Goal: Information Seeking & Learning: Learn about a topic

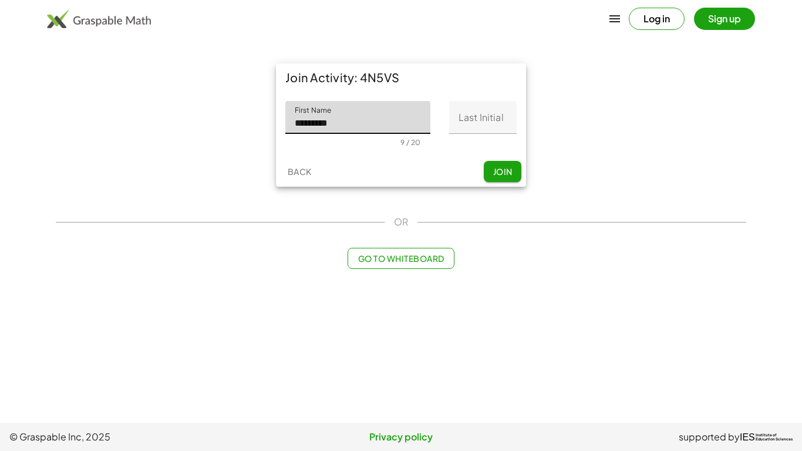
type input "*********"
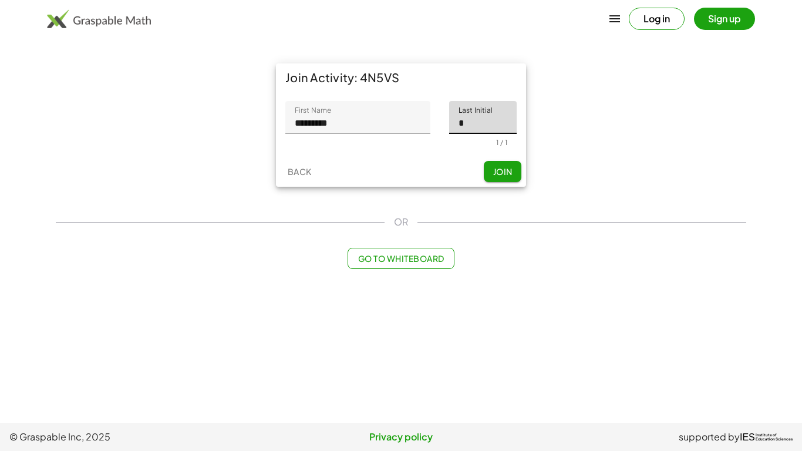
type input "*"
click at [502, 173] on span "Join" at bounding box center [501, 171] width 19 height 11
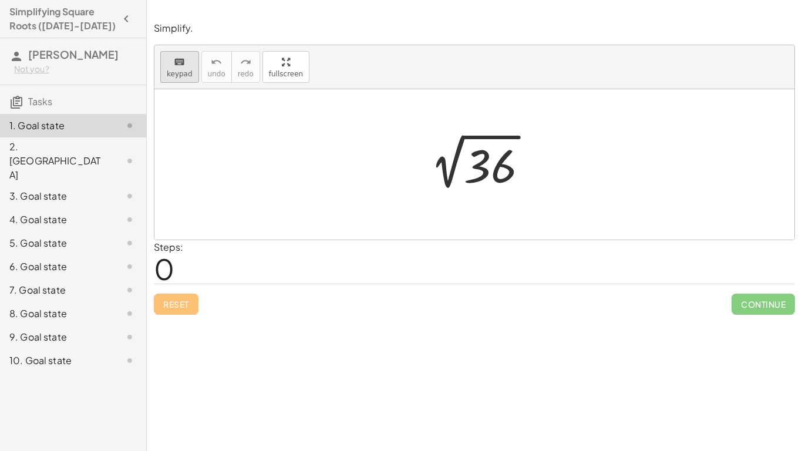
click at [171, 58] on div "keyboard" at bounding box center [180, 62] width 26 height 14
click at [268, 148] on div at bounding box center [474, 164] width 640 height 150
click at [506, 163] on div at bounding box center [490, 166] width 53 height 52
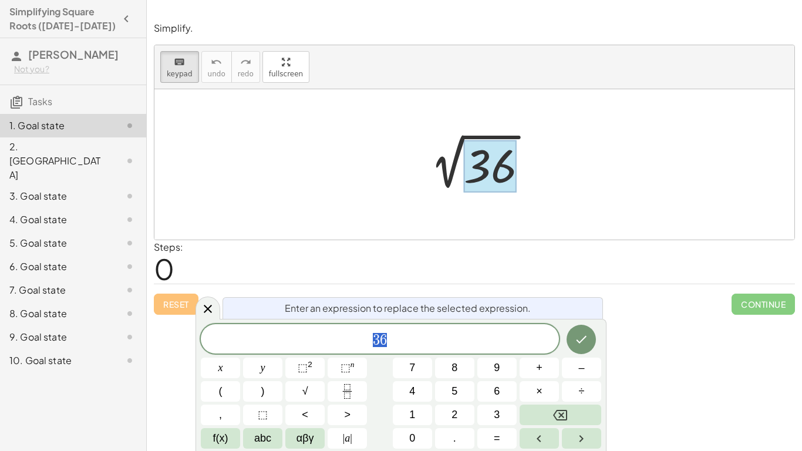
scroll to position [1, 0]
click at [614, 251] on div "Steps: 0" at bounding box center [474, 261] width 641 height 43
click at [208, 302] on icon at bounding box center [208, 309] width 14 height 14
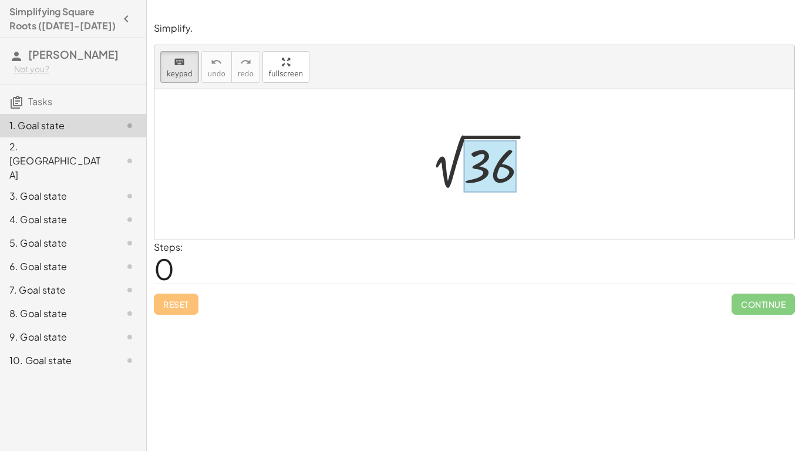
click at [482, 184] on div at bounding box center [490, 166] width 53 height 52
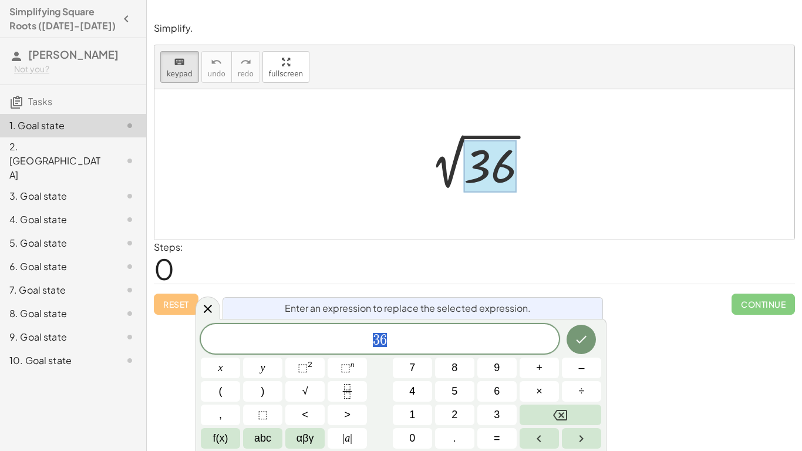
scroll to position [2, 0]
click at [591, 347] on button "Done" at bounding box center [580, 339] width 29 height 29
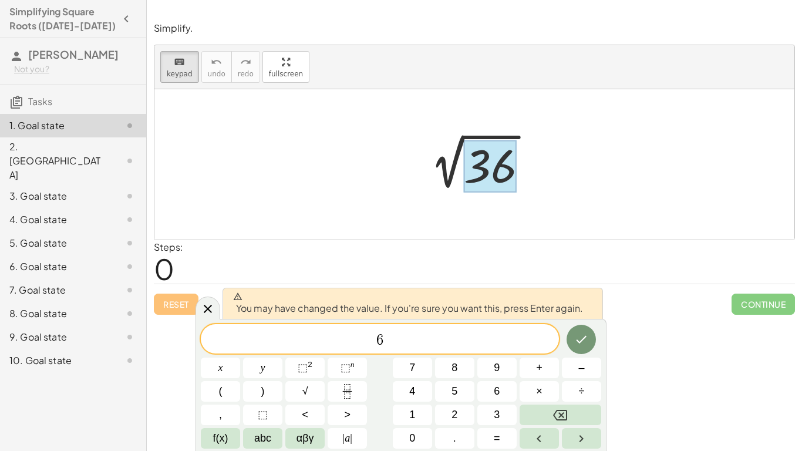
scroll to position [2, 0]
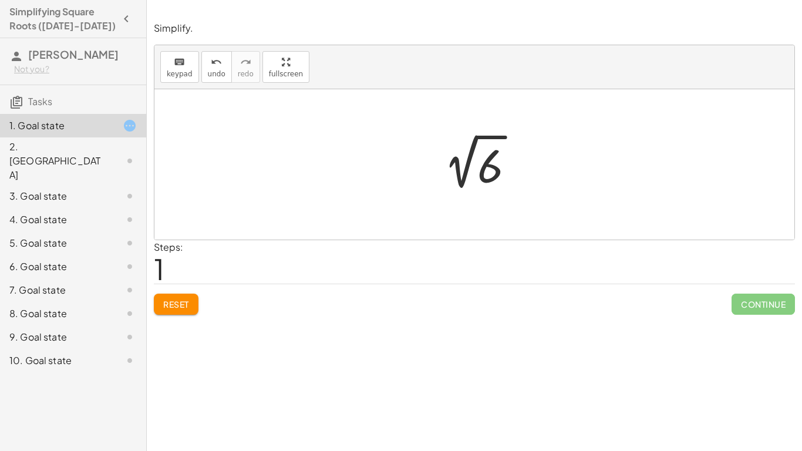
click at [179, 299] on span "Reset" at bounding box center [176, 304] width 26 height 11
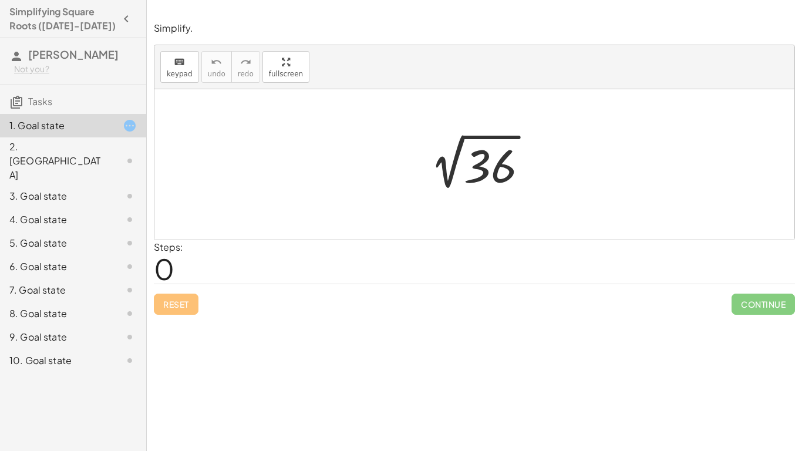
click at [461, 167] on div at bounding box center [478, 164] width 129 height 59
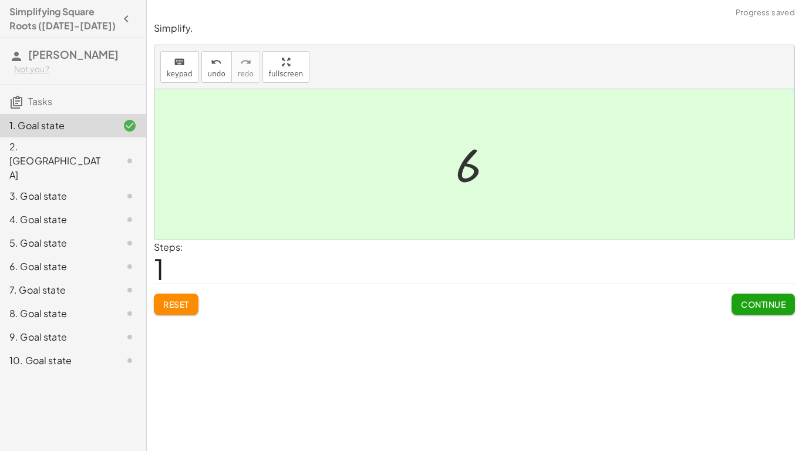
click at [775, 308] on span "Continue" at bounding box center [763, 304] width 45 height 11
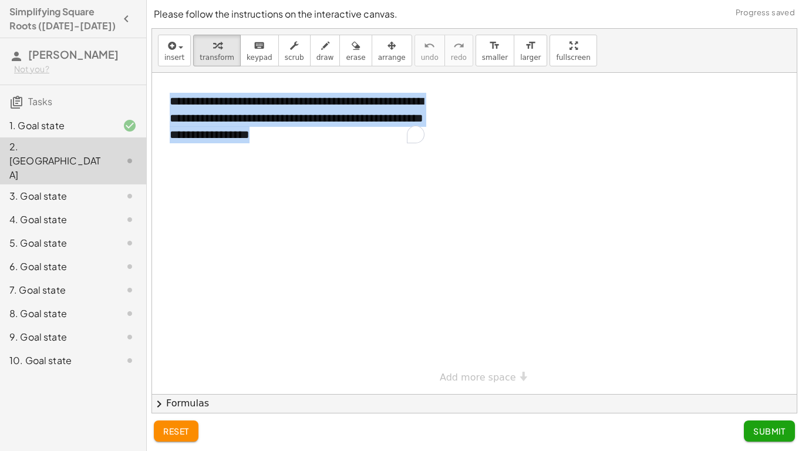
drag, startPoint x: 326, startPoint y: 142, endPoint x: 154, endPoint y: 89, distance: 179.5
click at [154, 89] on div "**********" at bounding box center [474, 233] width 644 height 321
click at [147, 77] on div at bounding box center [147, 77] width 0 height 0
click at [524, 310] on div at bounding box center [474, 233] width 644 height 321
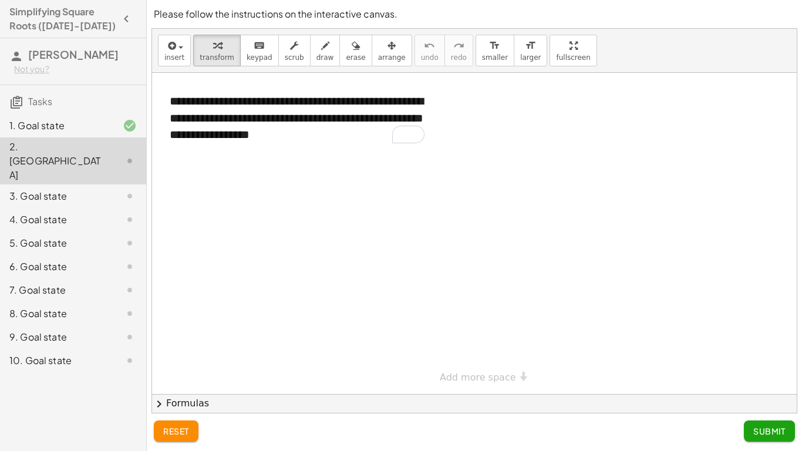
click at [458, 272] on div at bounding box center [474, 233] width 644 height 321
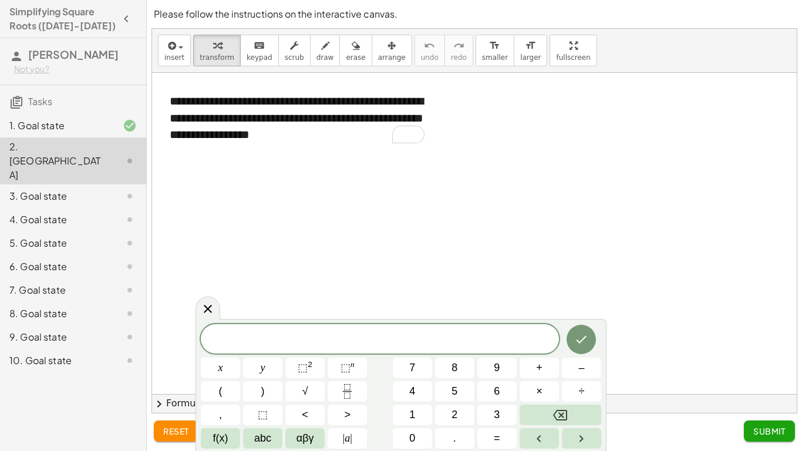
click at [479, 190] on div at bounding box center [474, 233] width 644 height 321
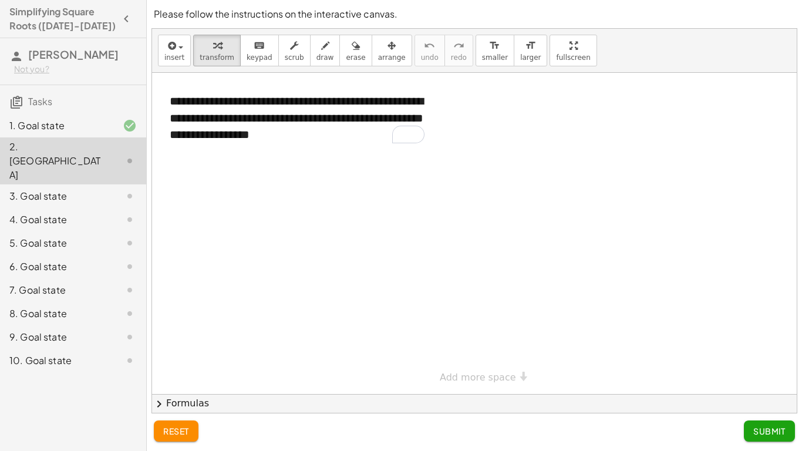
click at [267, 184] on div at bounding box center [474, 233] width 644 height 321
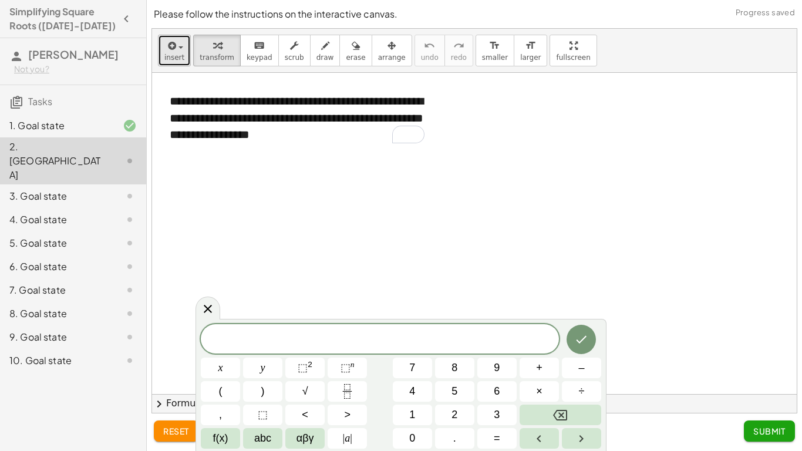
click at [183, 50] on button "insert" at bounding box center [174, 51] width 33 height 32
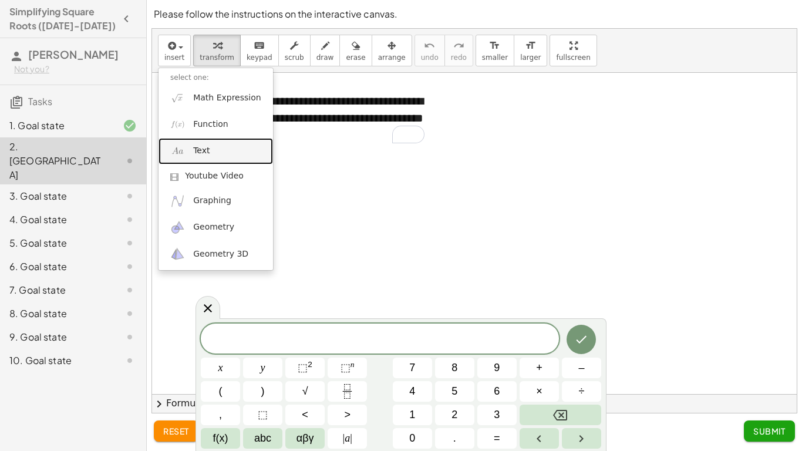
click at [217, 147] on link "Text" at bounding box center [215, 151] width 114 height 26
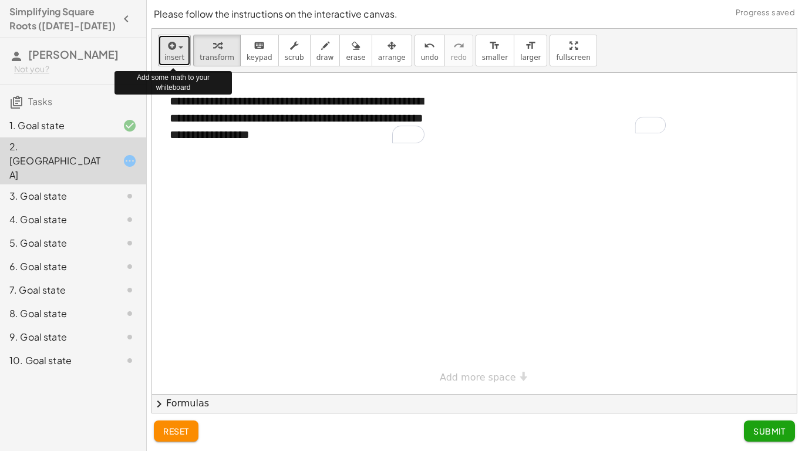
click at [172, 57] on span "insert" at bounding box center [174, 57] width 20 height 8
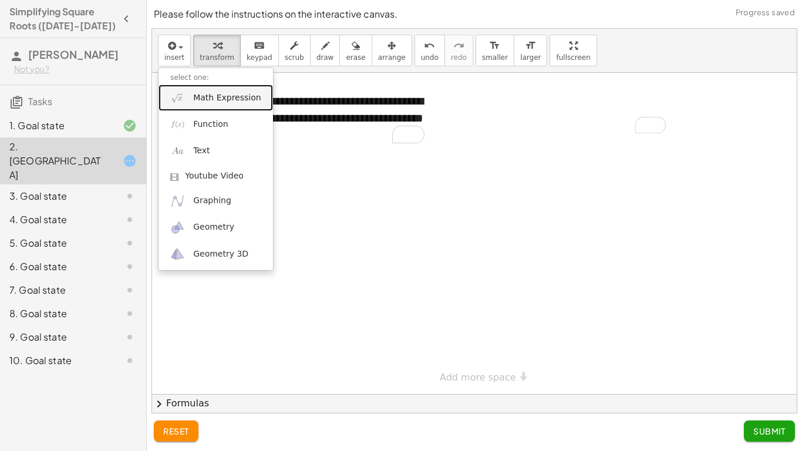
click at [220, 97] on span "Math Expression" at bounding box center [226, 98] width 67 height 12
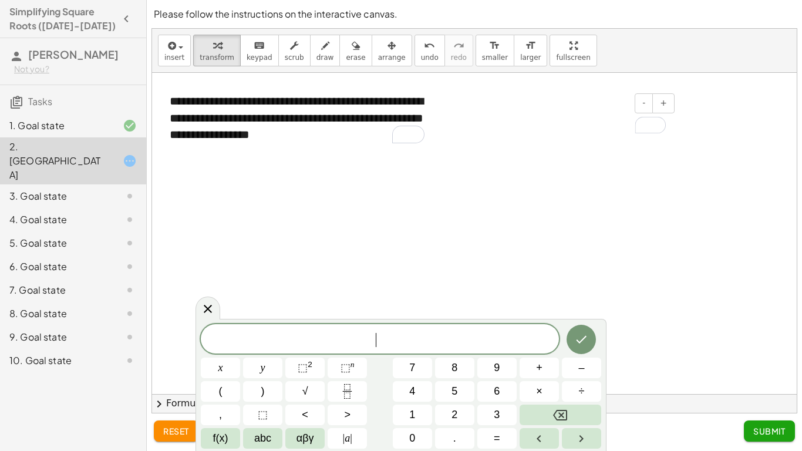
click at [613, 116] on div "To enrich screen reader interactions, please activate Accessibility in Grammarl…" at bounding box center [589, 125] width 176 height 40
click at [291, 389] on button "√" at bounding box center [304, 391] width 39 height 21
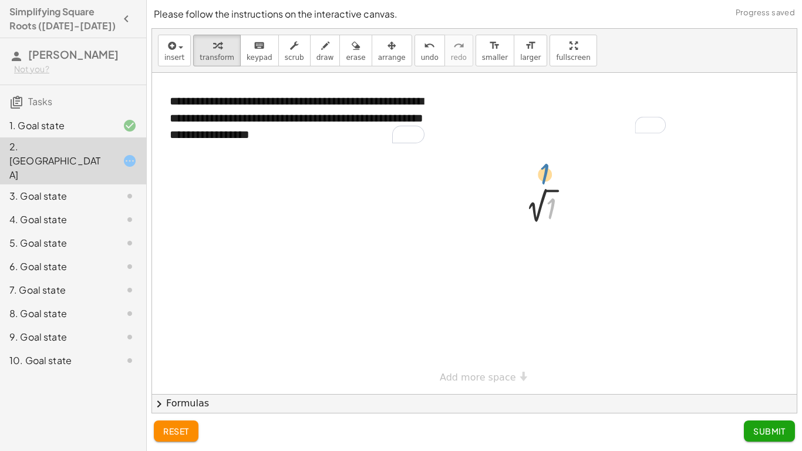
drag, startPoint x: 552, startPoint y: 198, endPoint x: 545, endPoint y: 160, distance: 38.8
click at [545, 160] on div "**********" at bounding box center [474, 233] width 644 height 321
click at [536, 207] on div at bounding box center [548, 207] width 70 height 39
click at [539, 246] on div at bounding box center [548, 244] width 70 height 39
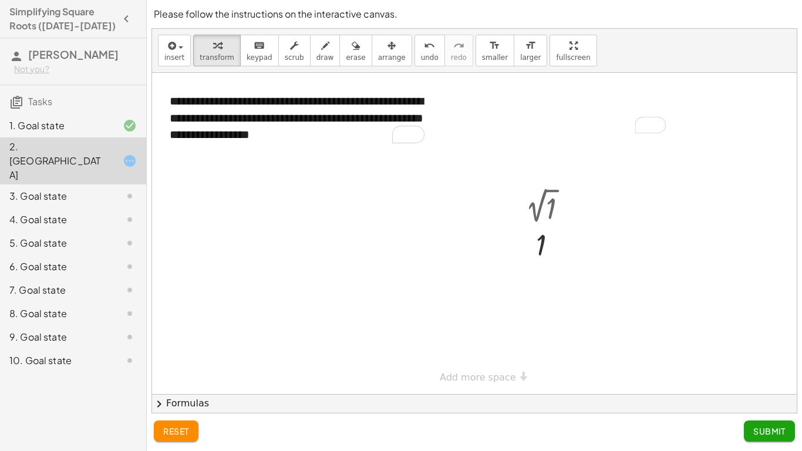
click at [192, 428] on button "reset" at bounding box center [176, 430] width 45 height 21
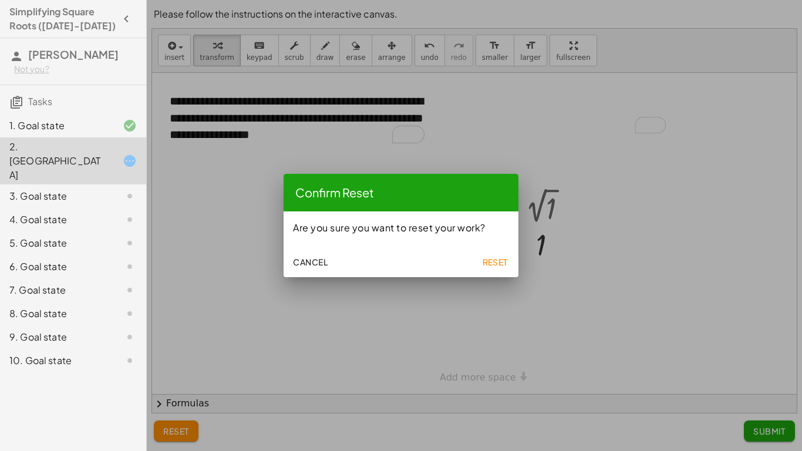
click at [493, 259] on span "Reset" at bounding box center [495, 261] width 26 height 11
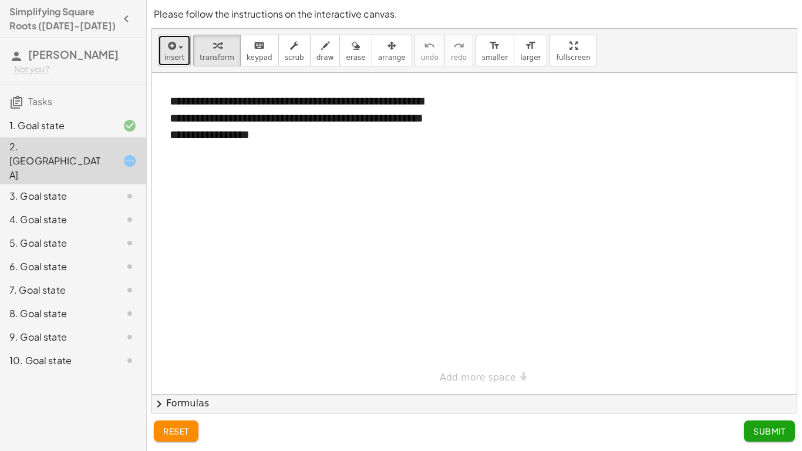
click at [180, 57] on span "insert" at bounding box center [174, 57] width 20 height 8
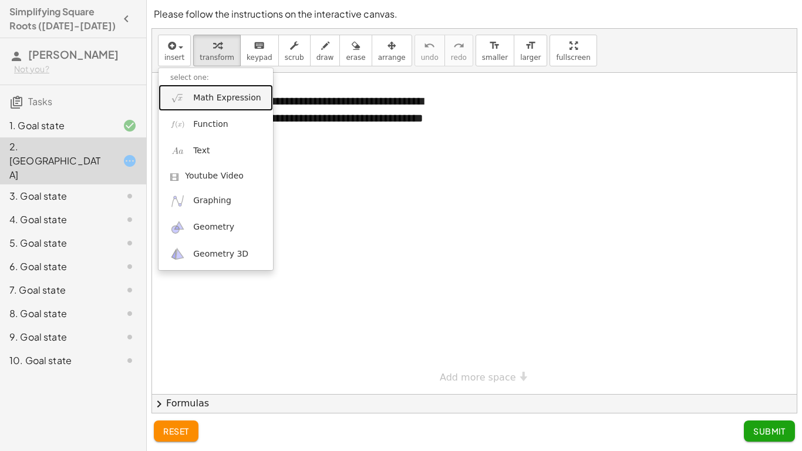
click at [236, 96] on span "Math Expression" at bounding box center [226, 98] width 67 height 12
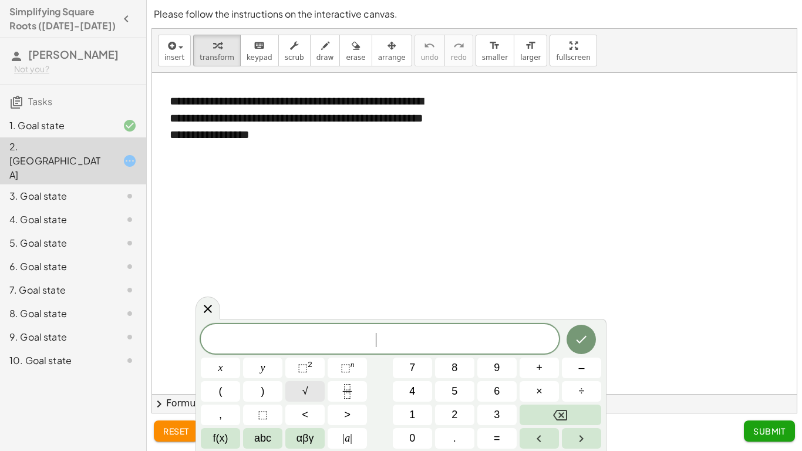
click at [313, 392] on button "√" at bounding box center [304, 391] width 39 height 21
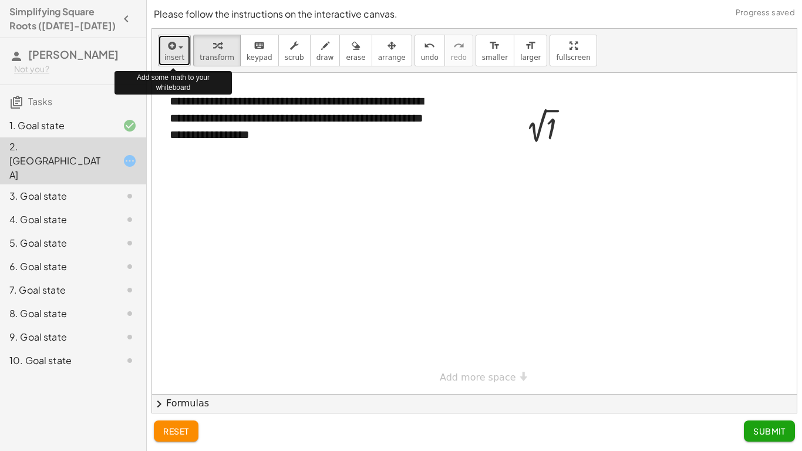
click at [178, 56] on span "insert" at bounding box center [174, 57] width 20 height 8
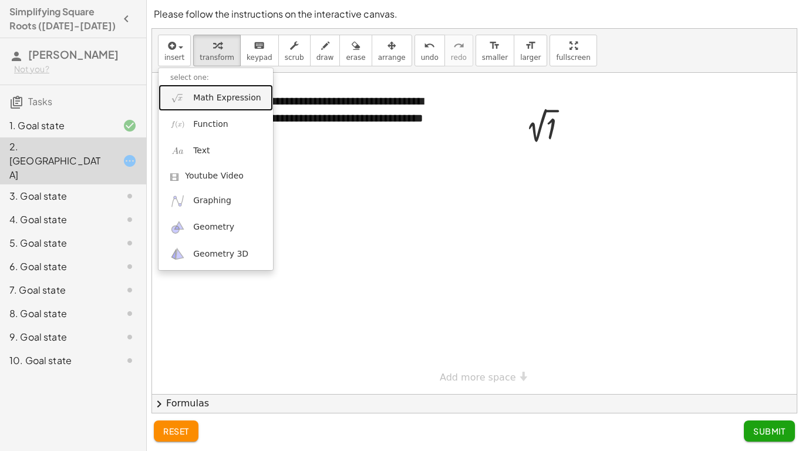
click at [223, 100] on span "Math Expression" at bounding box center [226, 98] width 67 height 12
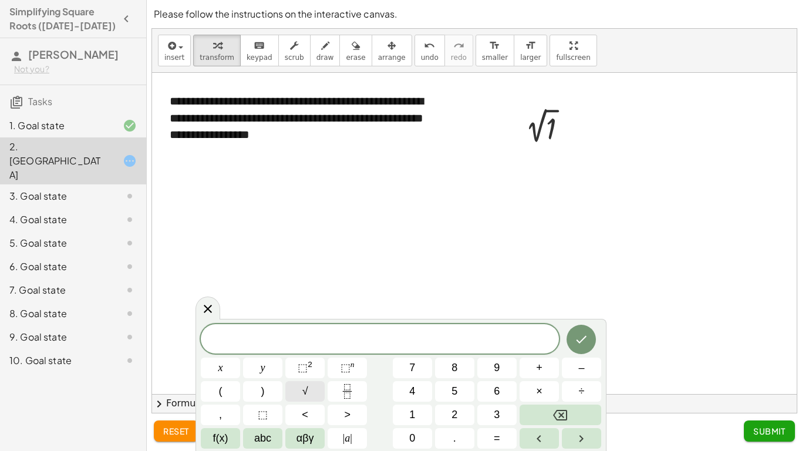
click at [316, 396] on button "√" at bounding box center [304, 391] width 39 height 21
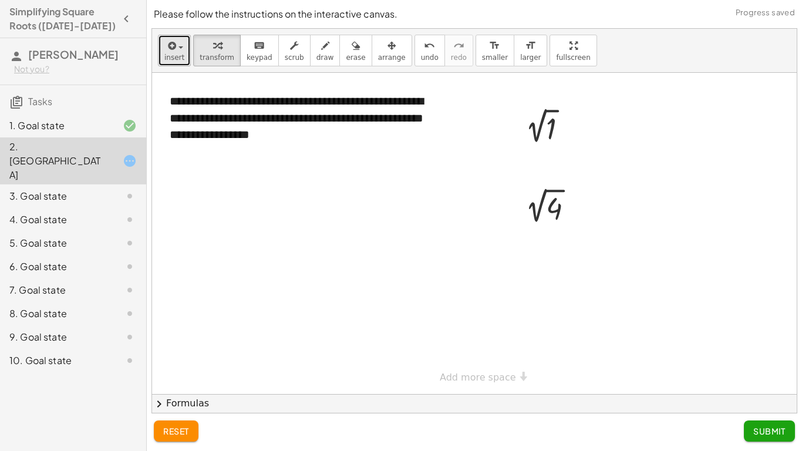
click at [174, 56] on span "insert" at bounding box center [174, 57] width 20 height 8
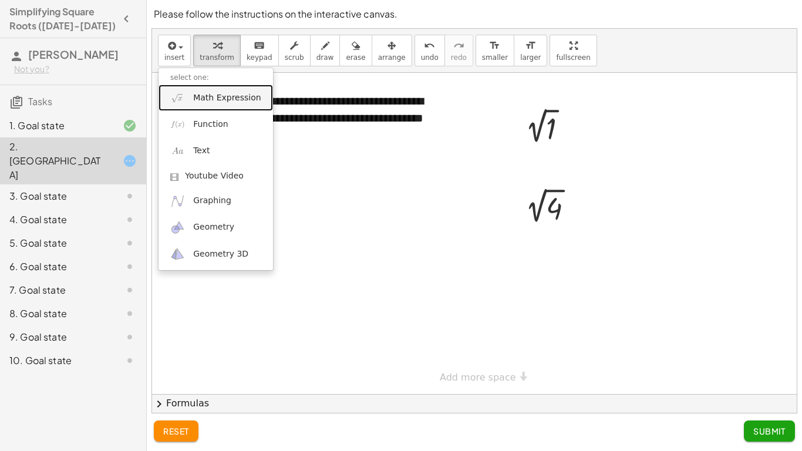
click at [229, 102] on span "Math Expression" at bounding box center [226, 98] width 67 height 12
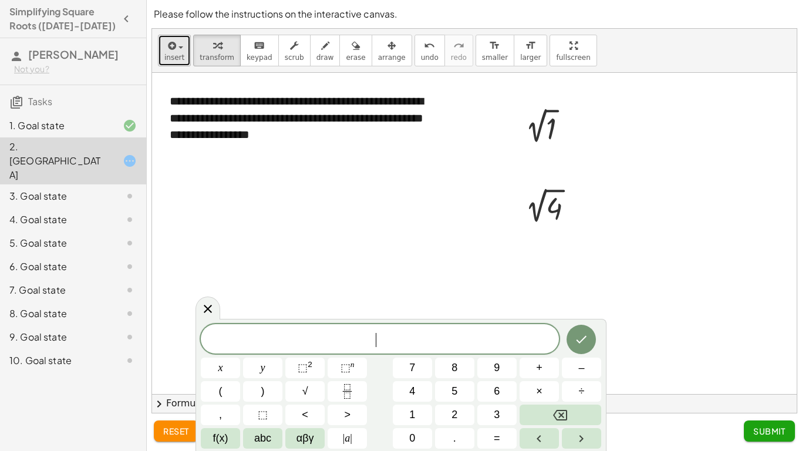
click at [183, 50] on button "insert" at bounding box center [174, 51] width 33 height 32
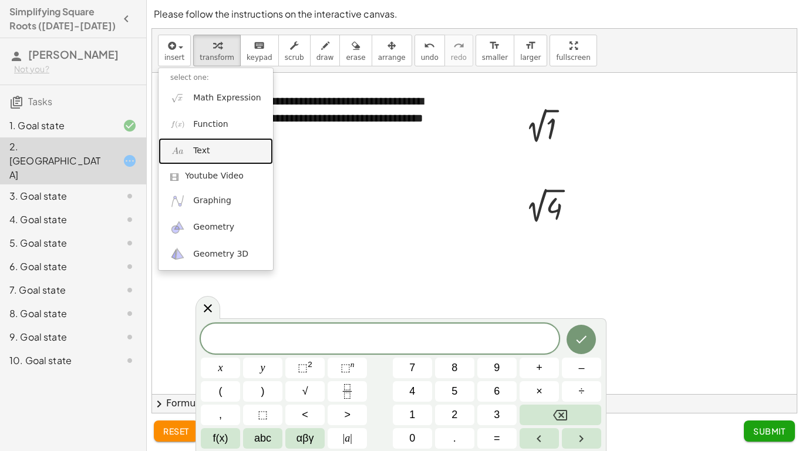
click at [192, 146] on link "Text" at bounding box center [215, 151] width 114 height 26
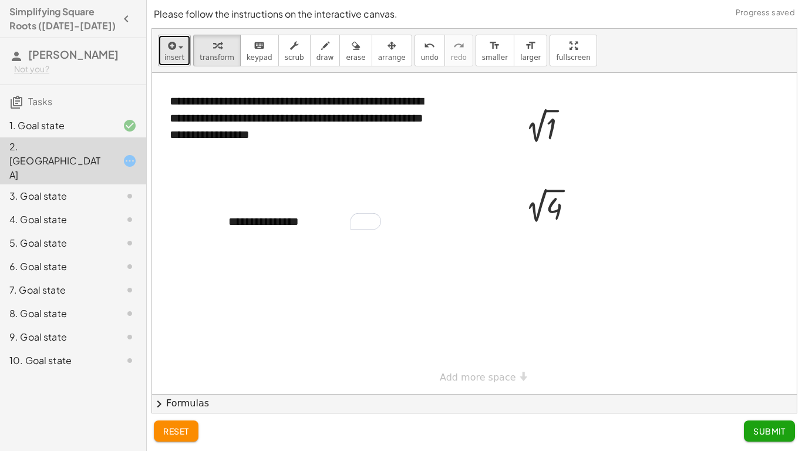
click at [182, 48] on button "insert" at bounding box center [174, 51] width 33 height 32
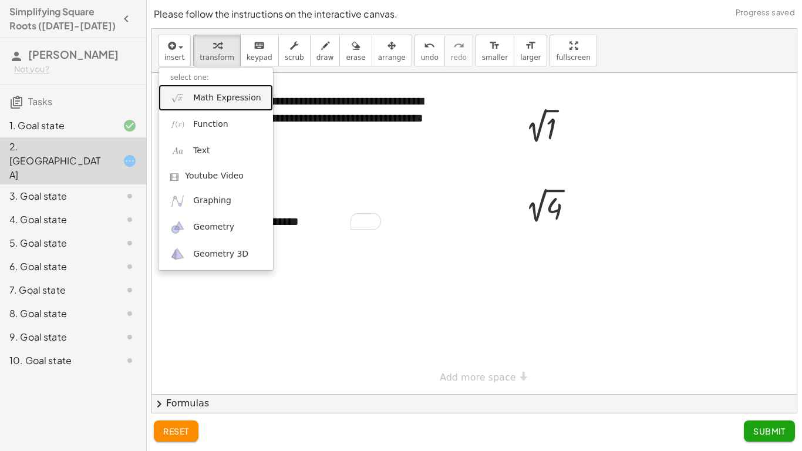
click at [232, 93] on span "Math Expression" at bounding box center [226, 98] width 67 height 12
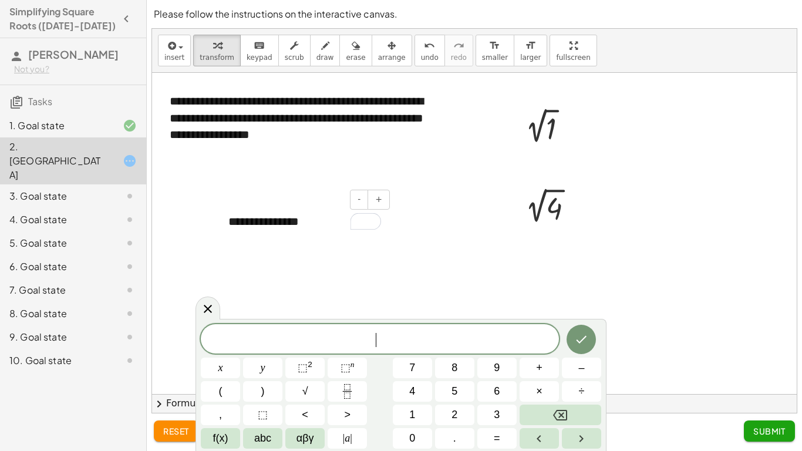
click at [266, 232] on div "**********" at bounding box center [305, 221] width 176 height 40
click at [257, 227] on div "**********" at bounding box center [305, 221] width 176 height 40
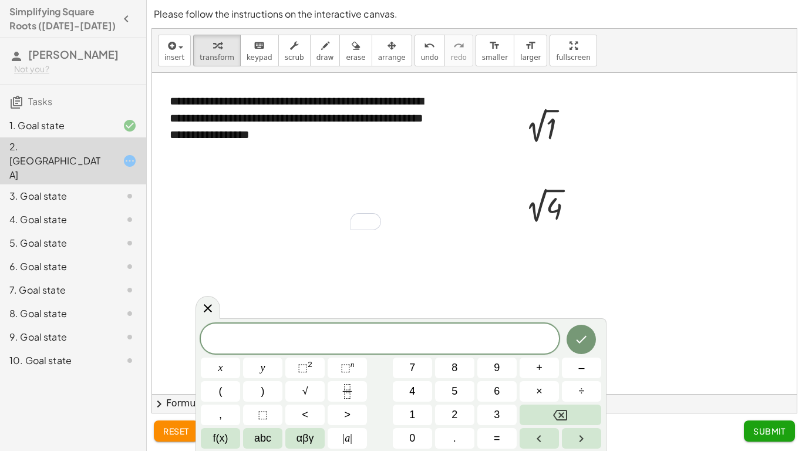
click at [292, 333] on span at bounding box center [380, 339] width 358 height 18
click at [302, 387] on span "√" at bounding box center [305, 391] width 6 height 16
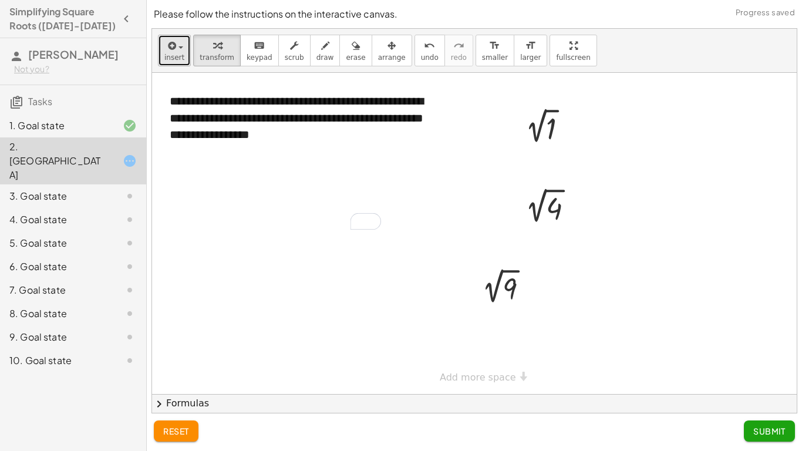
click at [187, 62] on button "insert" at bounding box center [174, 51] width 33 height 32
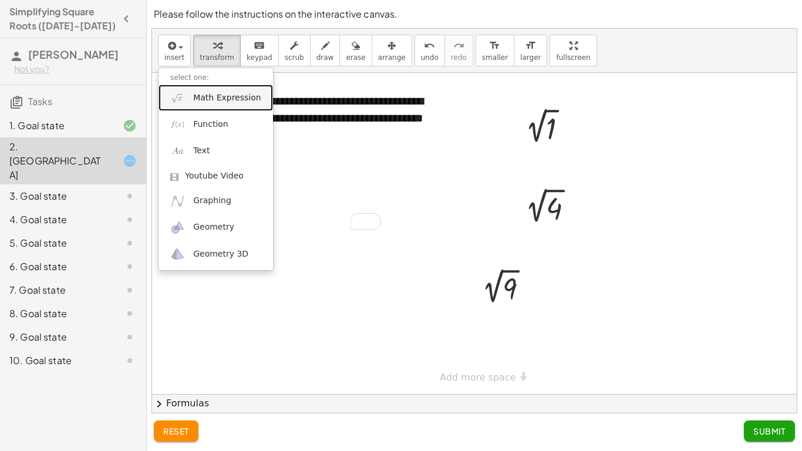
click at [214, 105] on link "Math Expression" at bounding box center [215, 98] width 114 height 26
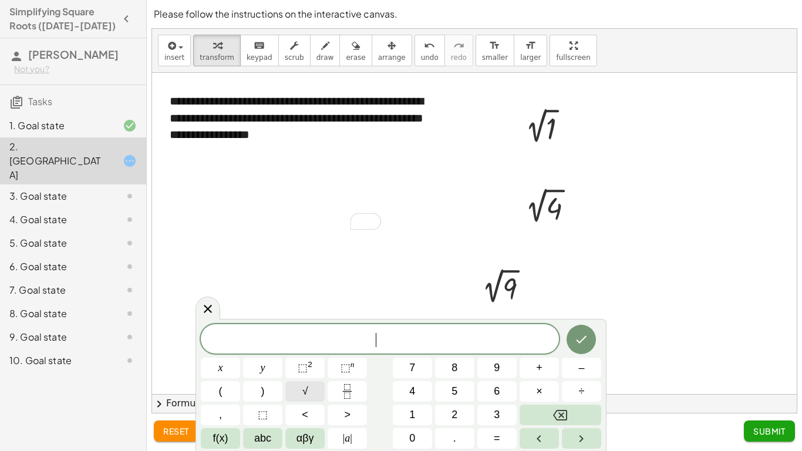
click at [308, 386] on span "√" at bounding box center [305, 391] width 6 height 16
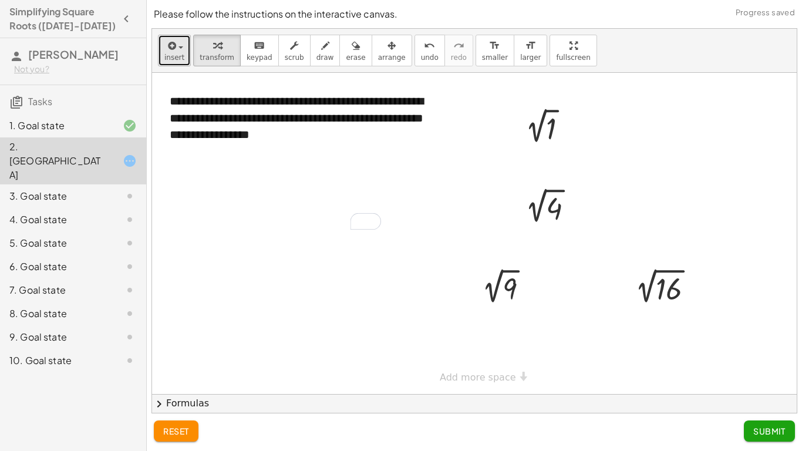
click at [163, 53] on button "insert" at bounding box center [174, 51] width 33 height 32
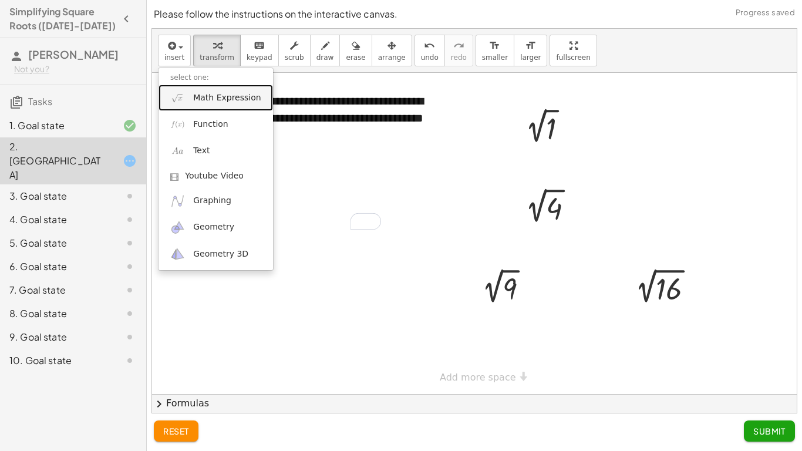
click at [213, 105] on link "Math Expression" at bounding box center [215, 98] width 114 height 26
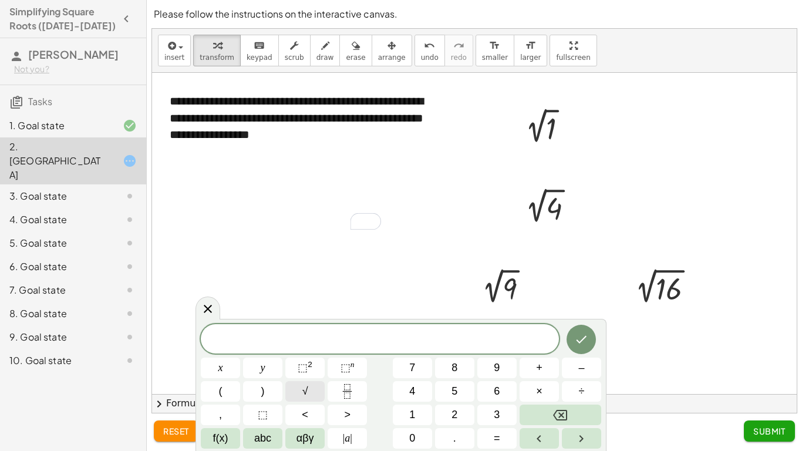
click at [307, 398] on span "√" at bounding box center [305, 391] width 6 height 16
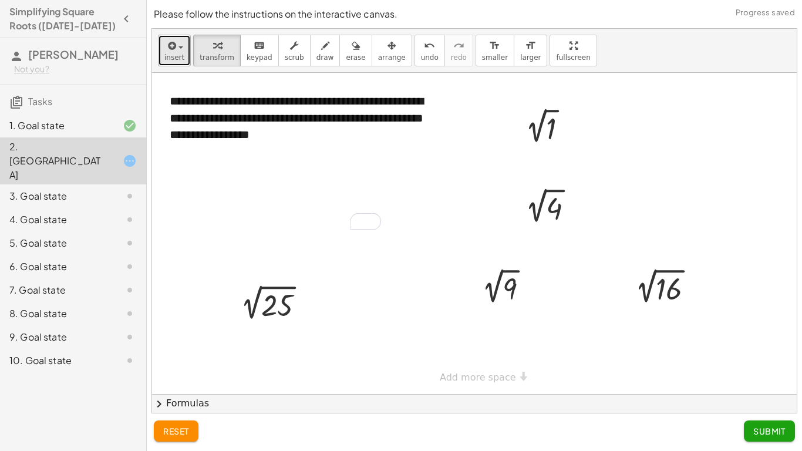
click at [182, 52] on button "insert" at bounding box center [174, 51] width 33 height 32
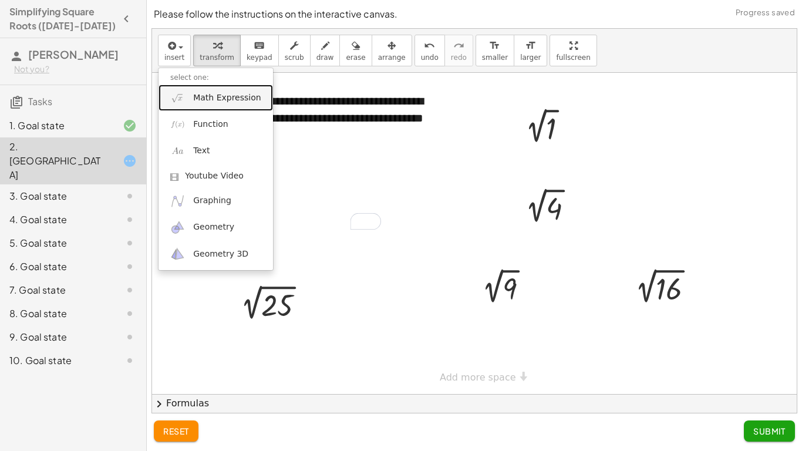
click at [232, 103] on span "Math Expression" at bounding box center [226, 98] width 67 height 12
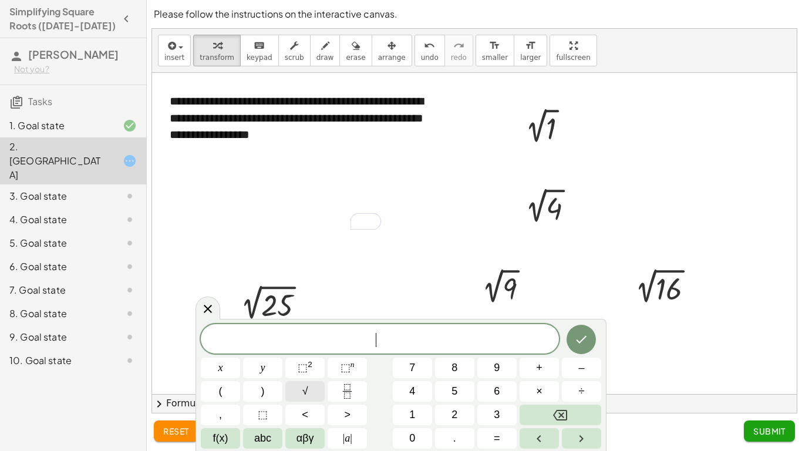
click at [313, 394] on button "√" at bounding box center [304, 391] width 39 height 21
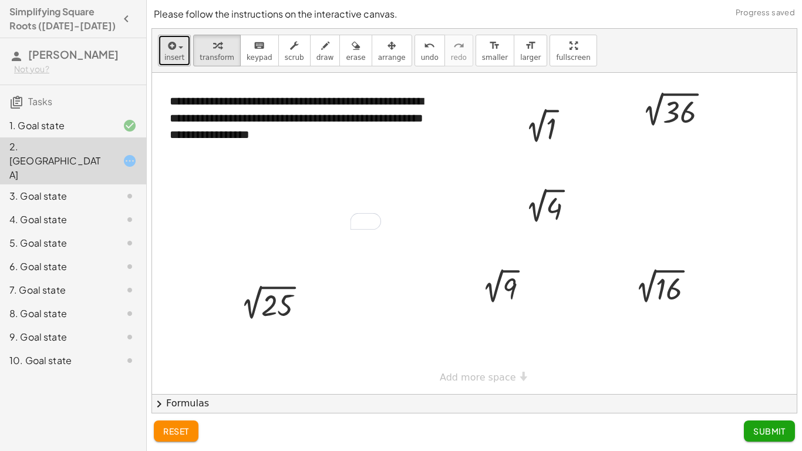
click at [172, 45] on icon "button" at bounding box center [171, 46] width 11 height 14
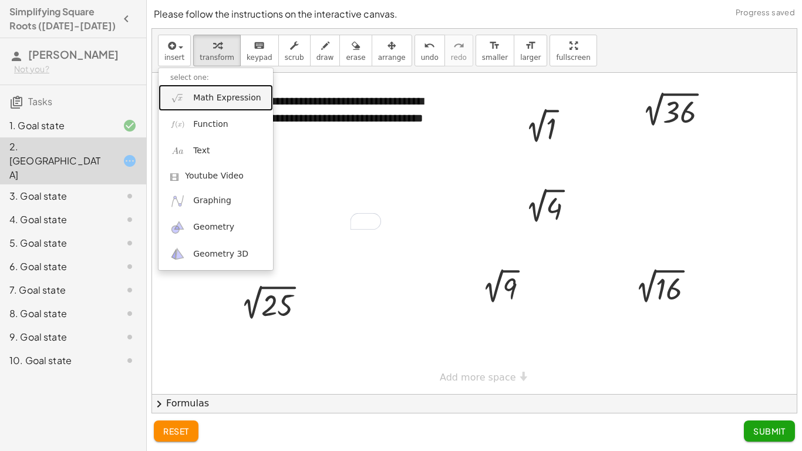
click at [232, 104] on link "Math Expression" at bounding box center [215, 98] width 114 height 26
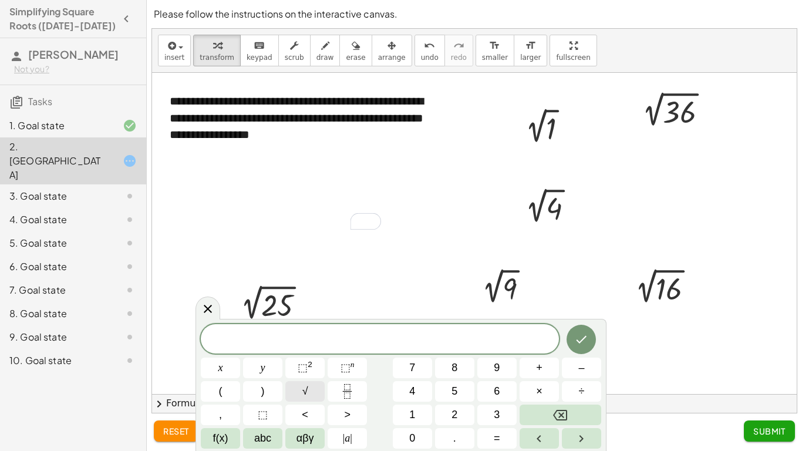
click at [319, 387] on button "√" at bounding box center [304, 391] width 39 height 21
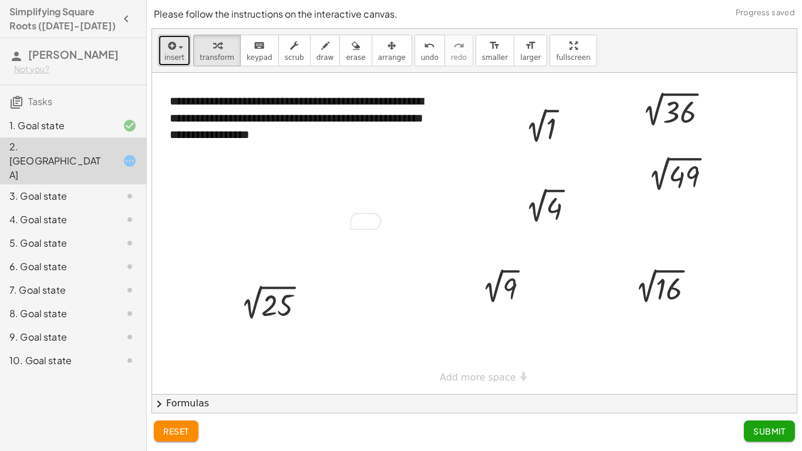
click at [175, 52] on icon "button" at bounding box center [171, 46] width 11 height 14
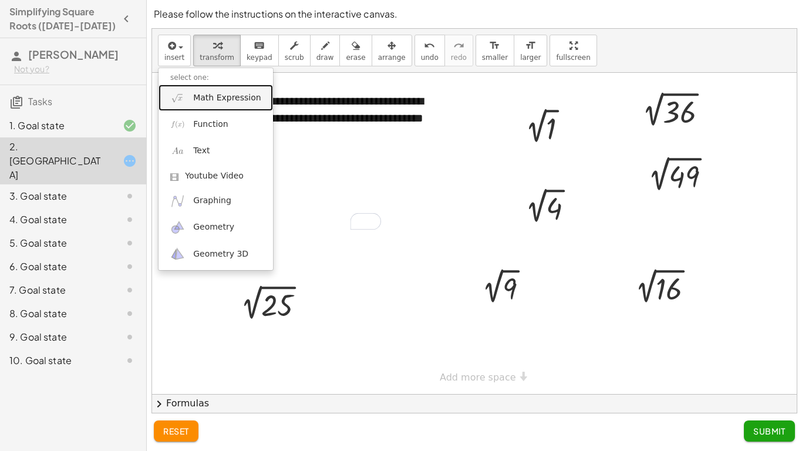
click at [209, 98] on span "Math Expression" at bounding box center [226, 98] width 67 height 12
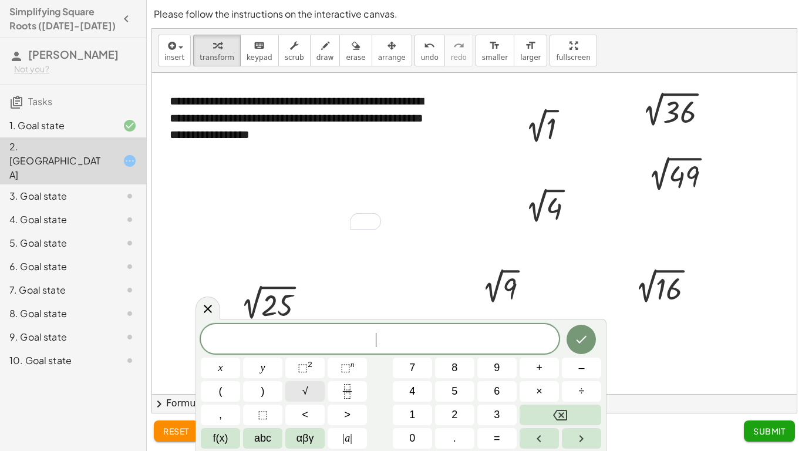
click at [295, 390] on button "√" at bounding box center [304, 391] width 39 height 21
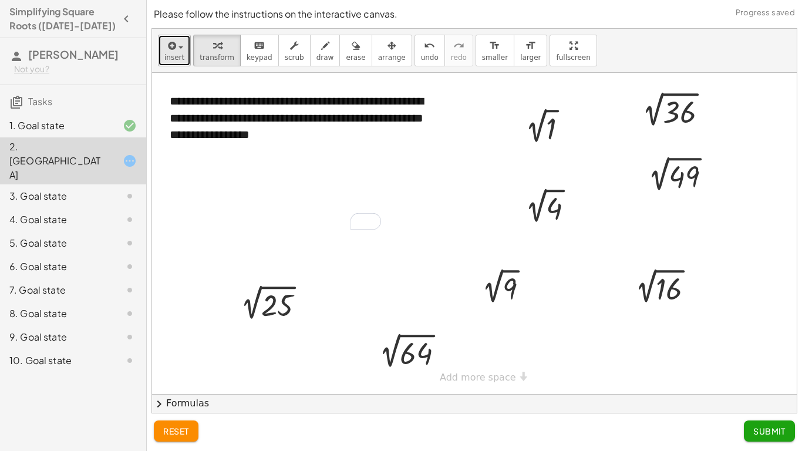
click at [171, 65] on button "insert" at bounding box center [174, 51] width 33 height 32
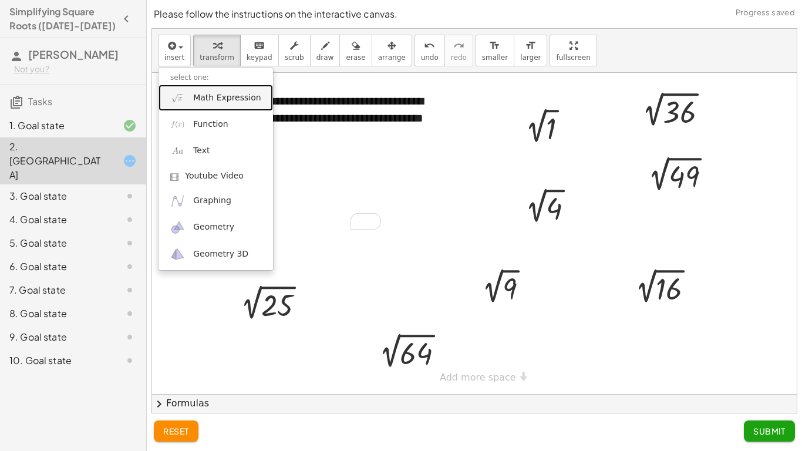
click at [196, 109] on link "Math Expression" at bounding box center [215, 98] width 114 height 26
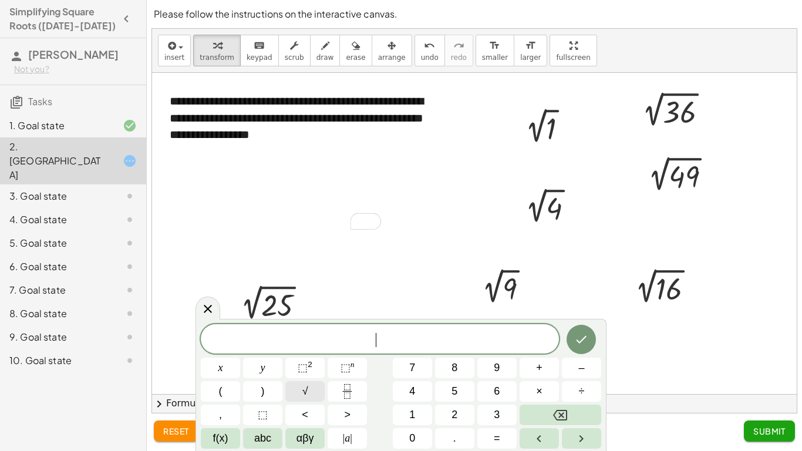
click at [313, 393] on button "√" at bounding box center [304, 391] width 39 height 21
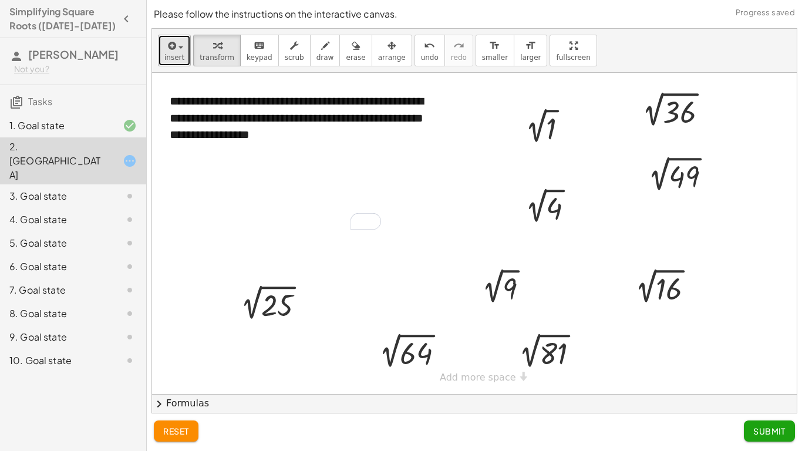
click at [187, 50] on button "insert" at bounding box center [174, 51] width 33 height 32
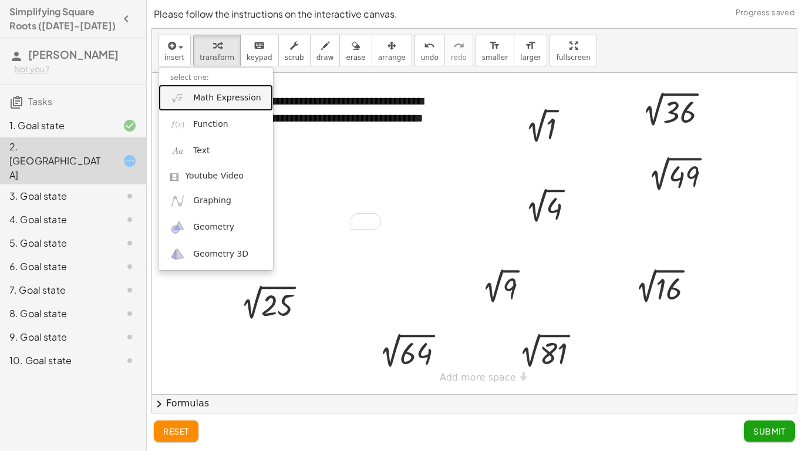
click at [229, 103] on span "Math Expression" at bounding box center [226, 98] width 67 height 12
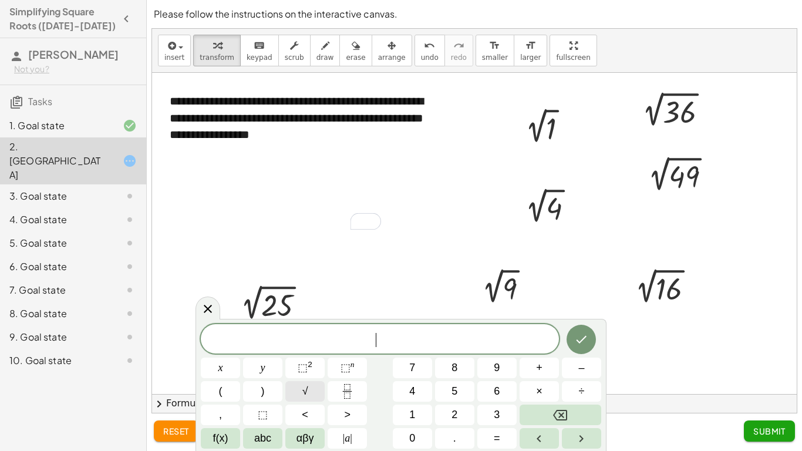
click at [315, 390] on button "√" at bounding box center [304, 391] width 39 height 21
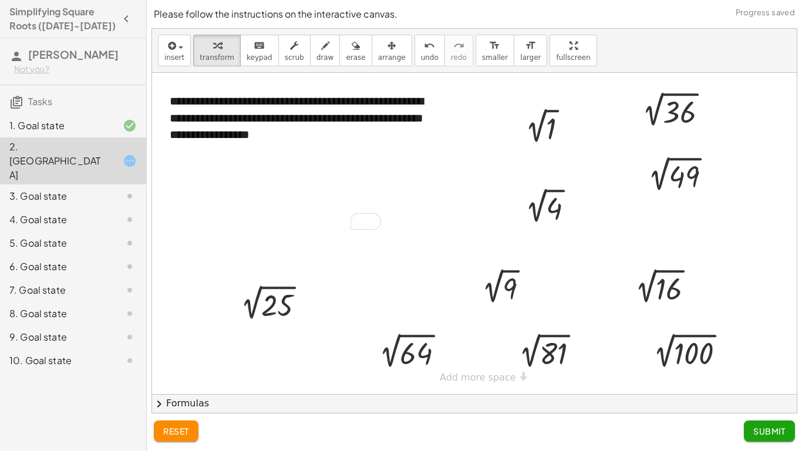
click at [762, 437] on button "Submit" at bounding box center [769, 430] width 51 height 21
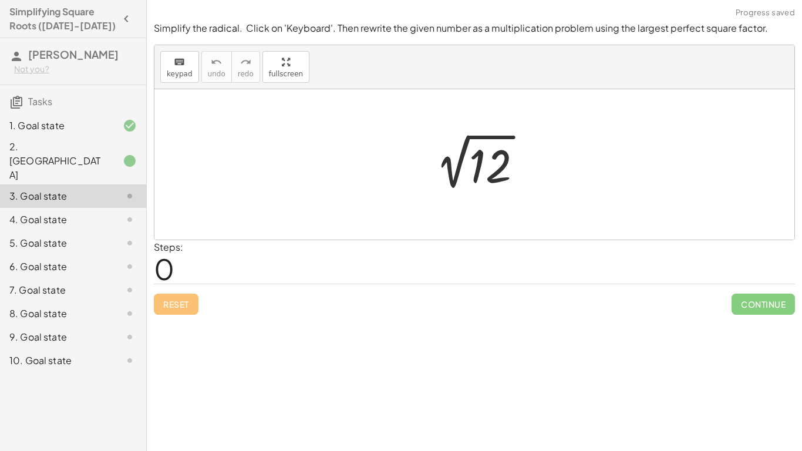
click at [454, 164] on div at bounding box center [479, 164] width 118 height 59
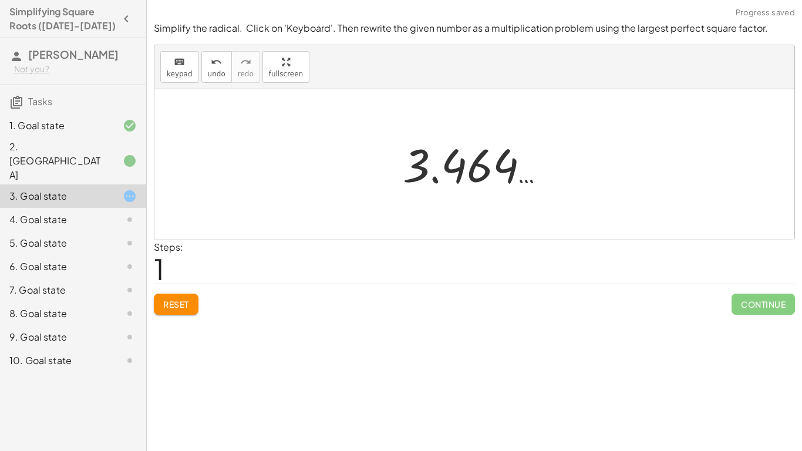
click at [189, 304] on span "Reset" at bounding box center [176, 304] width 26 height 11
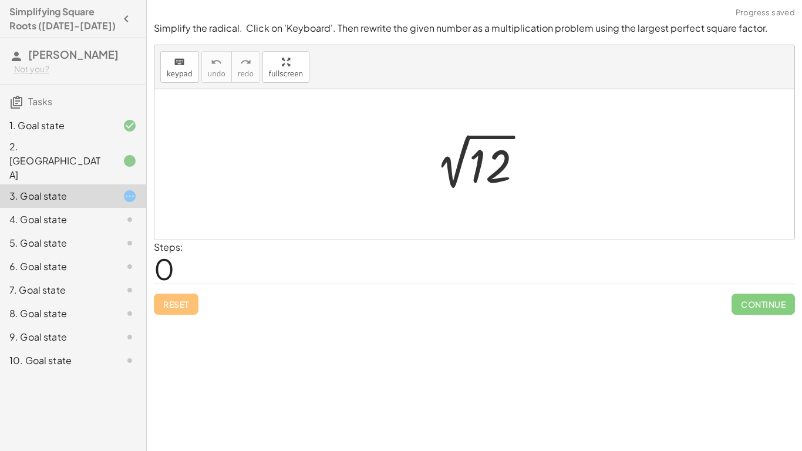
click at [498, 150] on div at bounding box center [479, 164] width 118 height 59
click at [498, 150] on div at bounding box center [484, 162] width 164 height 58
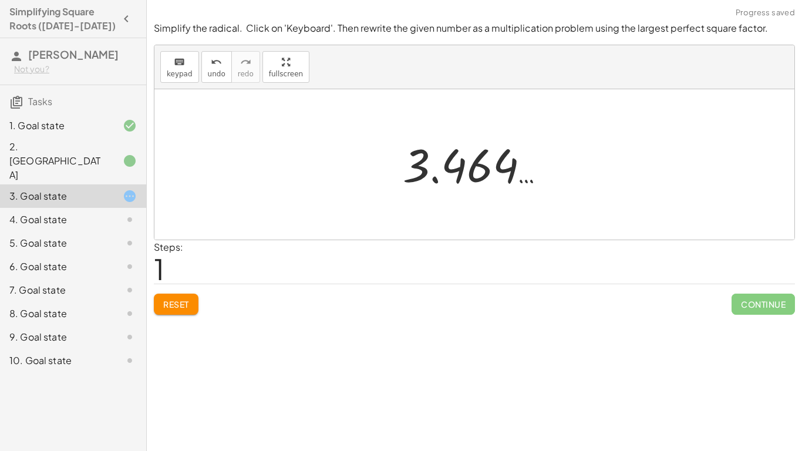
click at [462, 171] on div at bounding box center [479, 165] width 164 height 58
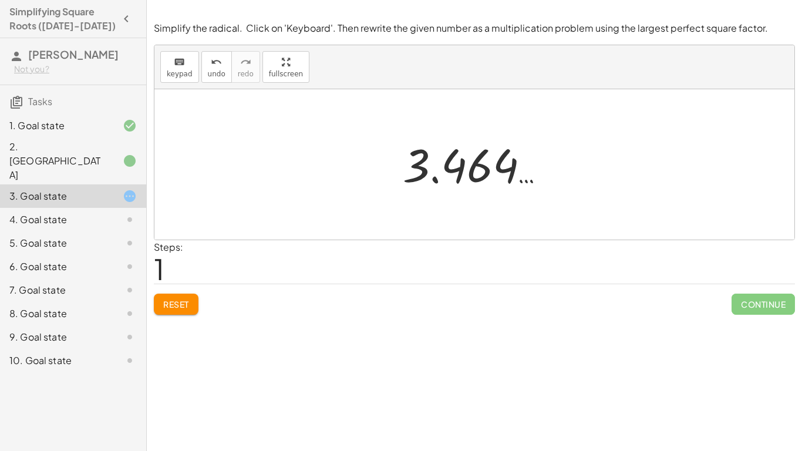
click at [175, 303] on span "Reset" at bounding box center [176, 304] width 26 height 11
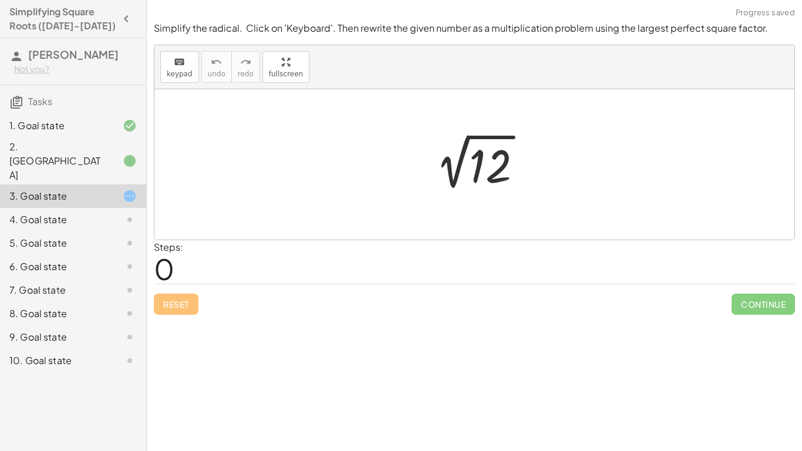
click at [502, 170] on div at bounding box center [479, 164] width 118 height 59
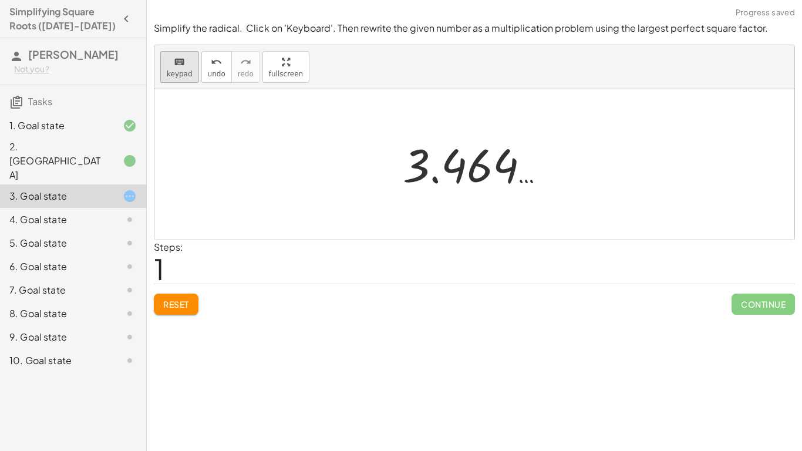
click at [194, 73] on button "keyboard keypad" at bounding box center [179, 67] width 39 height 32
click at [184, 63] on div "keyboard" at bounding box center [180, 62] width 26 height 14
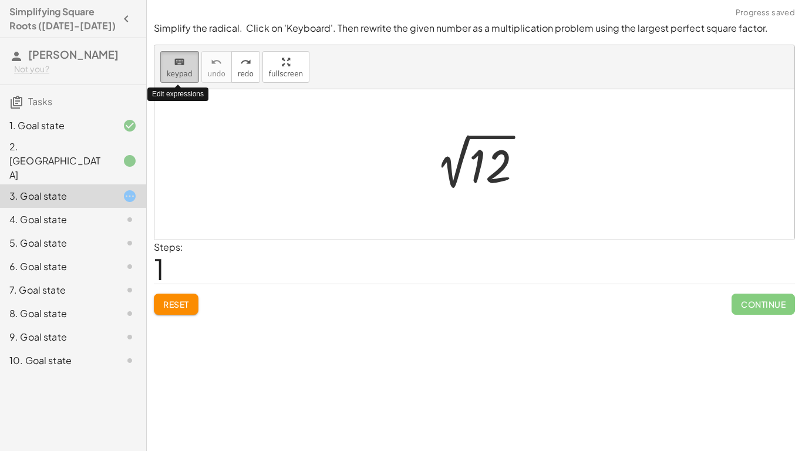
click at [184, 63] on div "keyboard" at bounding box center [180, 62] width 26 height 14
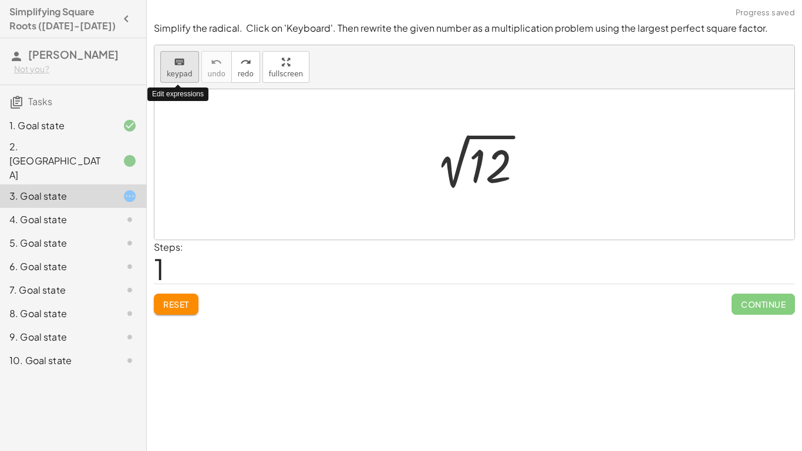
click at [184, 63] on div "keyboard" at bounding box center [180, 62] width 26 height 14
click at [512, 178] on div at bounding box center [479, 164] width 118 height 59
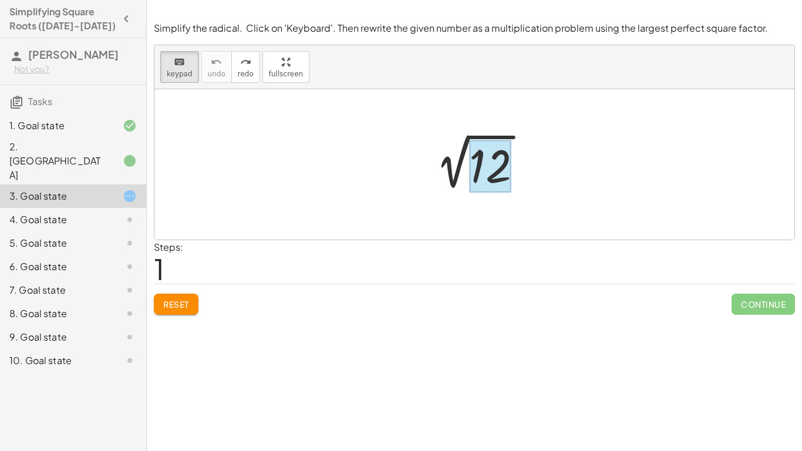
click at [504, 175] on div at bounding box center [490, 166] width 42 height 52
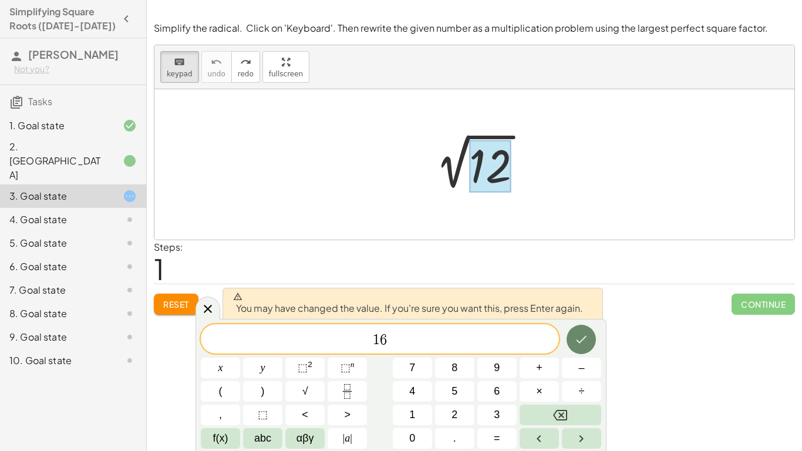
click at [582, 338] on icon "Done" at bounding box center [581, 339] width 14 height 14
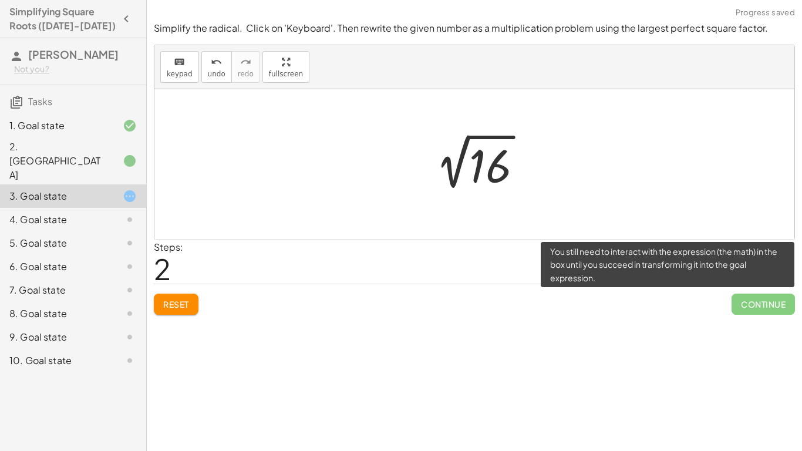
click at [752, 303] on span "Continue" at bounding box center [762, 303] width 63 height 21
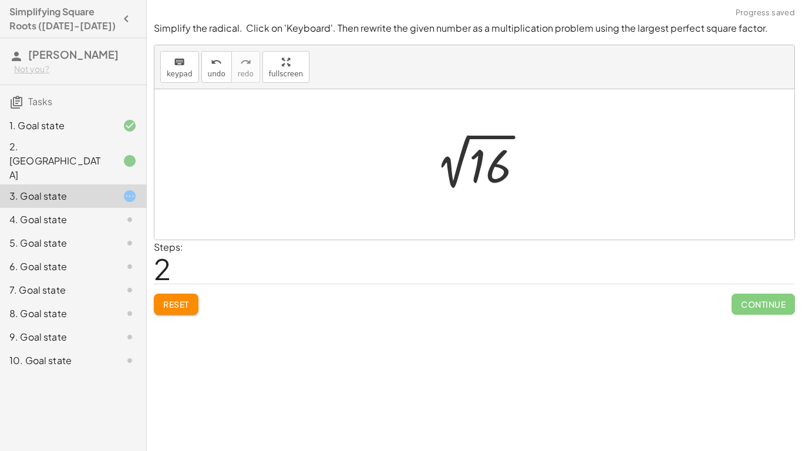
click at [468, 163] on div at bounding box center [479, 164] width 118 height 59
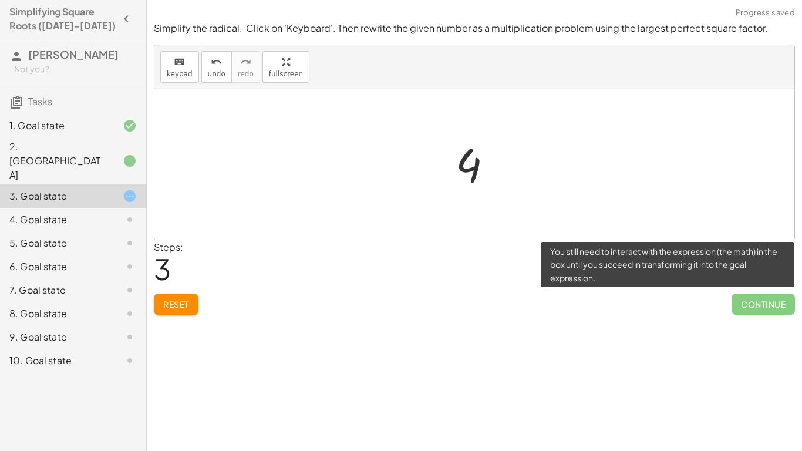
click at [756, 305] on span "Continue" at bounding box center [762, 303] width 63 height 21
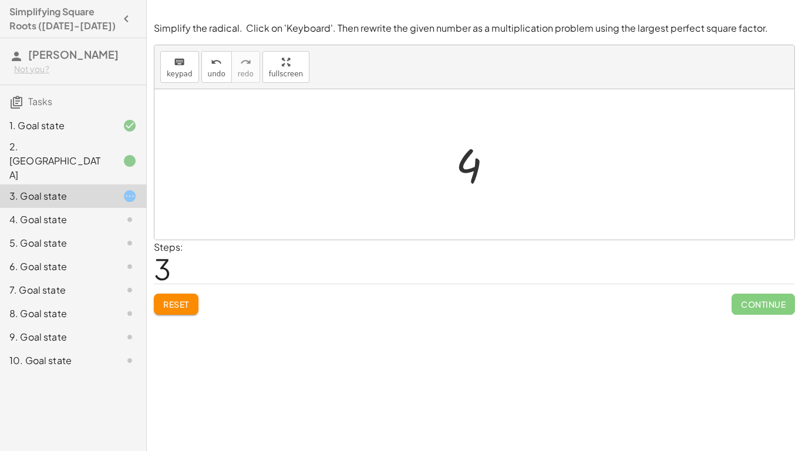
click at [190, 305] on button "Reset" at bounding box center [176, 303] width 45 height 21
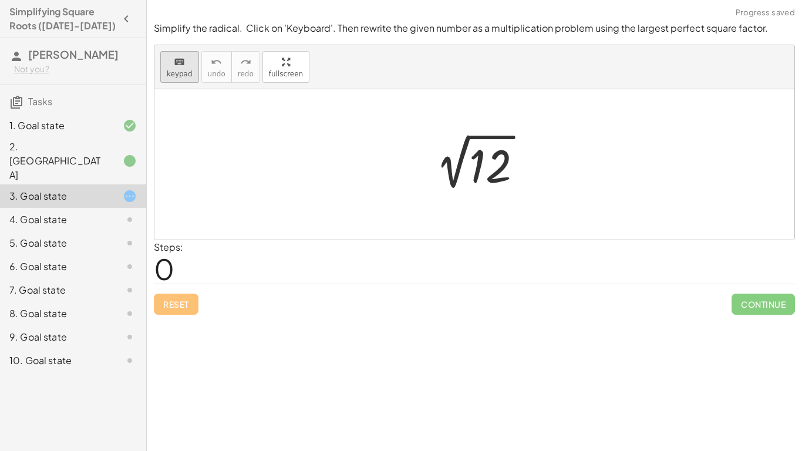
click at [161, 68] on button "keyboard keypad" at bounding box center [179, 67] width 39 height 32
click at [502, 151] on div at bounding box center [490, 166] width 42 height 52
click at [482, 161] on div at bounding box center [479, 164] width 116 height 59
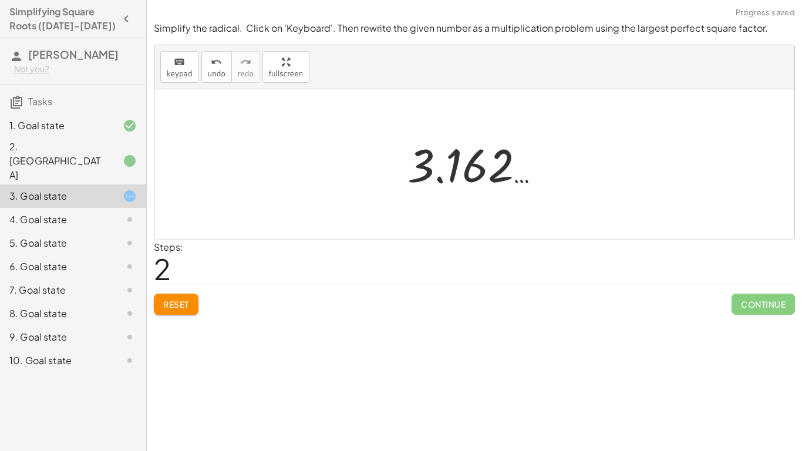
click at [191, 298] on button "Reset" at bounding box center [176, 303] width 45 height 21
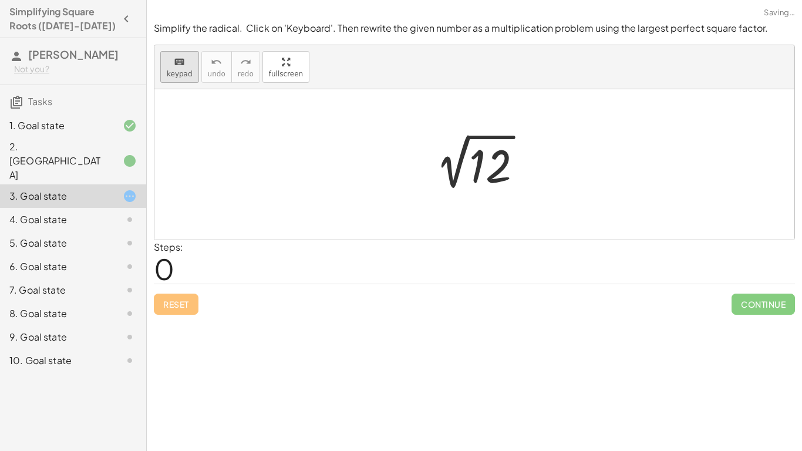
click at [183, 80] on button "keyboard keypad" at bounding box center [179, 67] width 39 height 32
click at [482, 157] on div at bounding box center [490, 166] width 42 height 52
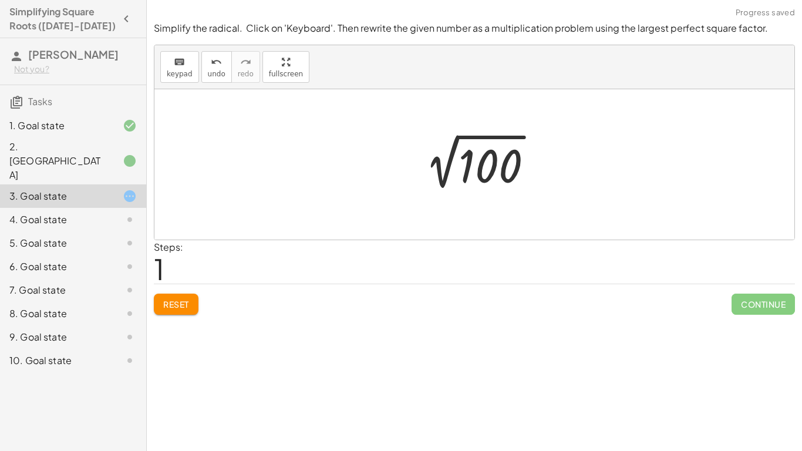
click at [498, 177] on div at bounding box center [478, 164] width 139 height 59
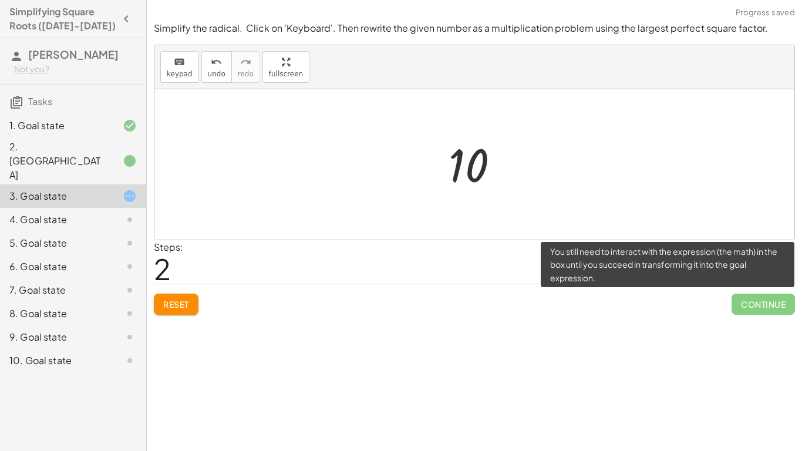
click at [761, 311] on span "Continue" at bounding box center [762, 303] width 63 height 21
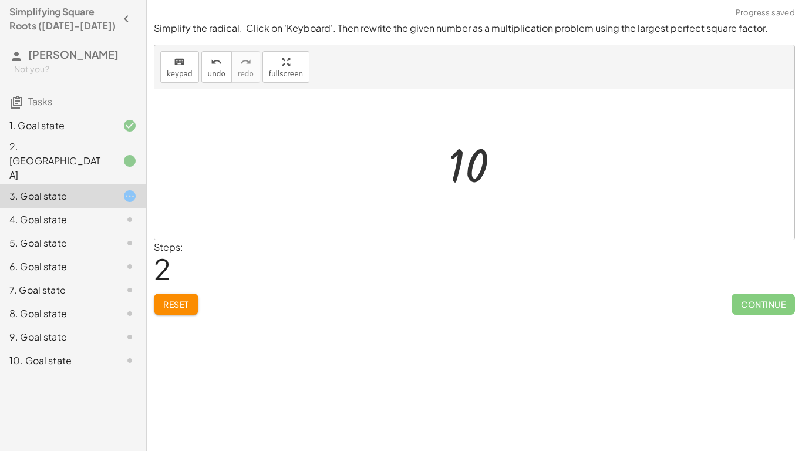
click at [187, 307] on span "Reset" at bounding box center [176, 304] width 26 height 11
click at [132, 189] on icon at bounding box center [130, 196] width 14 height 14
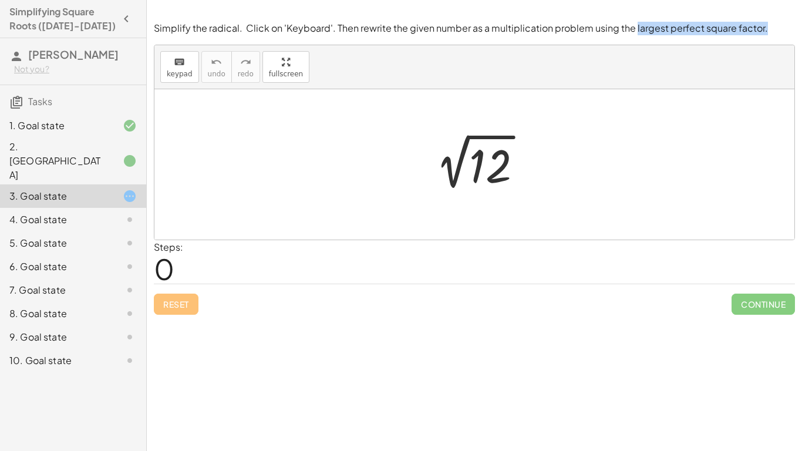
drag, startPoint x: 630, startPoint y: 27, endPoint x: 761, endPoint y: 28, distance: 131.5
click at [761, 28] on p "Simplify the radical. Click on 'Keyboard'. Then rewrite the given number as a m…" at bounding box center [474, 28] width 641 height 13
copy p "largest perfect square factor."
click at [188, 77] on span "keypad" at bounding box center [180, 74] width 26 height 8
click at [484, 168] on div at bounding box center [490, 166] width 42 height 52
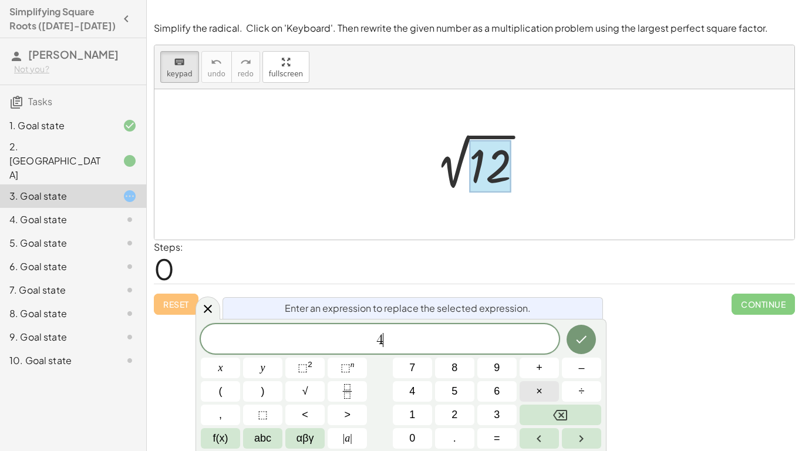
click at [542, 396] on span "×" at bounding box center [539, 391] width 6 height 16
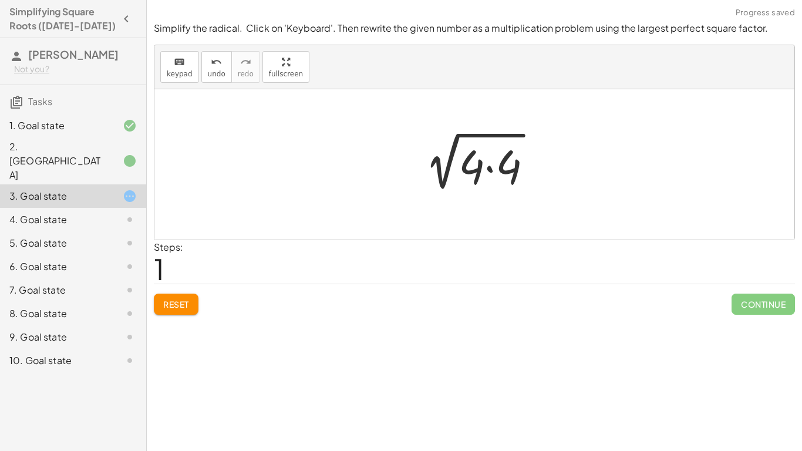
click at [452, 175] on div at bounding box center [478, 164] width 139 height 60
click at [438, 170] on div at bounding box center [478, 164] width 139 height 60
click at [485, 174] on div at bounding box center [478, 164] width 139 height 60
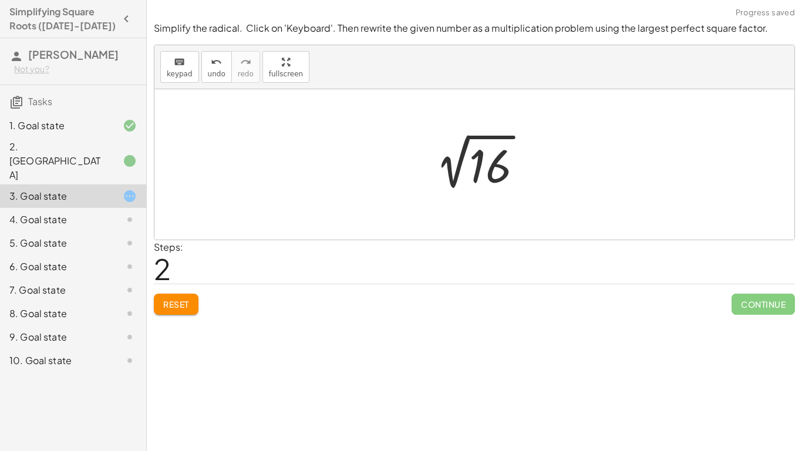
click at [460, 146] on div at bounding box center [479, 164] width 118 height 59
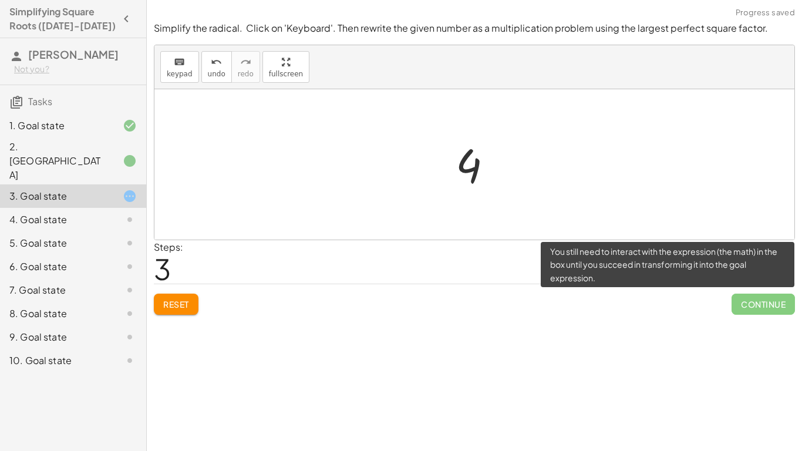
click at [774, 310] on span "Continue" at bounding box center [762, 303] width 63 height 21
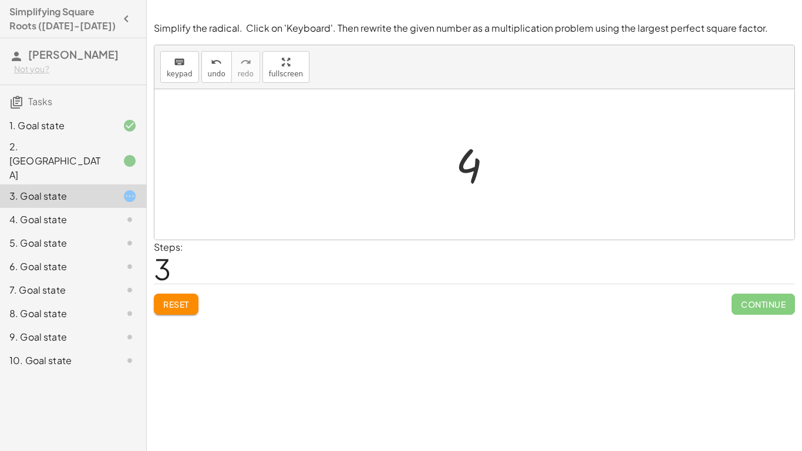
click at [479, 169] on div at bounding box center [479, 165] width 58 height 58
click at [473, 164] on div at bounding box center [479, 165] width 58 height 58
click at [171, 63] on div "keyboard" at bounding box center [180, 62] width 26 height 14
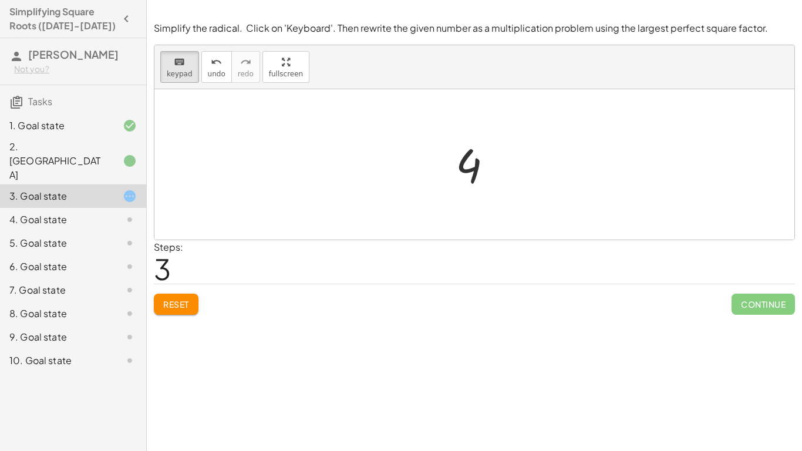
click at [452, 161] on div at bounding box center [479, 165] width 58 height 58
click at [462, 166] on div at bounding box center [468, 166] width 26 height 52
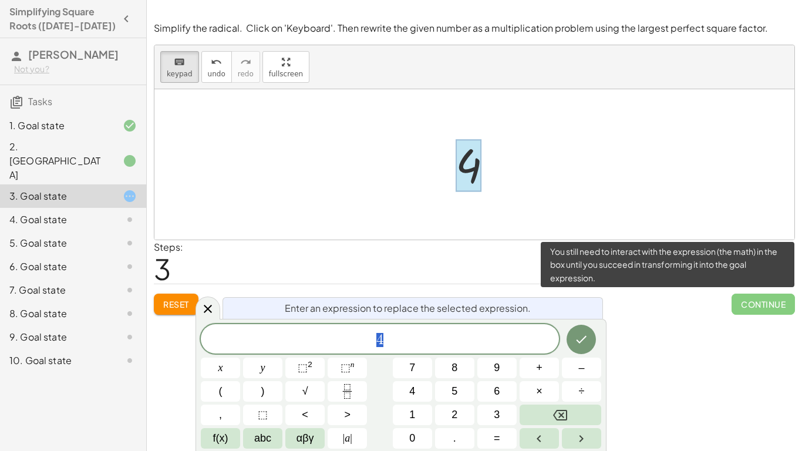
click at [745, 300] on span "Continue" at bounding box center [762, 303] width 63 height 21
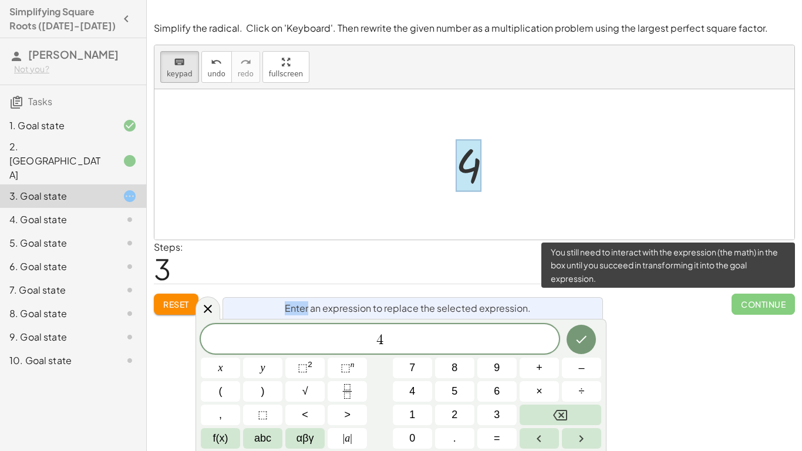
click at [745, 300] on span "Continue" at bounding box center [762, 303] width 63 height 21
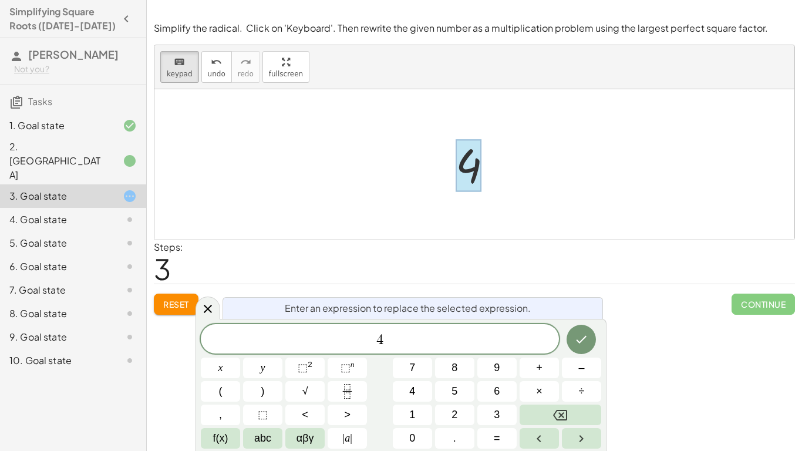
click at [479, 181] on div at bounding box center [468, 166] width 26 height 52
click at [173, 296] on button "Reset" at bounding box center [176, 303] width 45 height 21
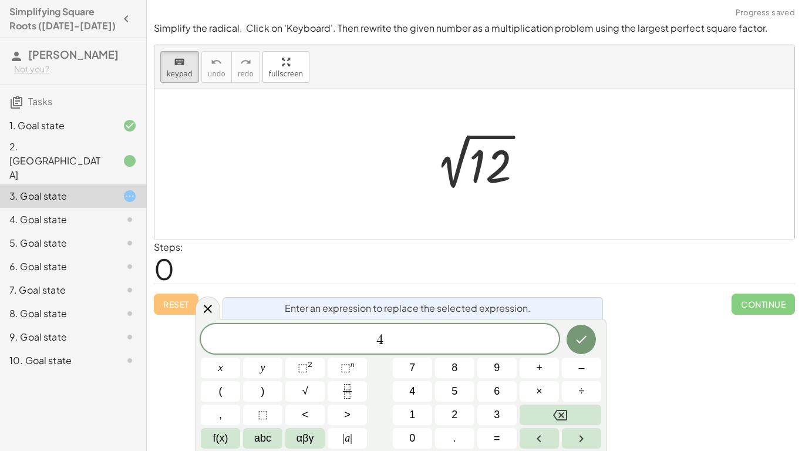
click at [72, 212] on div "4. Goal state" at bounding box center [56, 219] width 94 height 14
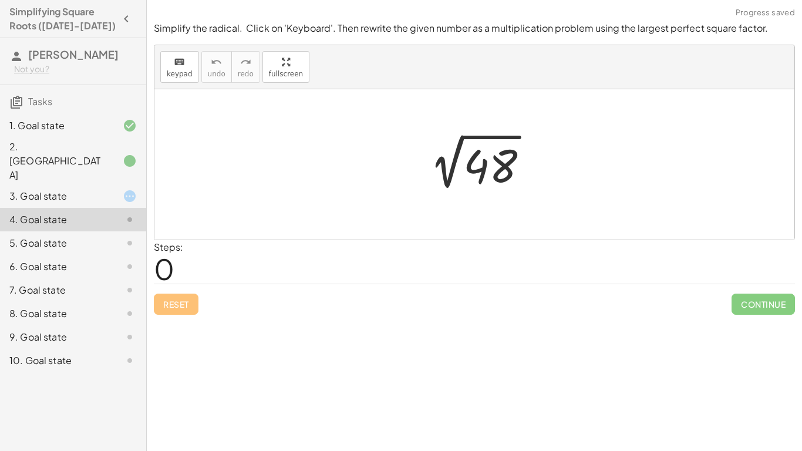
click at [63, 236] on div "5. Goal state" at bounding box center [56, 243] width 94 height 14
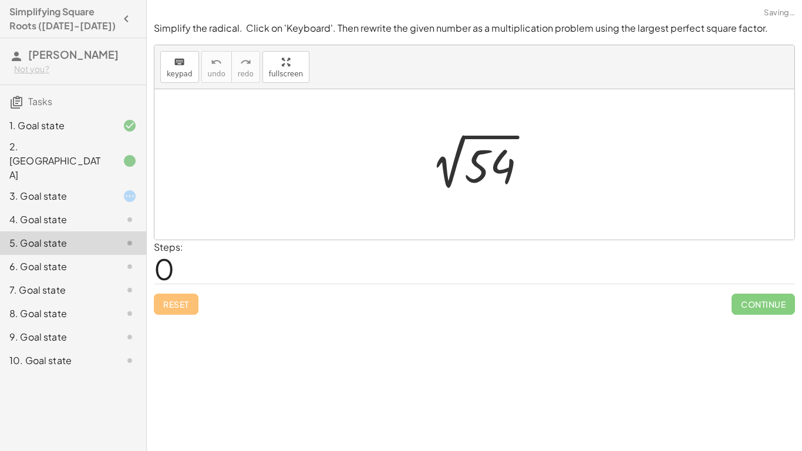
click at [93, 212] on div "4. Goal state" at bounding box center [56, 219] width 94 height 14
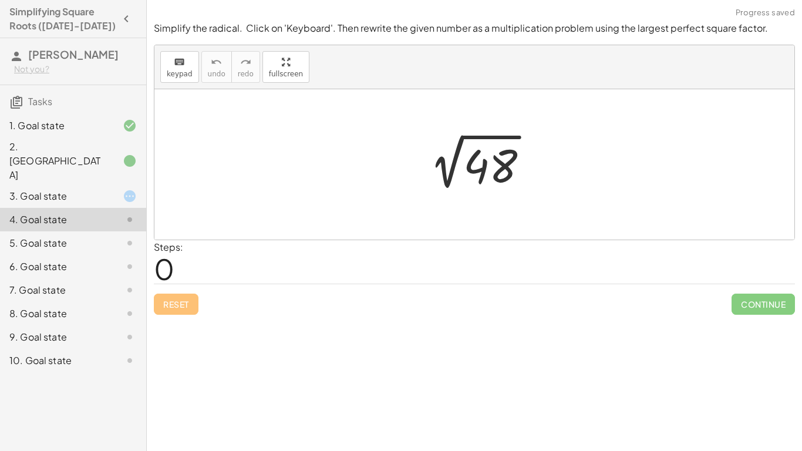
click at [43, 143] on div "2. [GEOGRAPHIC_DATA]" at bounding box center [56, 161] width 94 height 42
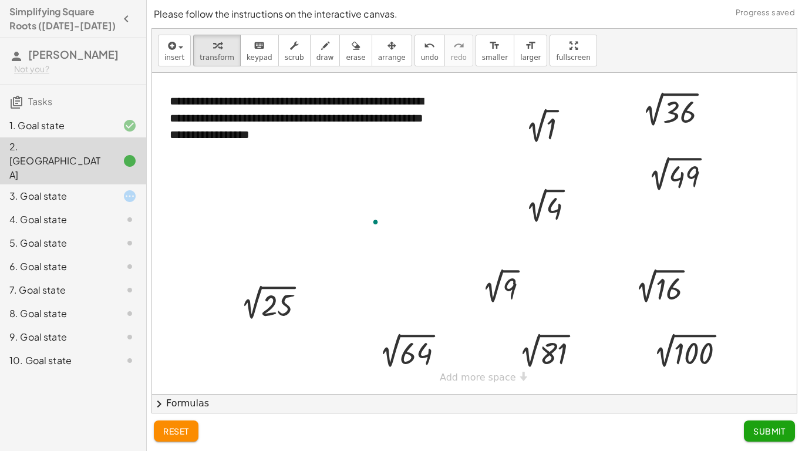
click at [67, 127] on div "1. Goal state" at bounding box center [56, 126] width 94 height 14
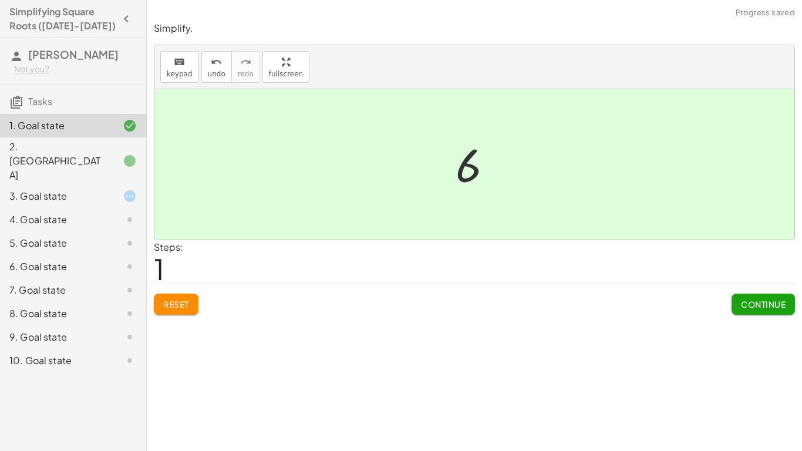
click at [189, 308] on span "Reset" at bounding box center [176, 304] width 26 height 11
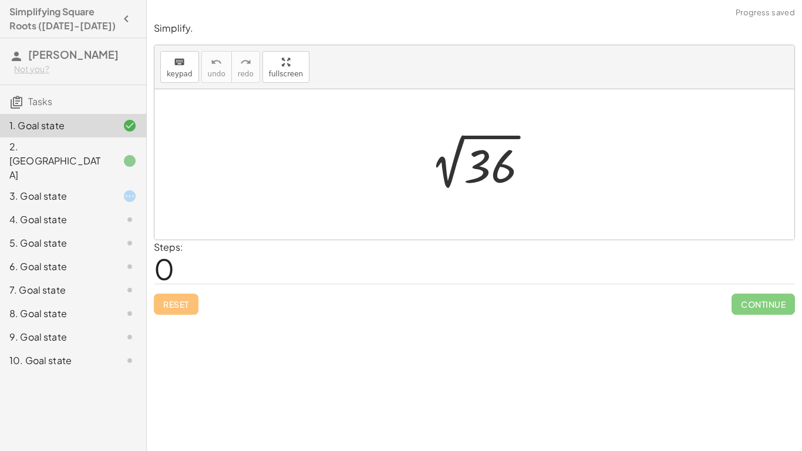
click at [451, 170] on div at bounding box center [478, 164] width 129 height 59
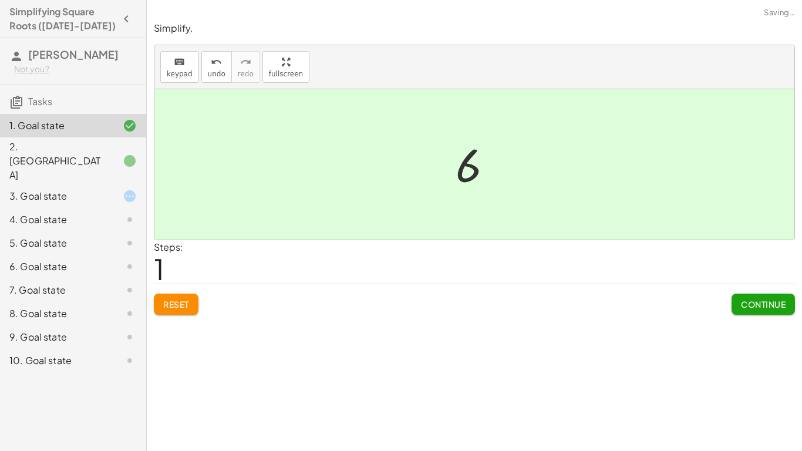
click at [745, 304] on span "Continue" at bounding box center [763, 304] width 45 height 11
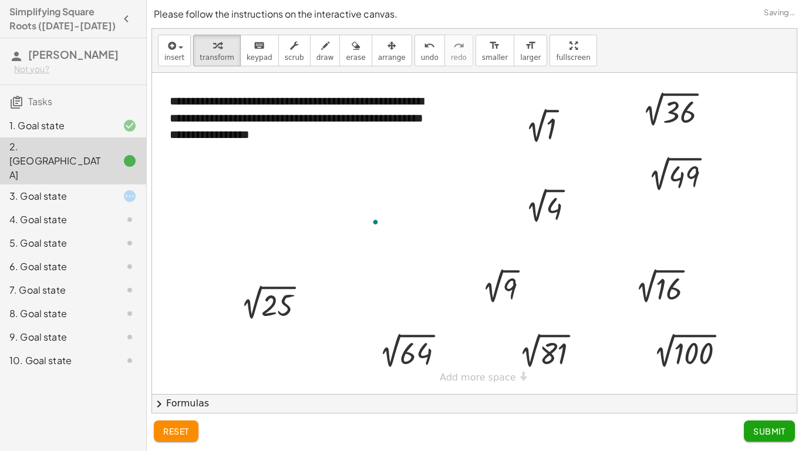
click at [80, 189] on div "3. Goal state" at bounding box center [56, 196] width 94 height 14
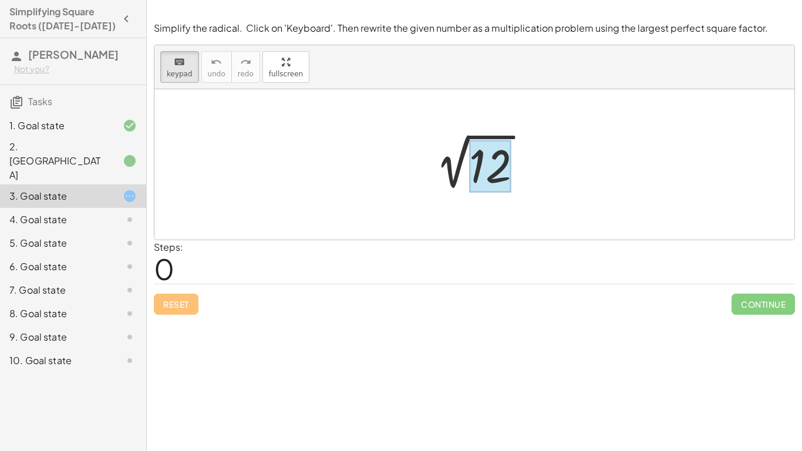
click at [491, 168] on div at bounding box center [490, 166] width 42 height 52
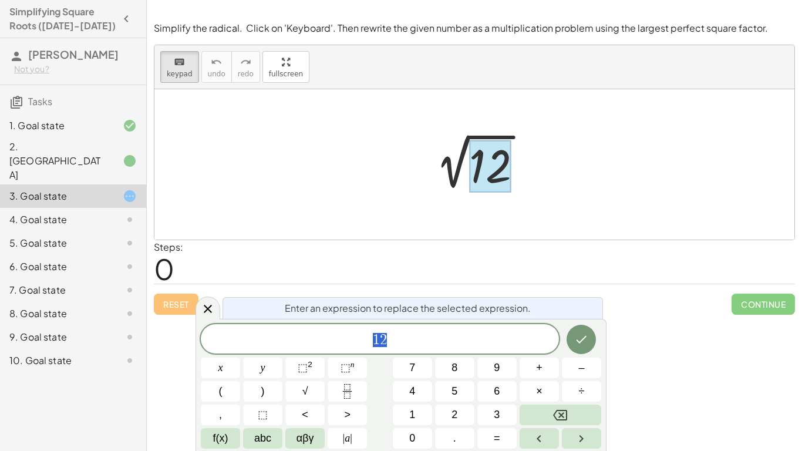
click at [109, 212] on div at bounding box center [120, 219] width 33 height 14
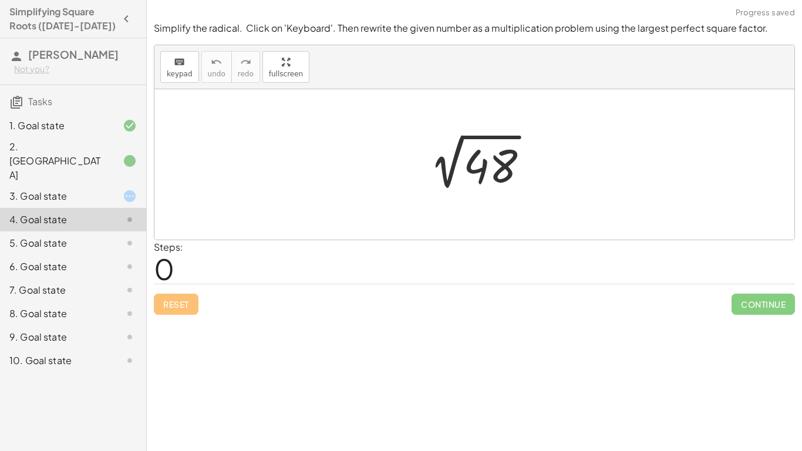
click at [107, 236] on div at bounding box center [120, 243] width 33 height 14
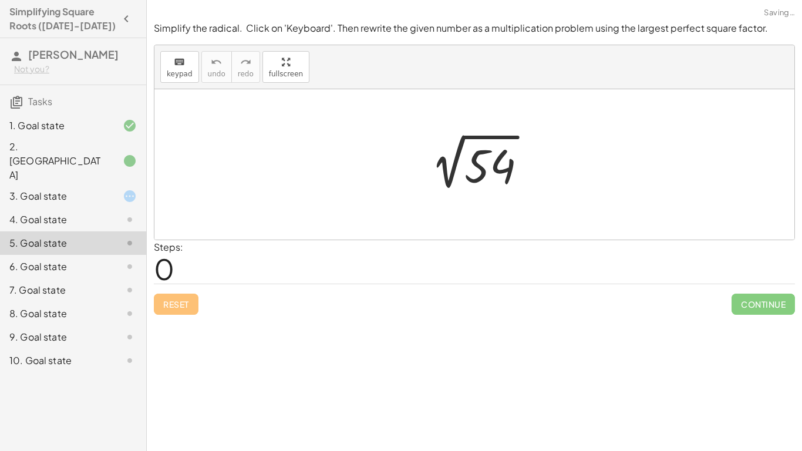
click at [102, 259] on div "6. Goal state" at bounding box center [56, 266] width 94 height 14
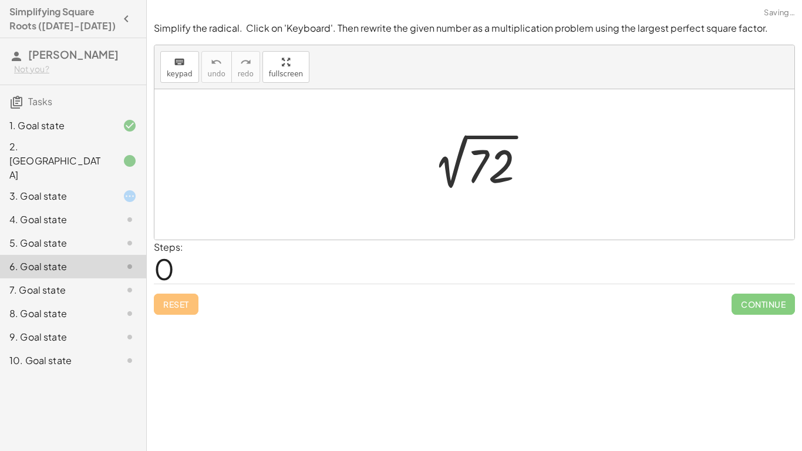
click at [99, 283] on div "7. Goal state" at bounding box center [56, 290] width 94 height 14
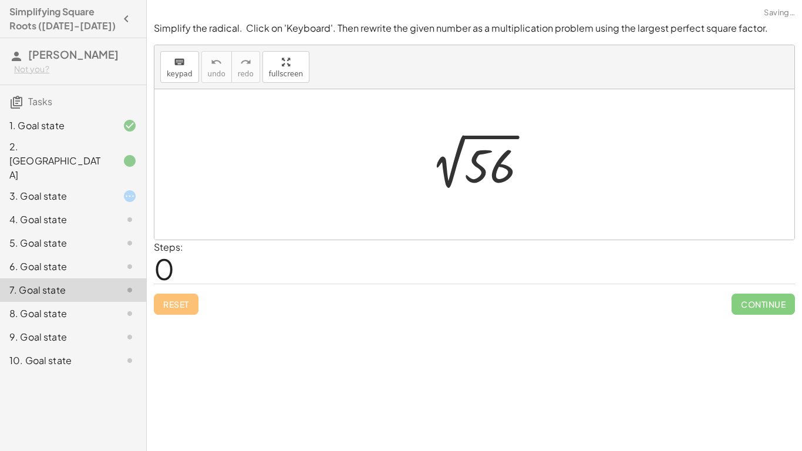
click at [99, 306] on div "8. Goal state" at bounding box center [56, 313] width 94 height 14
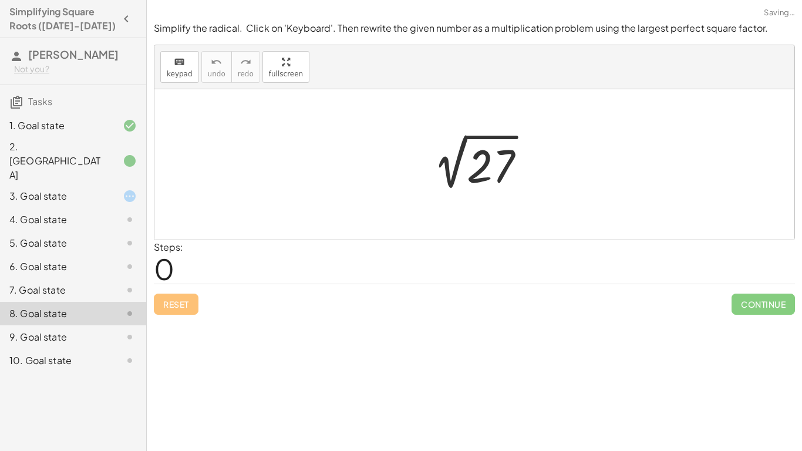
click at [98, 325] on div "9. Goal state" at bounding box center [73, 336] width 146 height 23
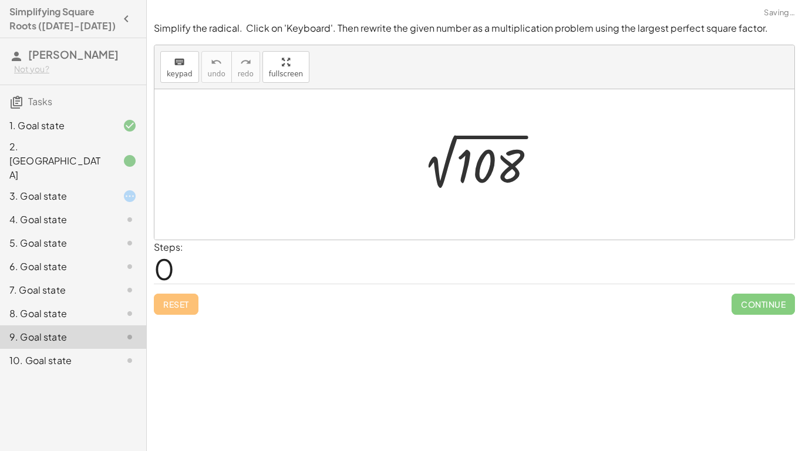
click at [99, 349] on div "10. Goal state" at bounding box center [73, 360] width 146 height 23
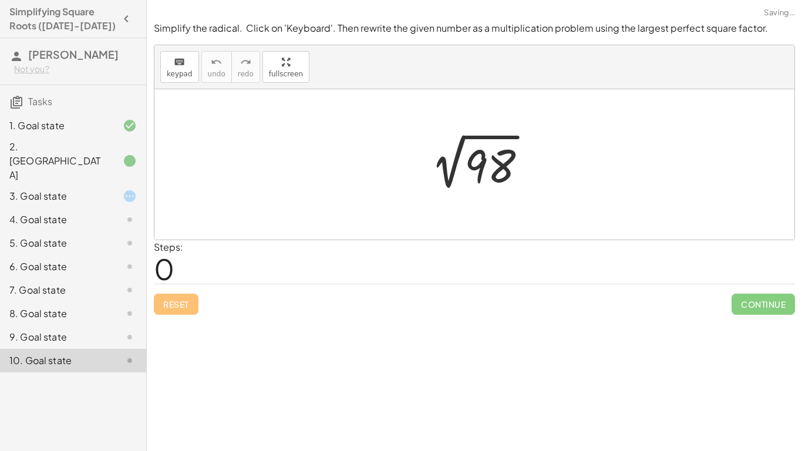
click at [91, 259] on div "6. Goal state" at bounding box center [56, 266] width 94 height 14
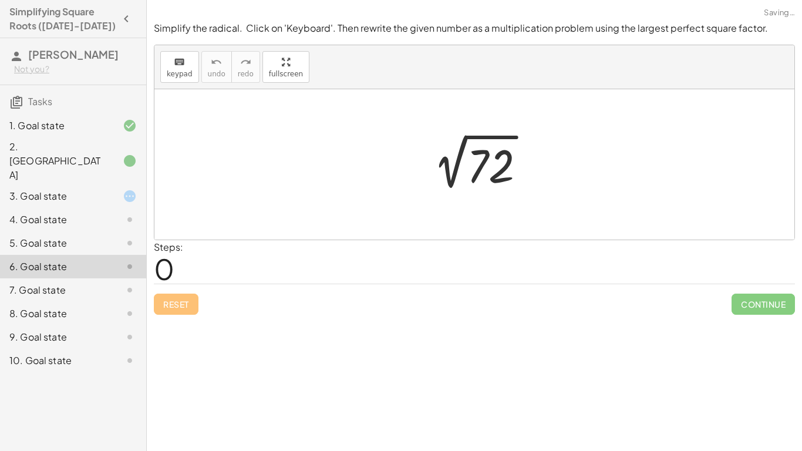
click at [89, 278] on div "5. Goal state" at bounding box center [73, 289] width 146 height 23
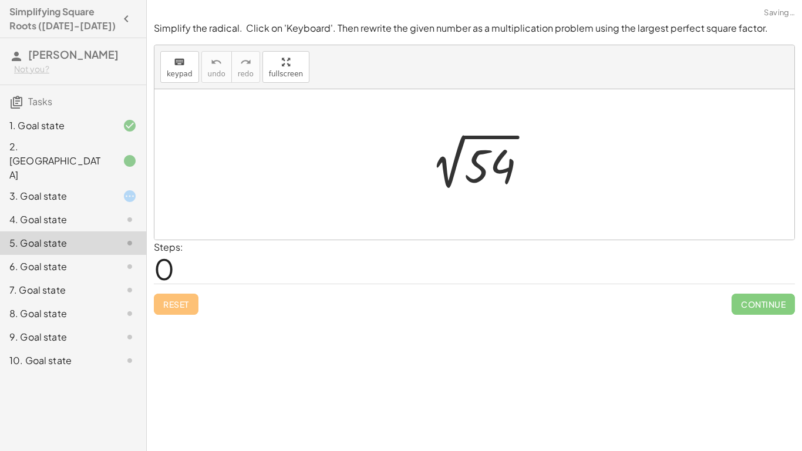
click at [78, 212] on div "4. Goal state" at bounding box center [56, 219] width 94 height 14
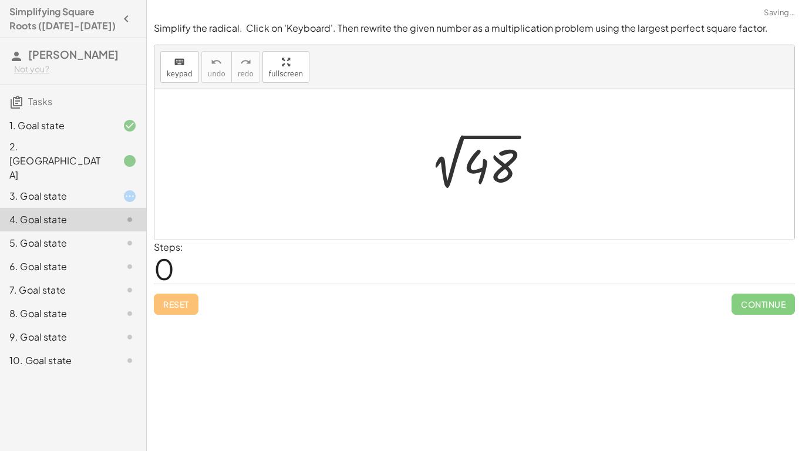
click at [104, 231] on div "3. Goal state" at bounding box center [73, 242] width 146 height 23
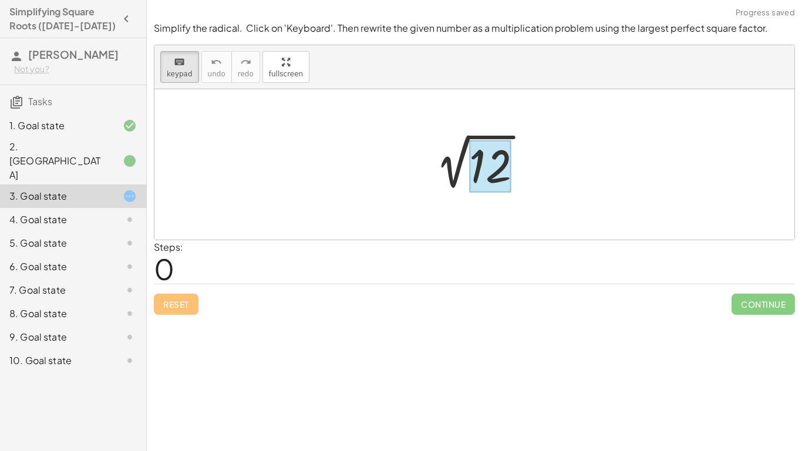
click at [475, 175] on div at bounding box center [490, 166] width 42 height 52
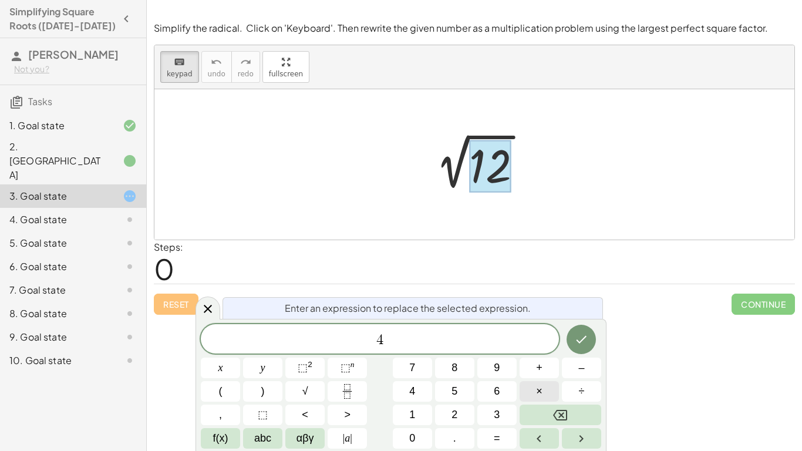
click at [545, 390] on button "×" at bounding box center [538, 391] width 39 height 21
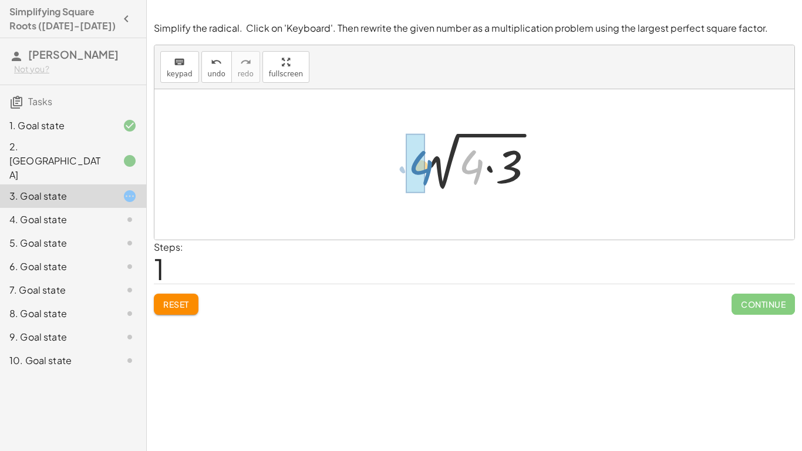
drag, startPoint x: 474, startPoint y: 171, endPoint x: 421, endPoint y: 171, distance: 52.2
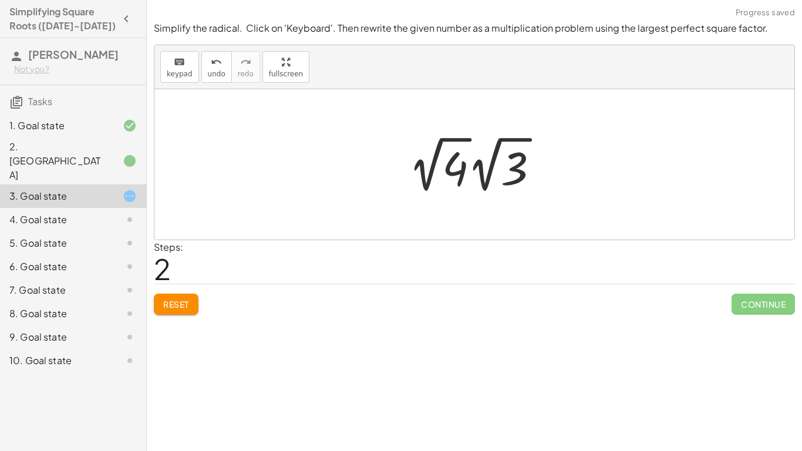
click at [431, 166] on div at bounding box center [478, 164] width 151 height 65
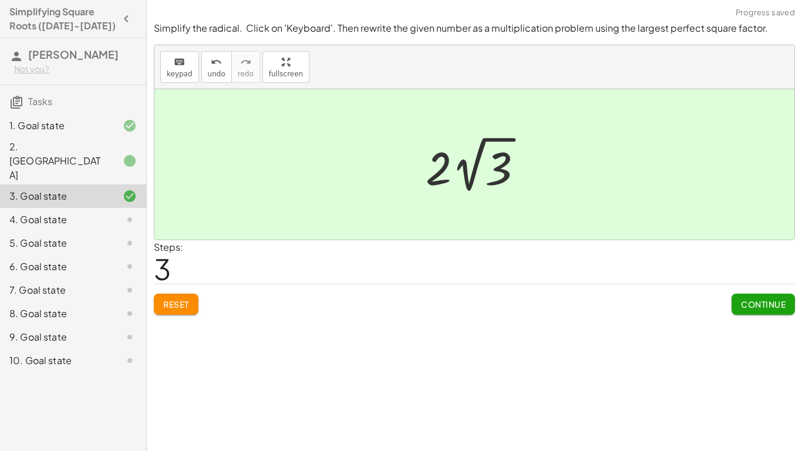
click at [747, 299] on span "Continue" at bounding box center [763, 304] width 45 height 11
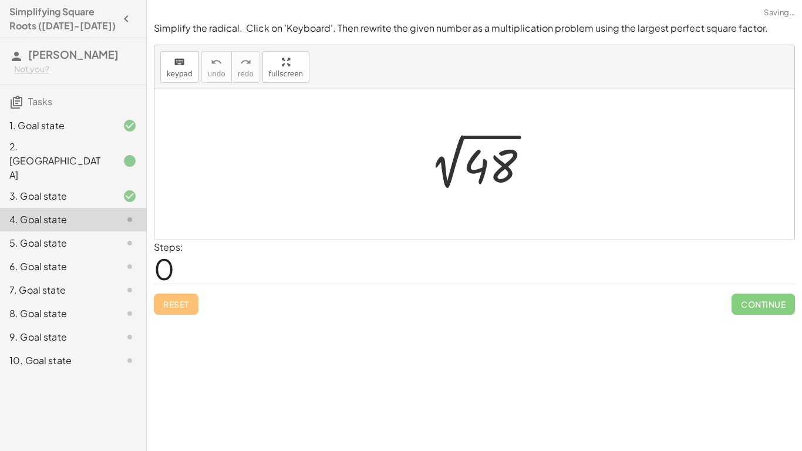
click at [483, 179] on div at bounding box center [479, 164] width 130 height 59
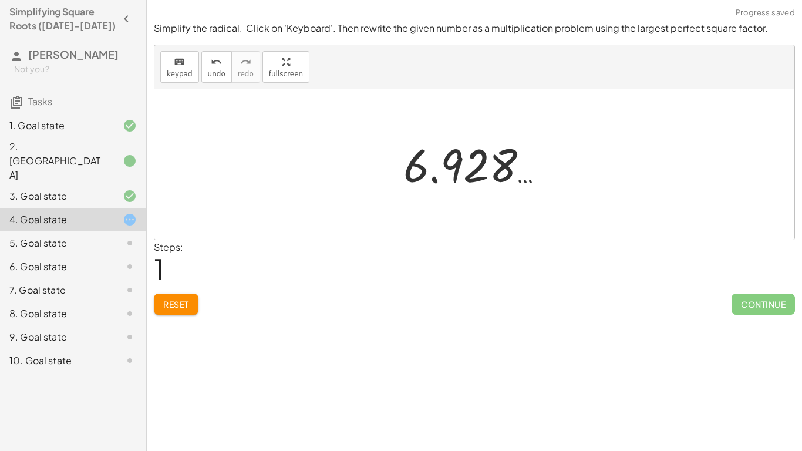
click at [175, 313] on button "Reset" at bounding box center [176, 303] width 45 height 21
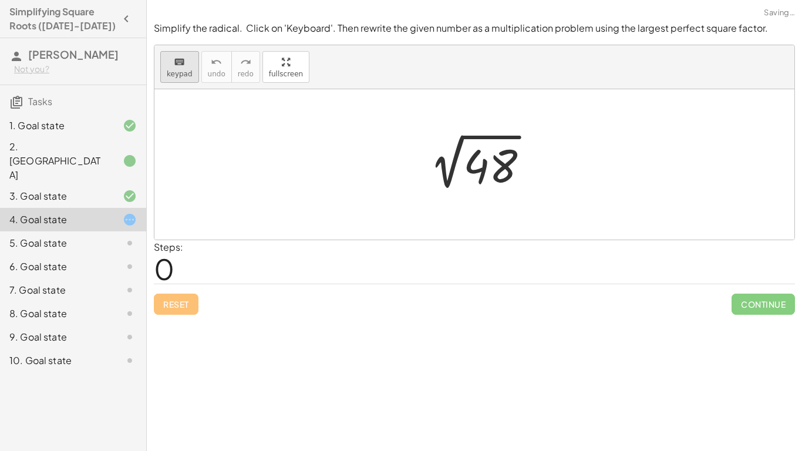
click at [191, 69] on button "keyboard keypad" at bounding box center [179, 67] width 39 height 32
click at [501, 164] on div at bounding box center [490, 166] width 54 height 52
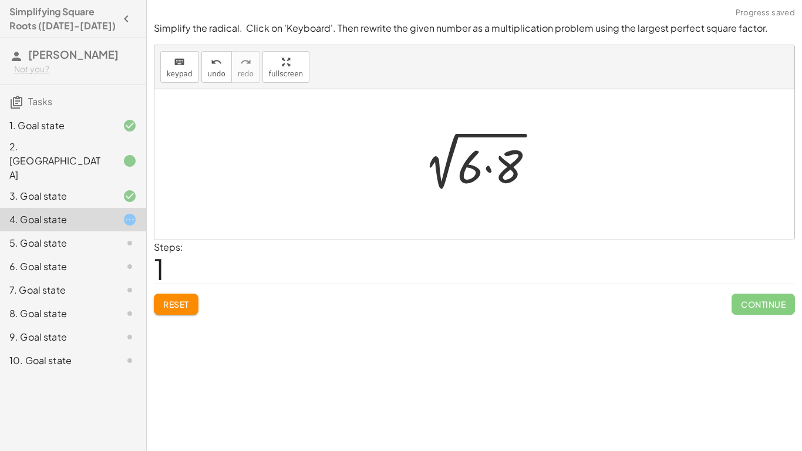
click at [476, 184] on div at bounding box center [478, 164] width 141 height 60
drag, startPoint x: 467, startPoint y: 170, endPoint x: 407, endPoint y: 163, distance: 60.3
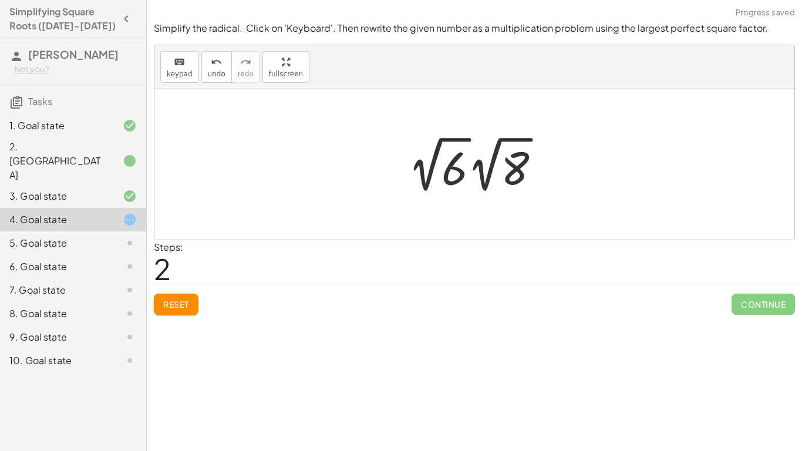
click at [422, 184] on div at bounding box center [478, 164] width 153 height 65
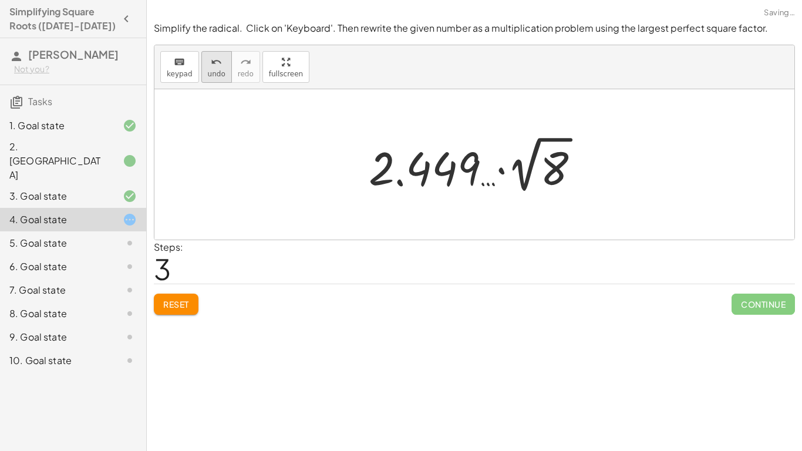
click at [217, 73] on span "undo" at bounding box center [217, 74] width 18 height 8
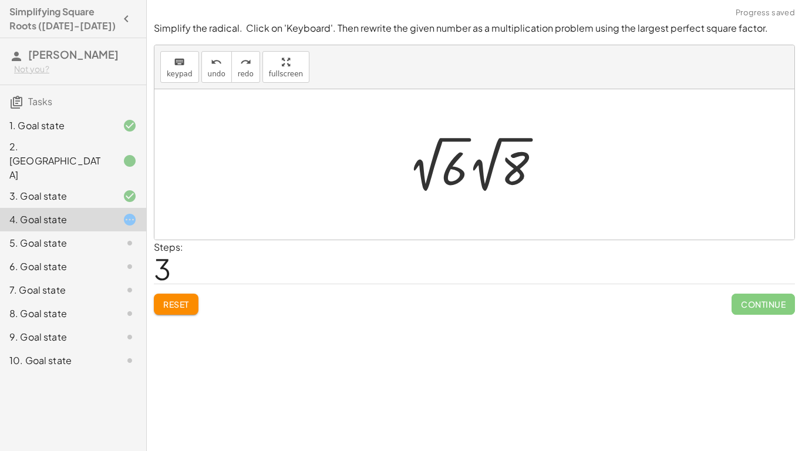
click at [488, 158] on div at bounding box center [478, 164] width 153 height 65
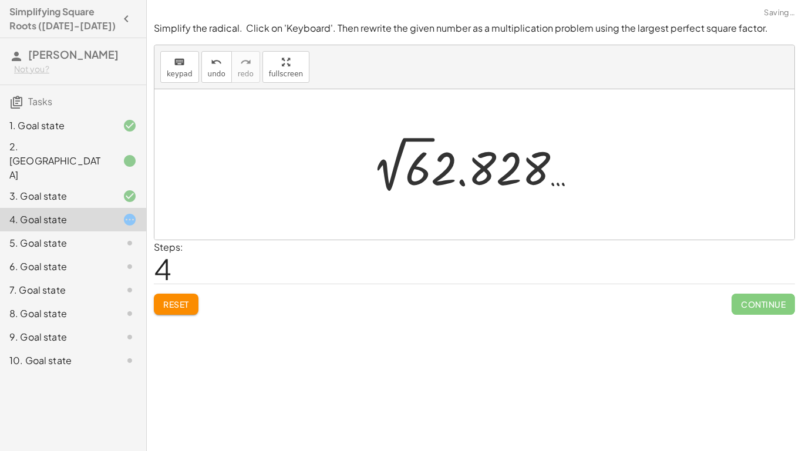
click at [177, 300] on span "Reset" at bounding box center [176, 304] width 26 height 11
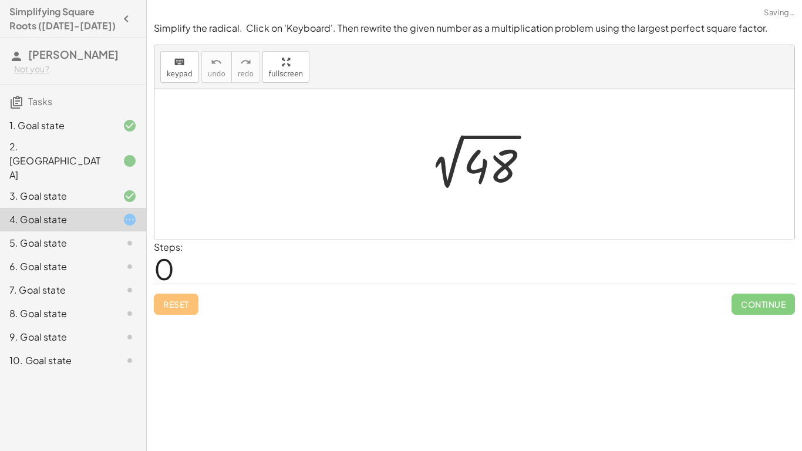
click at [498, 162] on div at bounding box center [479, 164] width 130 height 59
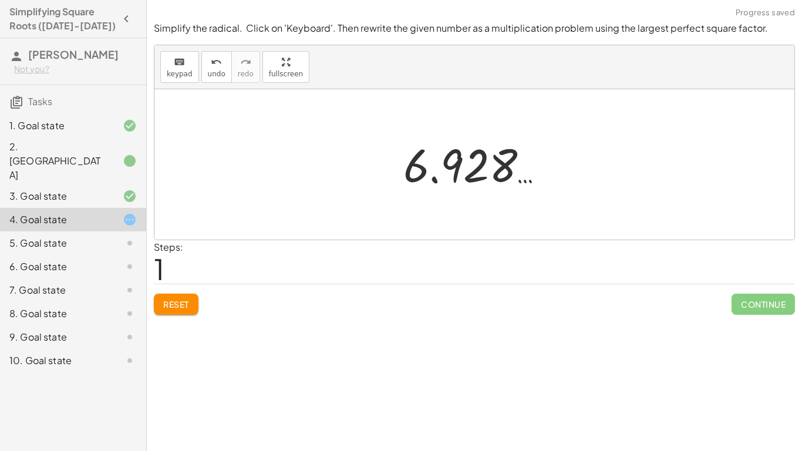
click at [183, 305] on span "Reset" at bounding box center [176, 304] width 26 height 11
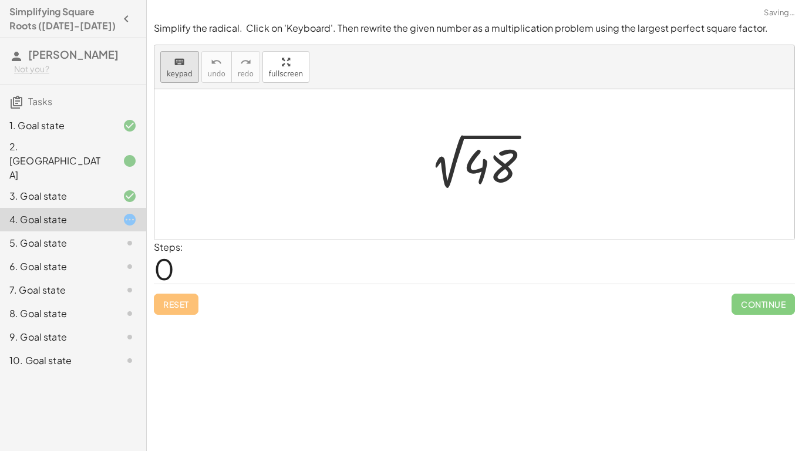
click at [175, 72] on span "keypad" at bounding box center [180, 74] width 26 height 8
click at [502, 173] on div at bounding box center [490, 166] width 54 height 52
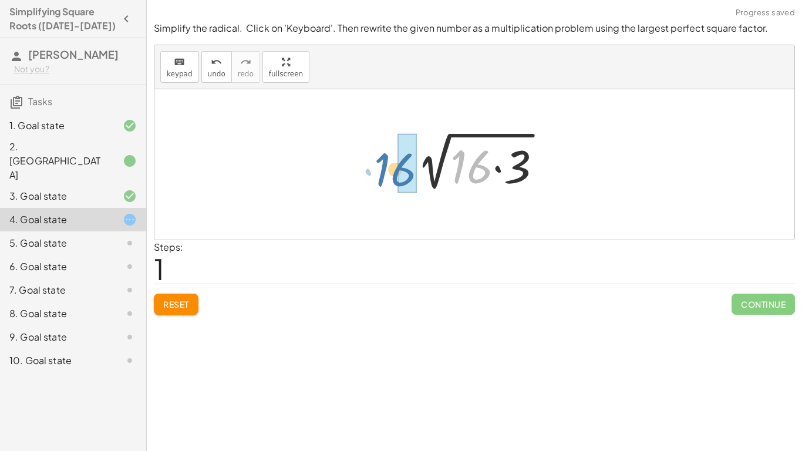
drag, startPoint x: 479, startPoint y: 159, endPoint x: 406, endPoint y: 161, distance: 73.4
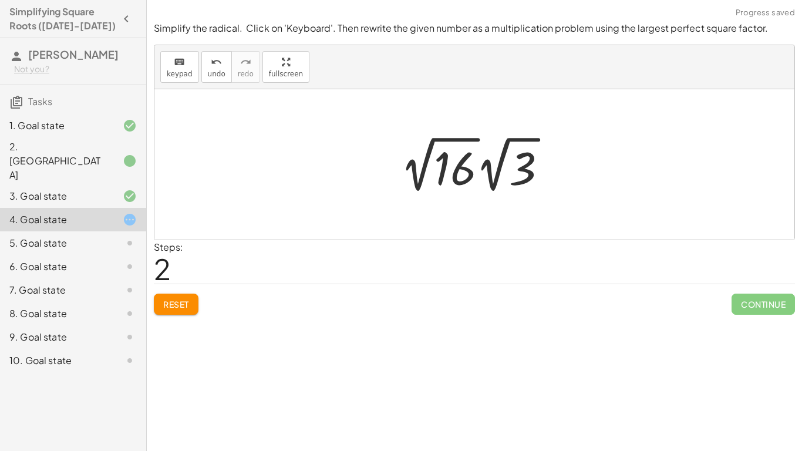
click at [423, 175] on div at bounding box center [478, 164] width 168 height 65
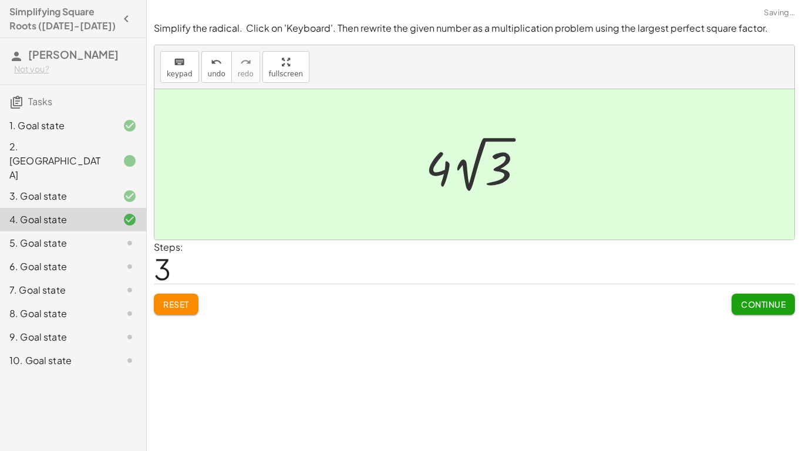
click at [764, 305] on span "Continue" at bounding box center [763, 304] width 45 height 11
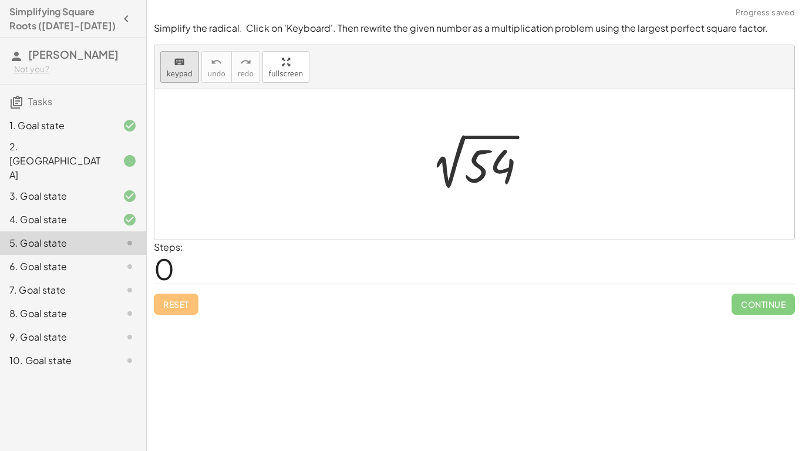
click at [173, 68] on button "keyboard keypad" at bounding box center [179, 67] width 39 height 32
click at [478, 166] on div at bounding box center [489, 166] width 51 height 52
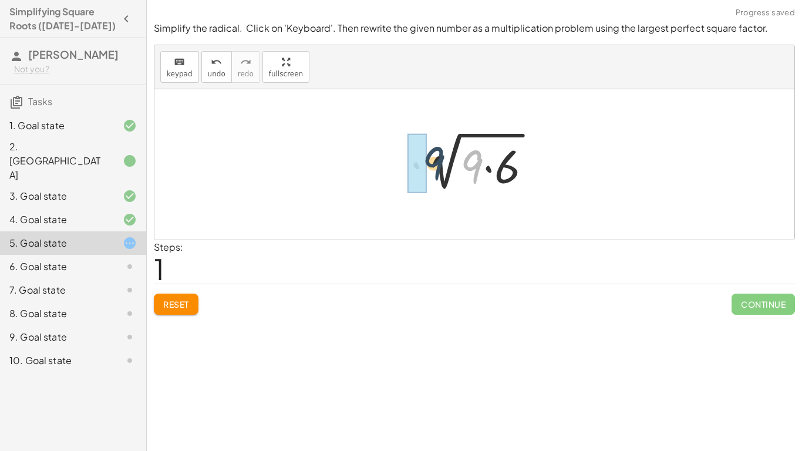
drag, startPoint x: 468, startPoint y: 162, endPoint x: 420, endPoint y: 157, distance: 48.4
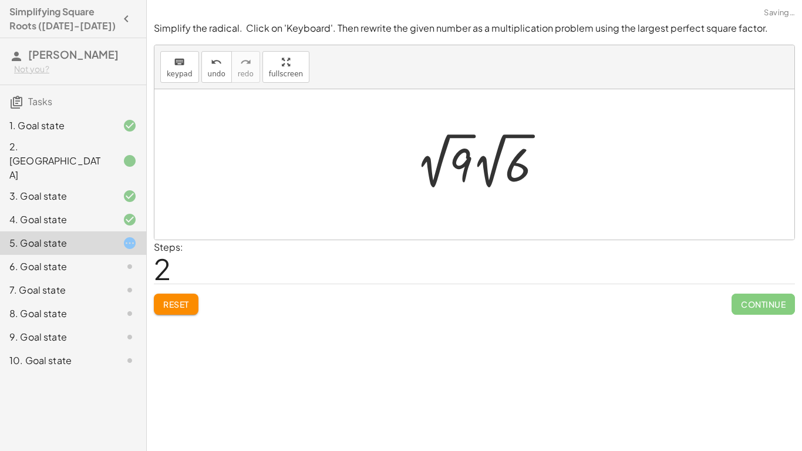
click at [430, 170] on div at bounding box center [484, 161] width 148 height 65
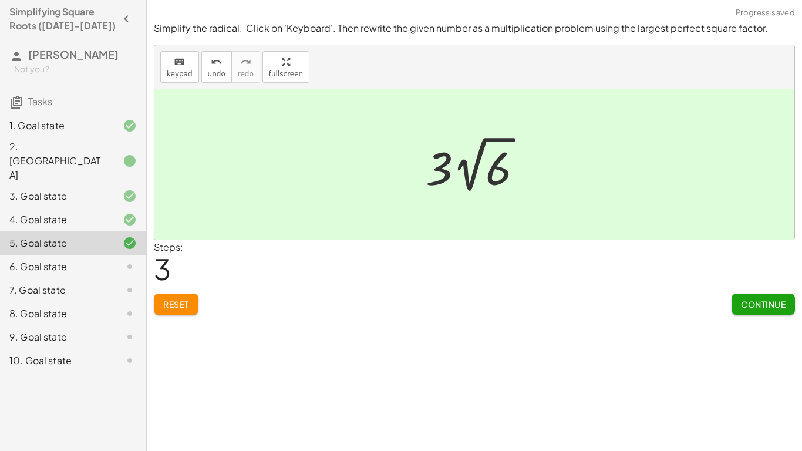
click at [752, 302] on span "Continue" at bounding box center [763, 304] width 45 height 11
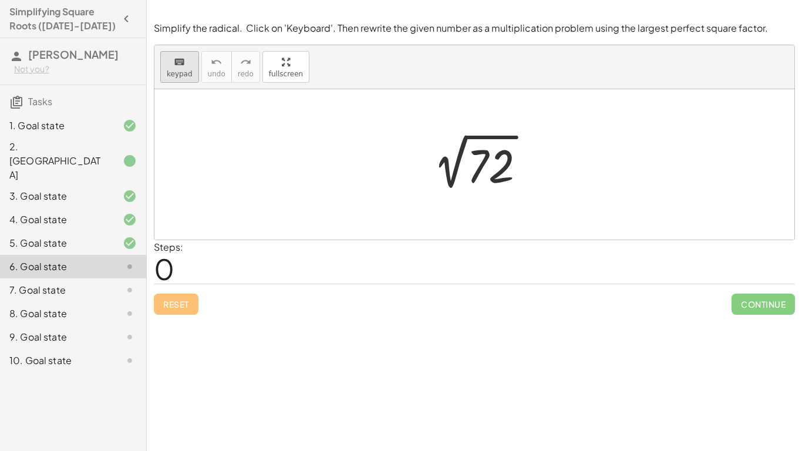
click at [177, 62] on icon "keyboard" at bounding box center [179, 62] width 11 height 14
click at [491, 168] on div at bounding box center [491, 166] width 48 height 52
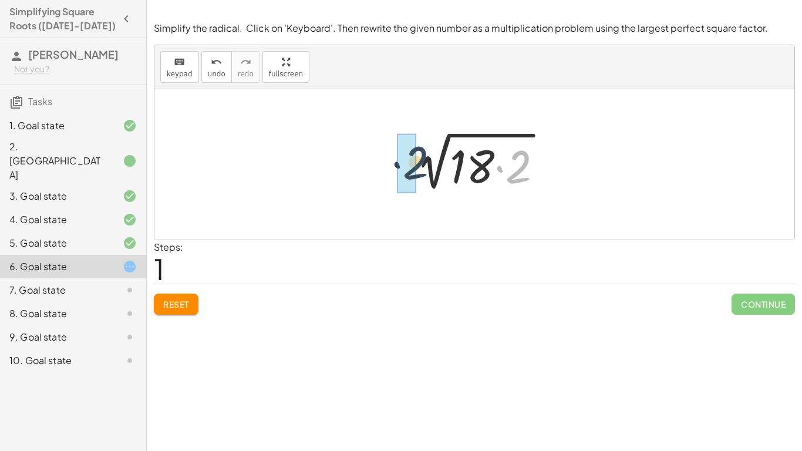
drag, startPoint x: 512, startPoint y: 181, endPoint x: 406, endPoint y: 176, distance: 106.3
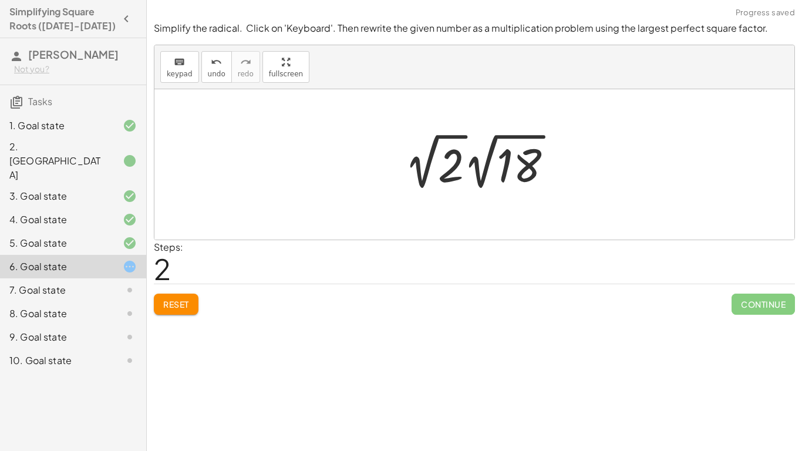
click at [419, 174] on div at bounding box center [482, 161] width 169 height 65
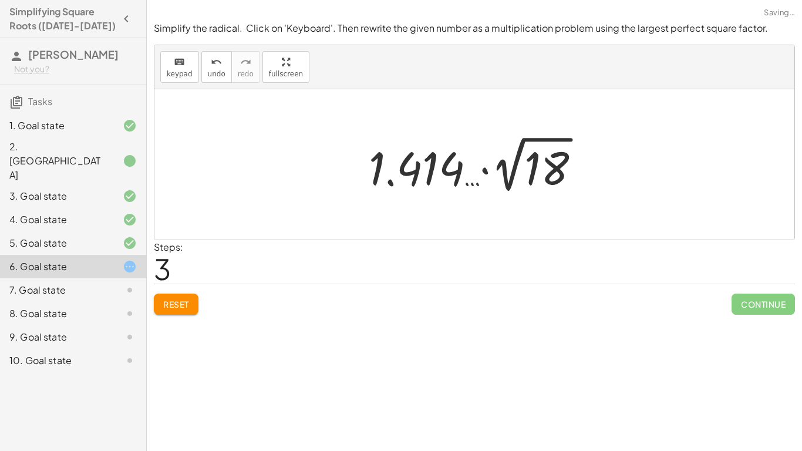
click at [182, 308] on span "Reset" at bounding box center [176, 304] width 26 height 11
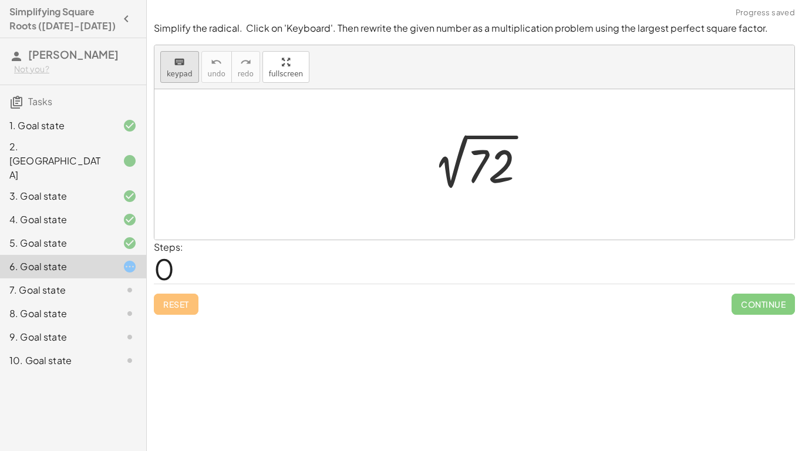
click at [163, 64] on button "keyboard keypad" at bounding box center [179, 67] width 39 height 32
click at [501, 171] on div at bounding box center [491, 166] width 48 height 52
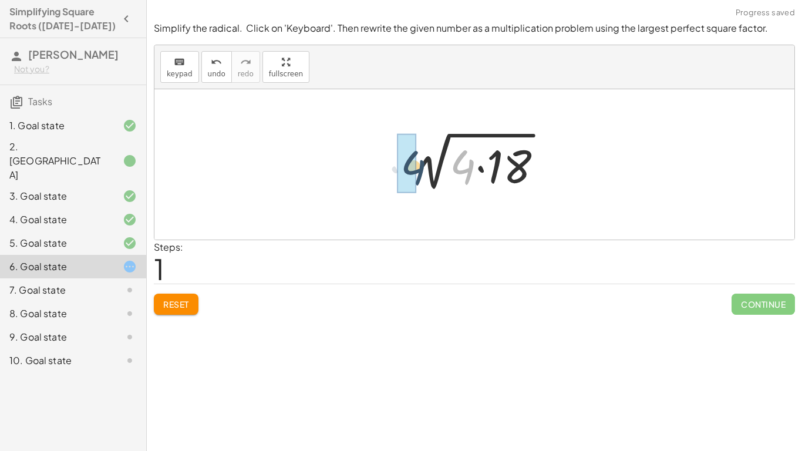
drag, startPoint x: 467, startPoint y: 160, endPoint x: 413, endPoint y: 161, distance: 54.6
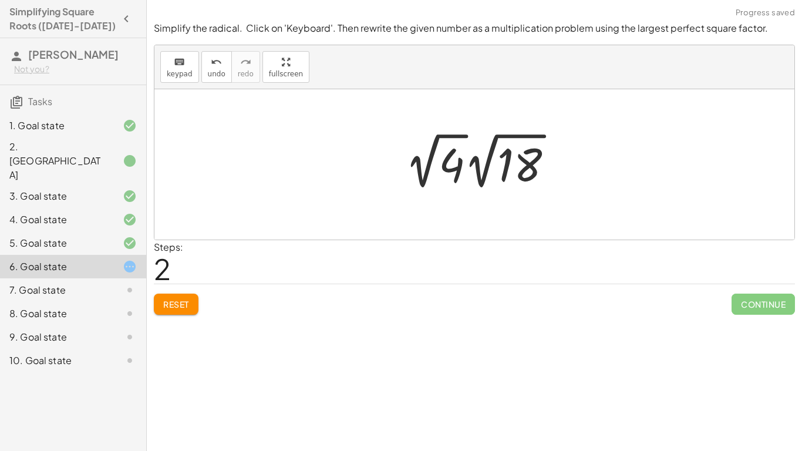
click at [420, 171] on div at bounding box center [483, 161] width 169 height 65
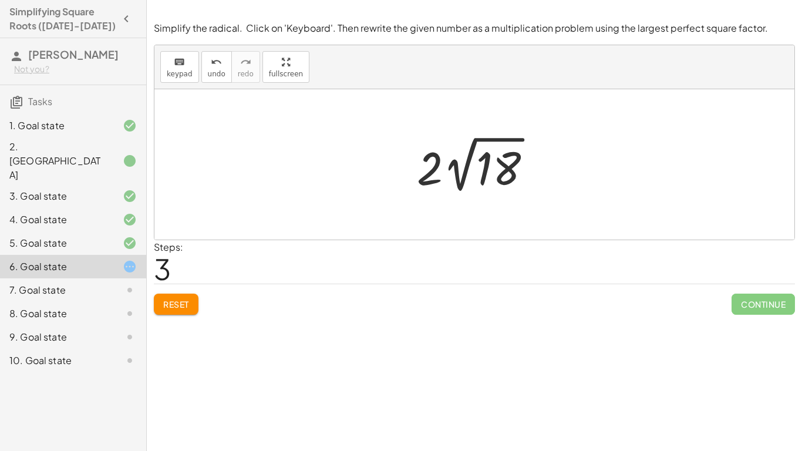
click at [0, 0] on div "Simplify the radical. Click on 'Keyboard'. Then rewrite the given number as a m…" at bounding box center [0, 0] width 0 height 0
click at [164, 312] on button "Reset" at bounding box center [176, 303] width 45 height 21
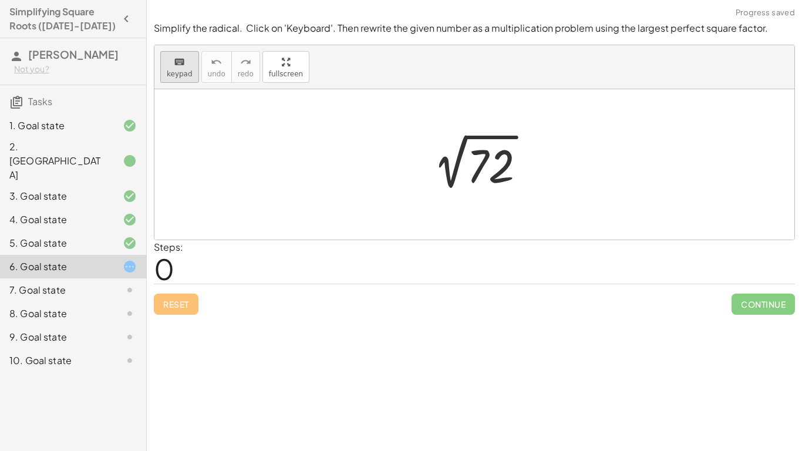
click at [170, 76] on span "keypad" at bounding box center [180, 74] width 26 height 8
click at [492, 172] on div at bounding box center [491, 166] width 48 height 52
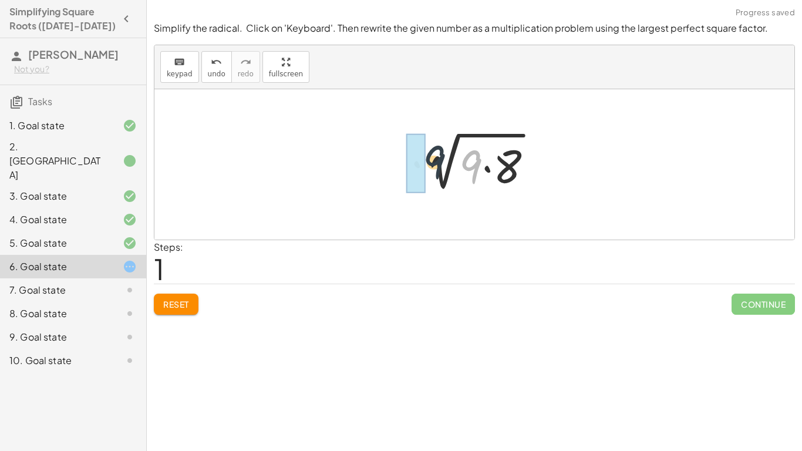
drag, startPoint x: 475, startPoint y: 166, endPoint x: 425, endPoint y: 161, distance: 50.7
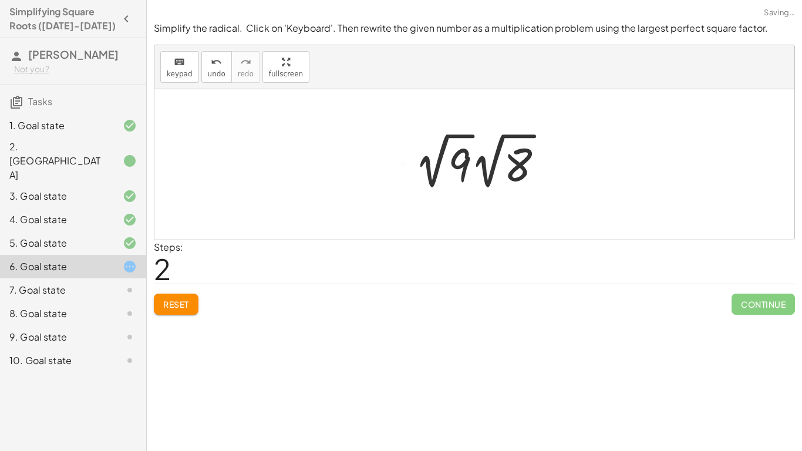
click at [429, 168] on div at bounding box center [483, 161] width 150 height 65
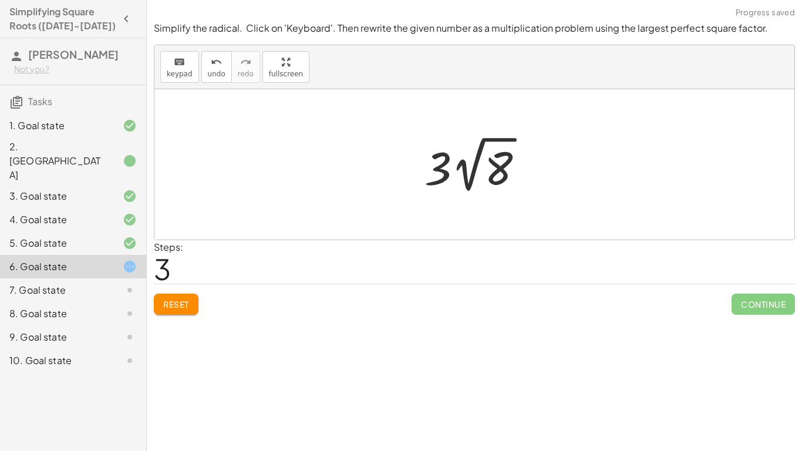
click at [188, 299] on span "Reset" at bounding box center [176, 304] width 26 height 11
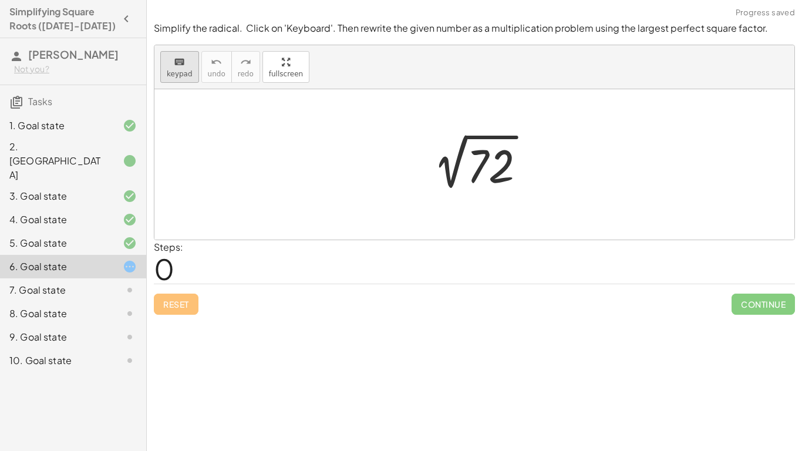
click at [177, 65] on icon "keyboard" at bounding box center [179, 62] width 11 height 14
click at [494, 161] on div at bounding box center [491, 166] width 48 height 52
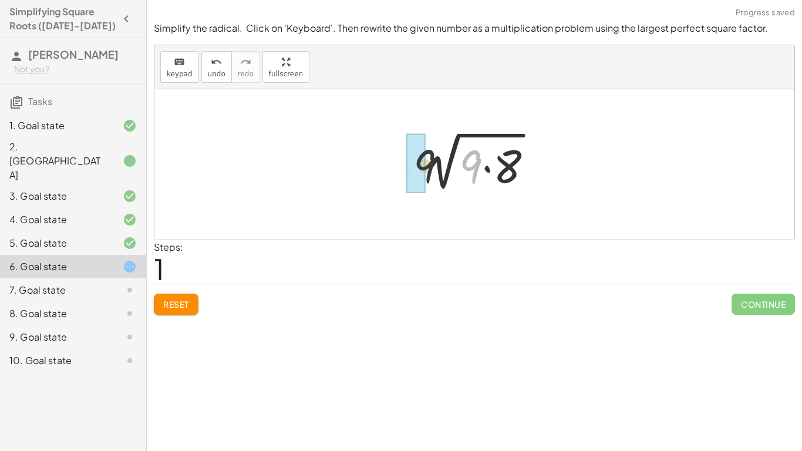
drag, startPoint x: 474, startPoint y: 161, endPoint x: 409, endPoint y: 156, distance: 65.4
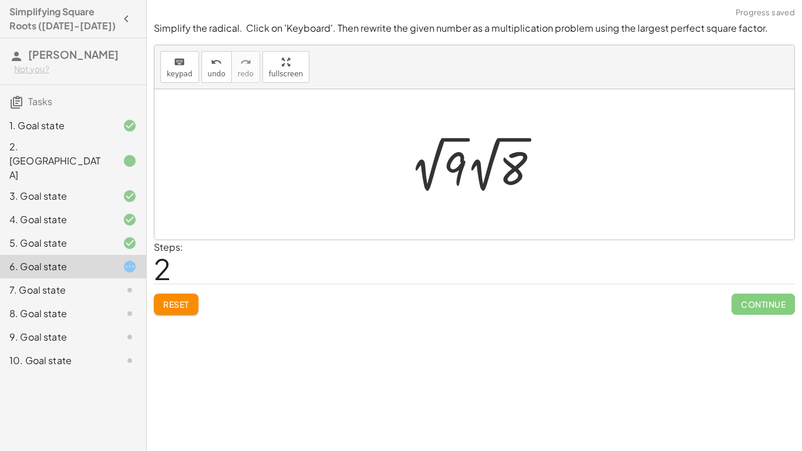
click at [429, 173] on div at bounding box center [479, 164] width 150 height 65
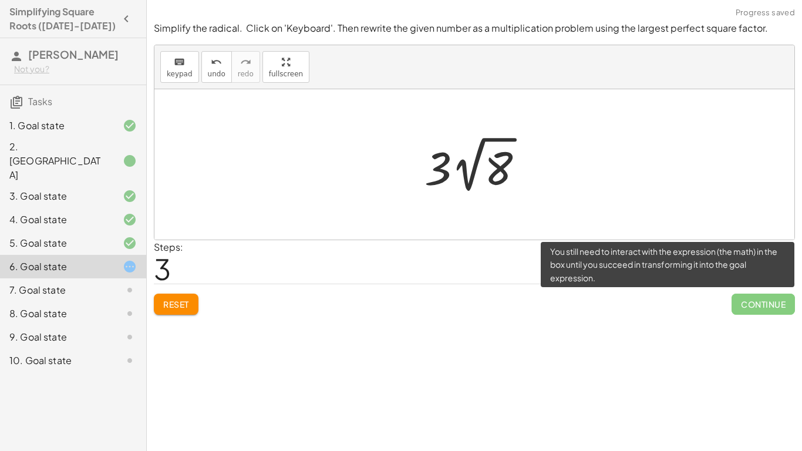
click at [748, 309] on span "Continue" at bounding box center [762, 303] width 63 height 21
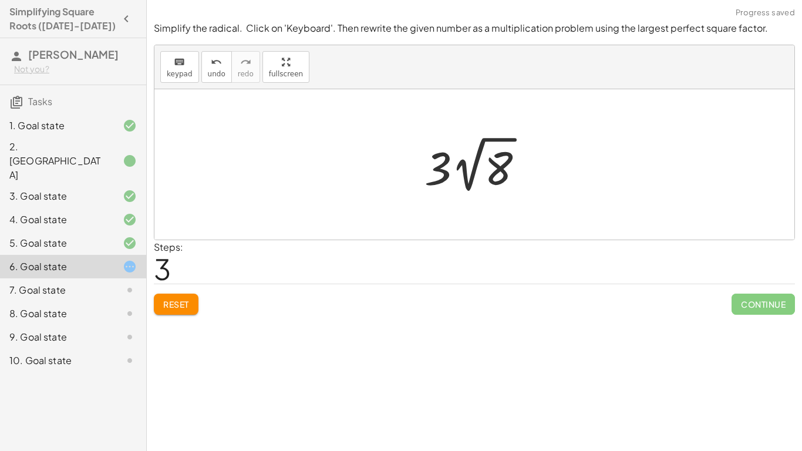
click at [0, 0] on div "Simplify the radical. Click on 'Keyboard'. Then rewrite the given number as a m…" at bounding box center [0, 0] width 0 height 0
click at [194, 301] on button "Reset" at bounding box center [176, 303] width 45 height 21
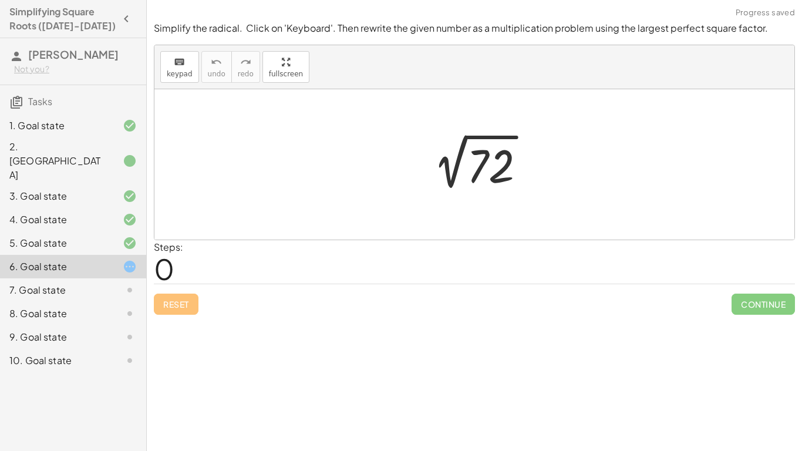
click at [123, 283] on icon at bounding box center [130, 290] width 14 height 14
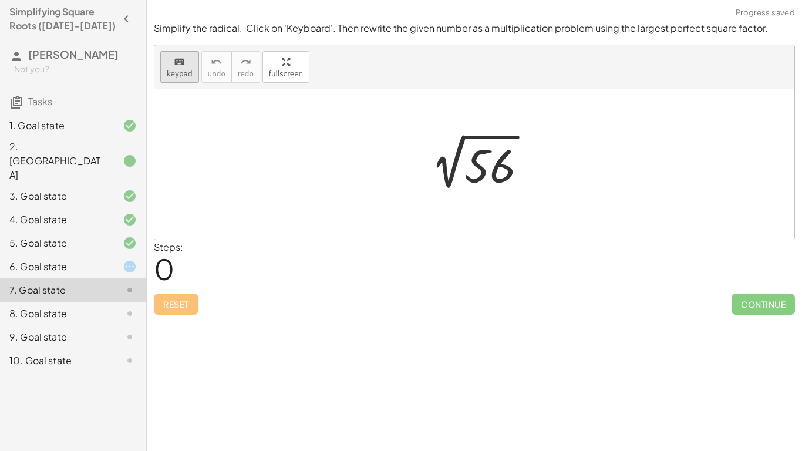
click at [177, 76] on span "keypad" at bounding box center [180, 74] width 26 height 8
click at [504, 166] on div at bounding box center [489, 166] width 51 height 52
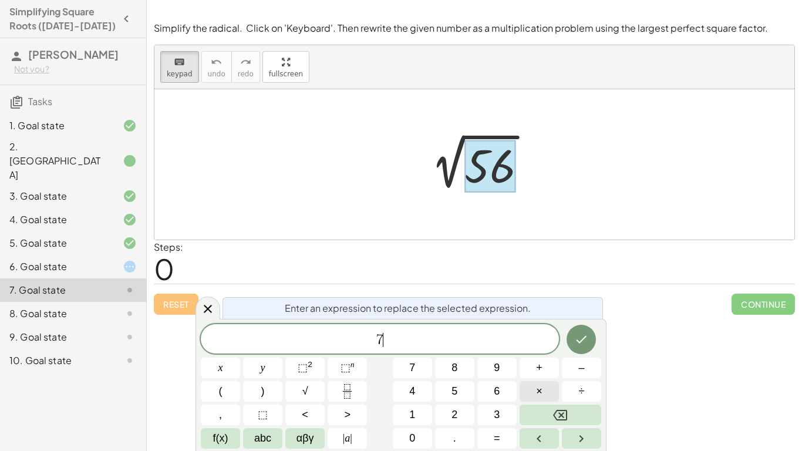
click at [530, 394] on button "×" at bounding box center [538, 391] width 39 height 21
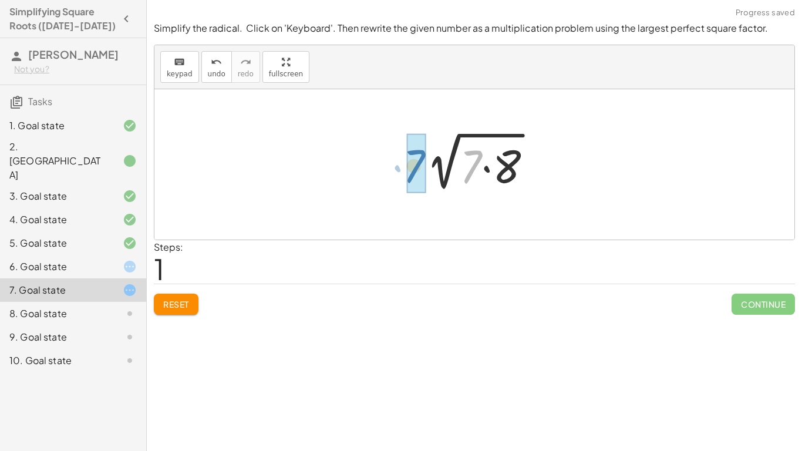
drag, startPoint x: 474, startPoint y: 163, endPoint x: 417, endPoint y: 162, distance: 56.9
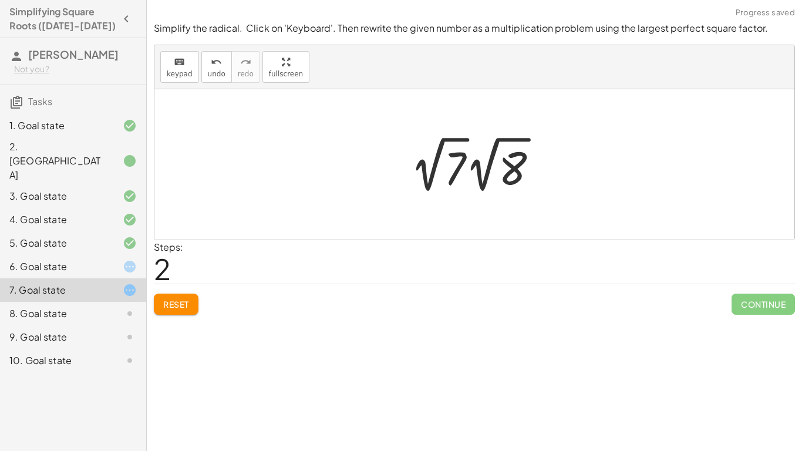
click at [429, 168] on div at bounding box center [478, 164] width 148 height 65
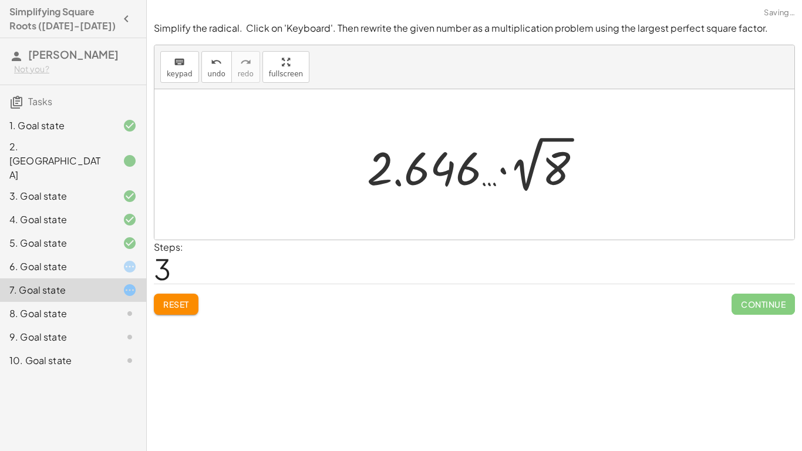
click at [190, 309] on button "Reset" at bounding box center [176, 303] width 45 height 21
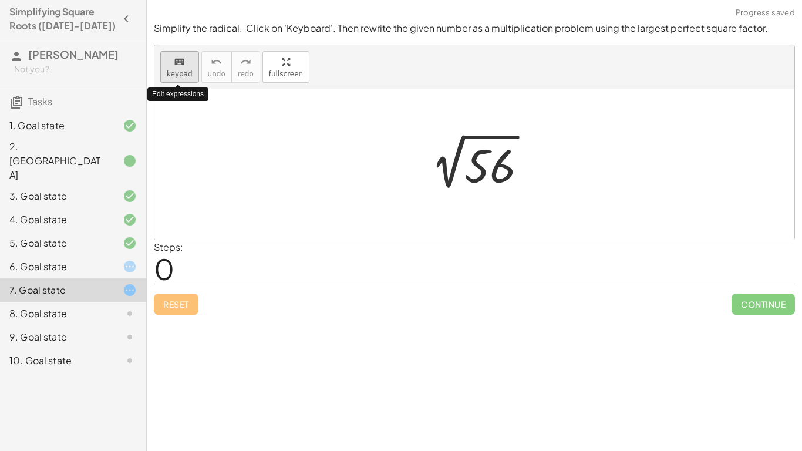
click at [176, 72] on span "keypad" at bounding box center [180, 74] width 26 height 8
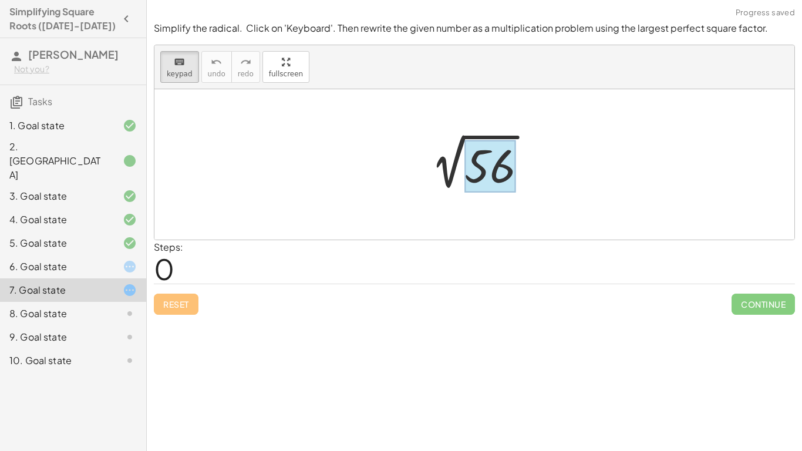
click at [498, 162] on div at bounding box center [489, 166] width 51 height 52
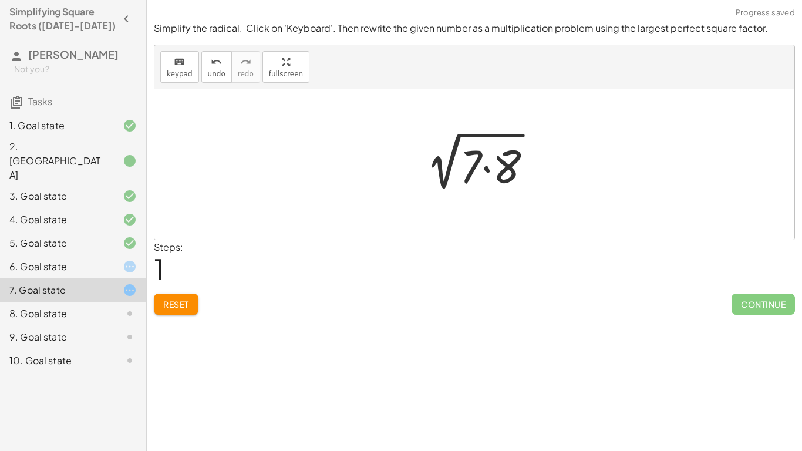
click at [450, 163] on div at bounding box center [478, 164] width 137 height 60
click at [446, 173] on div at bounding box center [478, 164] width 137 height 60
click at [180, 297] on button "Reset" at bounding box center [176, 303] width 45 height 21
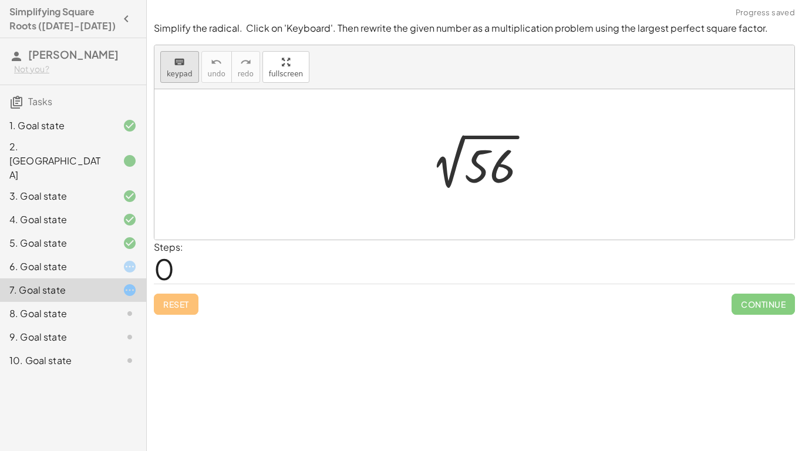
click at [174, 70] on span "keypad" at bounding box center [180, 74] width 26 height 8
click at [118, 259] on div at bounding box center [120, 266] width 33 height 14
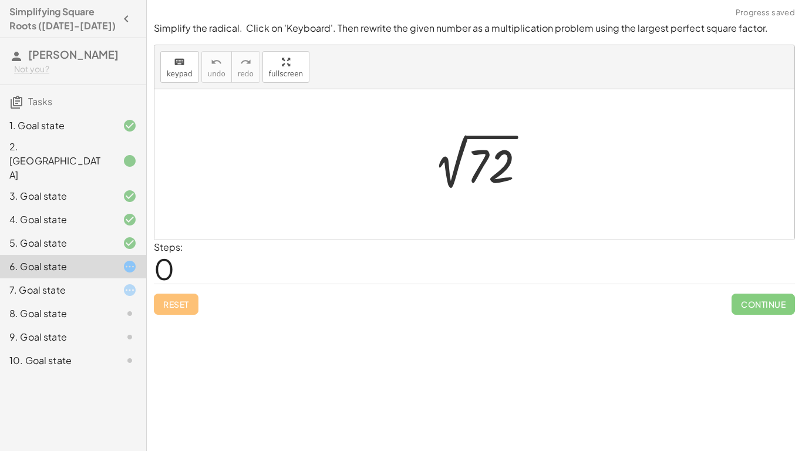
click at [110, 236] on div at bounding box center [120, 243] width 33 height 14
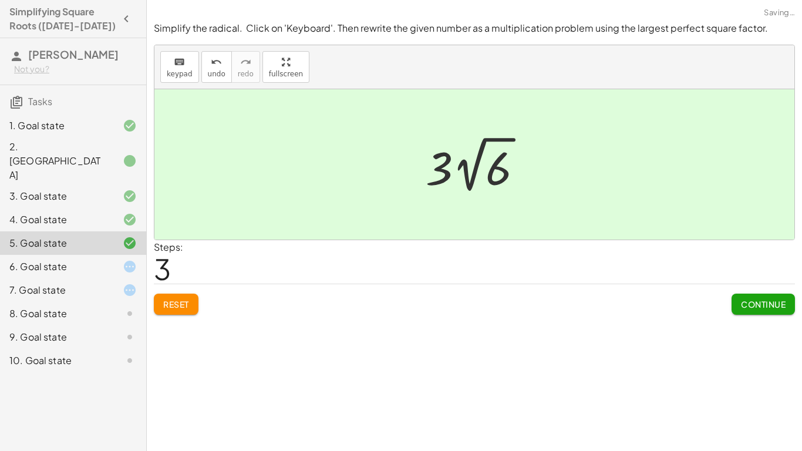
click at [94, 325] on div "7. Goal state" at bounding box center [73, 336] width 146 height 23
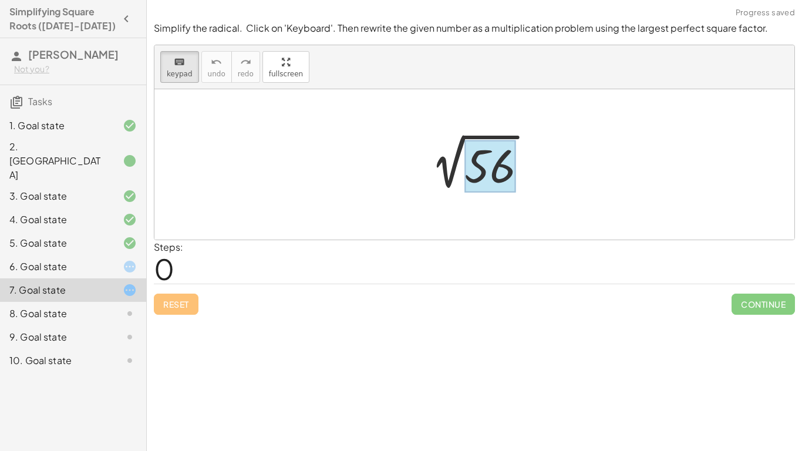
click at [484, 167] on div at bounding box center [489, 166] width 51 height 52
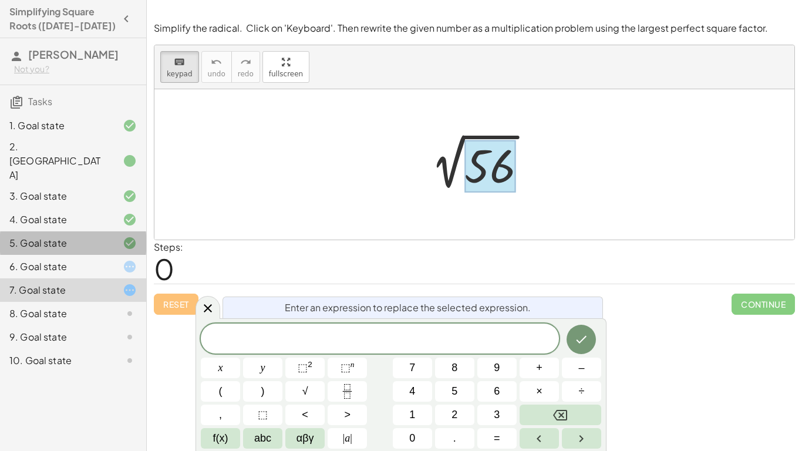
click at [97, 278] on div "5. Goal state" at bounding box center [73, 289] width 146 height 23
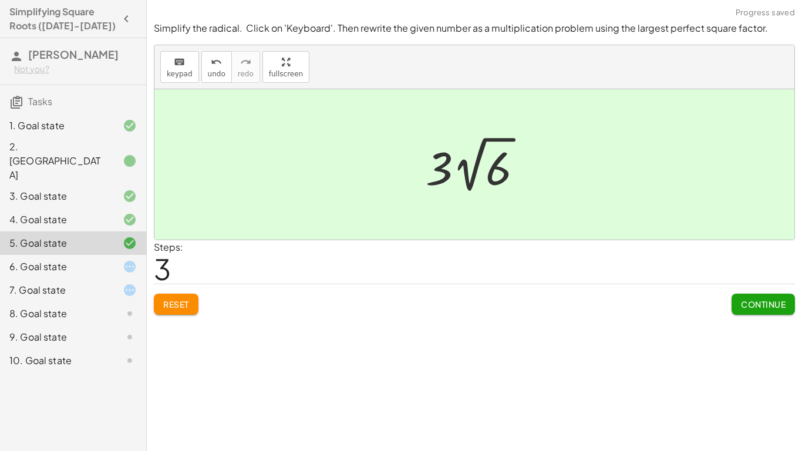
click at [93, 212] on div "4. Goal state" at bounding box center [56, 219] width 94 height 14
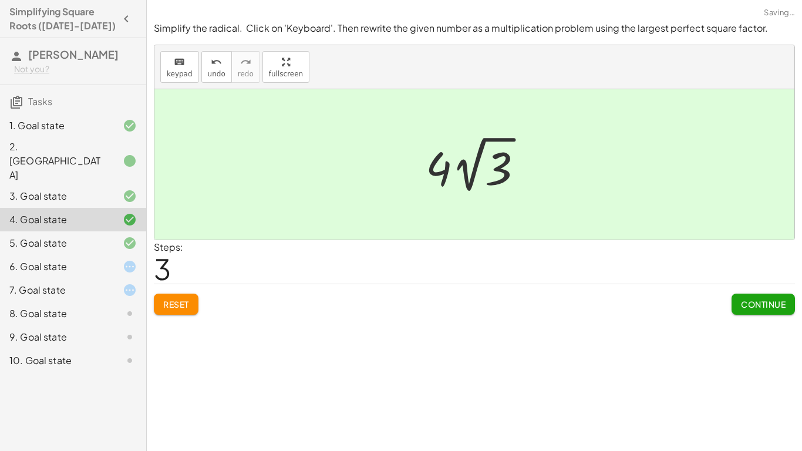
click at [118, 283] on div at bounding box center [120, 290] width 33 height 14
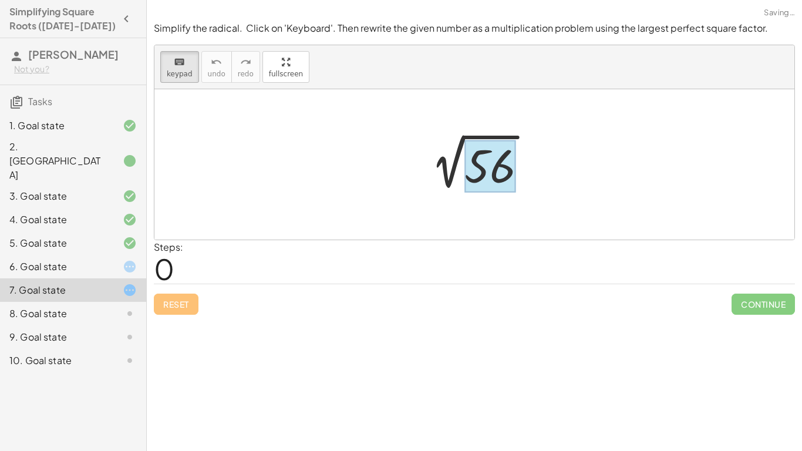
click at [508, 178] on div at bounding box center [489, 166] width 51 height 52
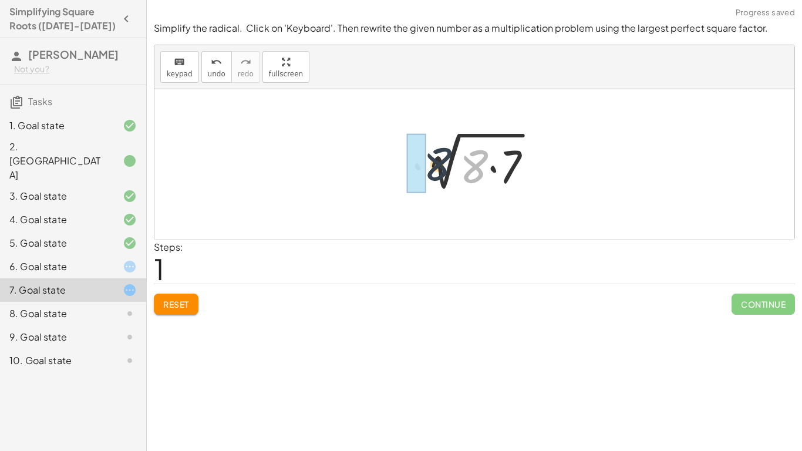
drag, startPoint x: 478, startPoint y: 168, endPoint x: 429, endPoint y: 165, distance: 49.4
click at [429, 165] on div at bounding box center [478, 164] width 137 height 60
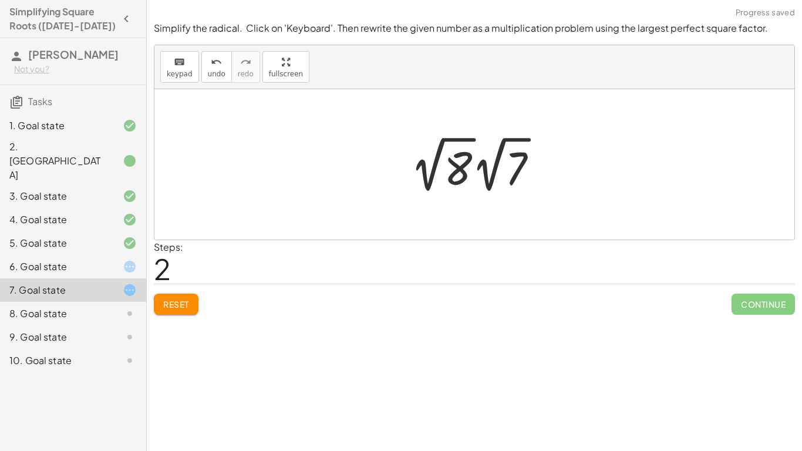
click at [436, 172] on div at bounding box center [478, 164] width 148 height 65
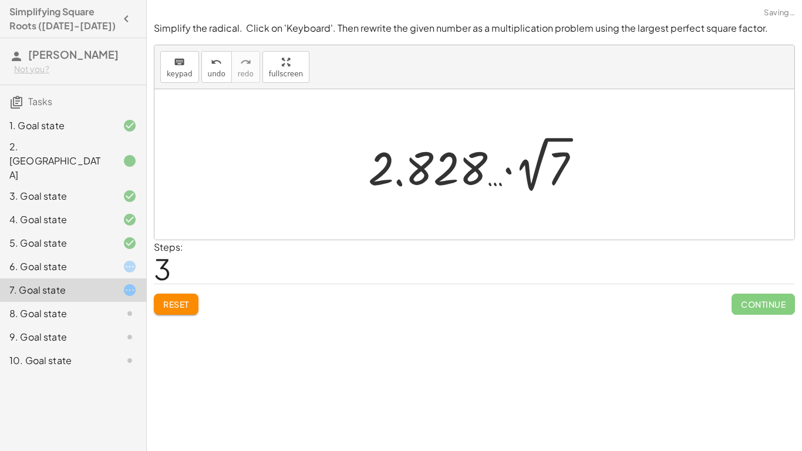
click at [191, 300] on button "Reset" at bounding box center [176, 303] width 45 height 21
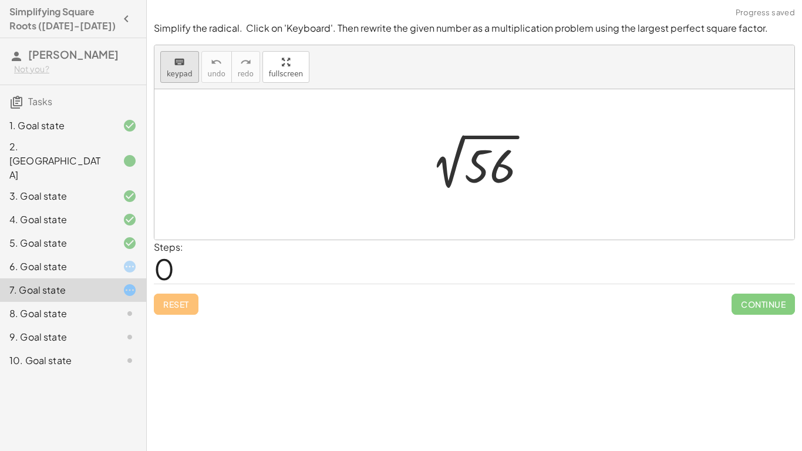
click at [183, 60] on icon "keyboard" at bounding box center [179, 62] width 11 height 14
click at [488, 151] on div at bounding box center [489, 166] width 51 height 52
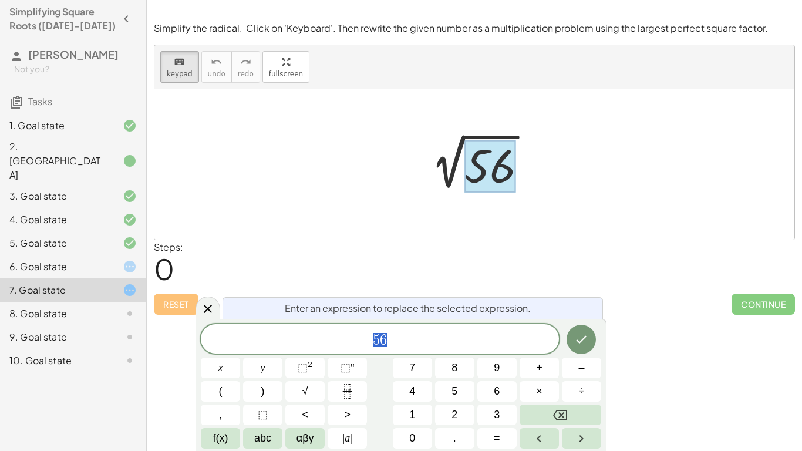
click at [127, 306] on icon at bounding box center [130, 313] width 14 height 14
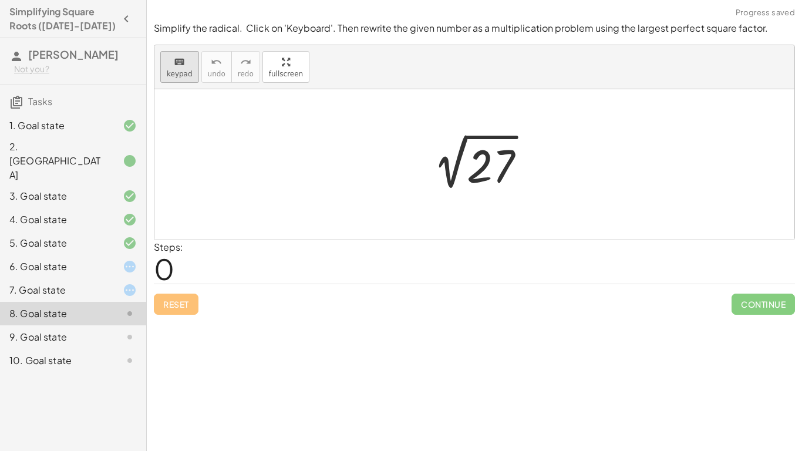
click at [186, 60] on div "keyboard" at bounding box center [180, 62] width 26 height 14
click at [492, 155] on div at bounding box center [491, 166] width 48 height 52
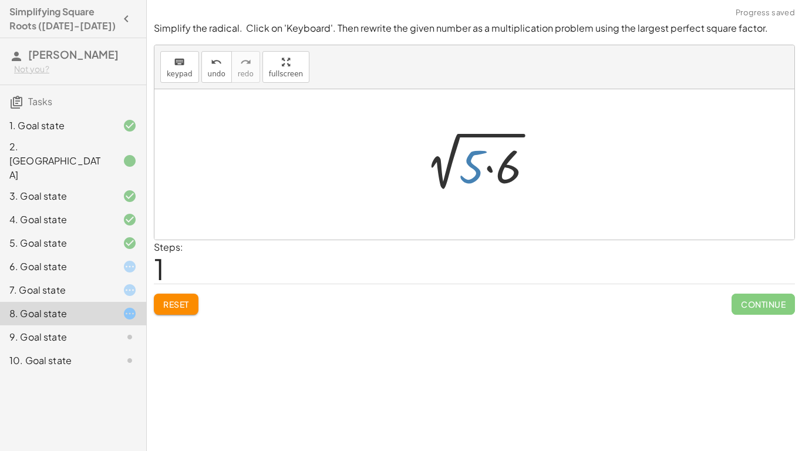
click at [470, 166] on div at bounding box center [479, 164] width 138 height 60
drag, startPoint x: 470, startPoint y: 166, endPoint x: 415, endPoint y: 165, distance: 55.2
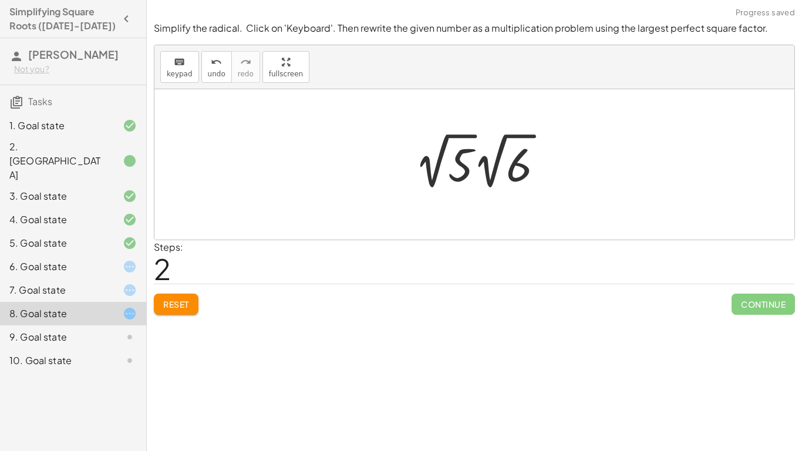
click at [434, 170] on div at bounding box center [483, 161] width 150 height 65
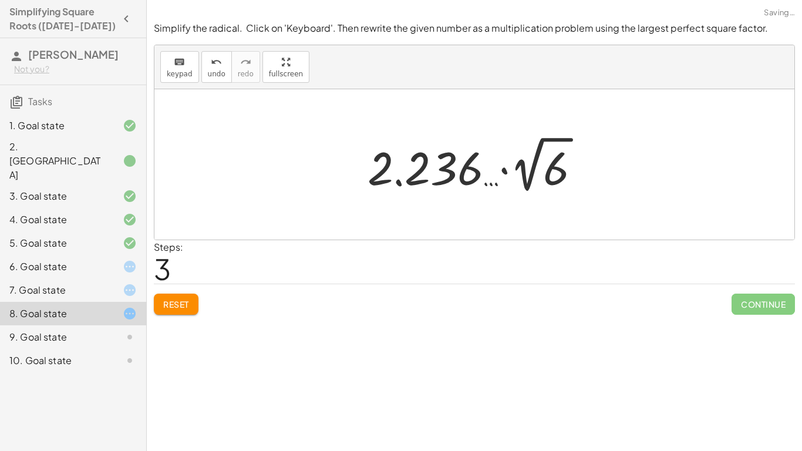
click at [174, 312] on button "Reset" at bounding box center [176, 303] width 45 height 21
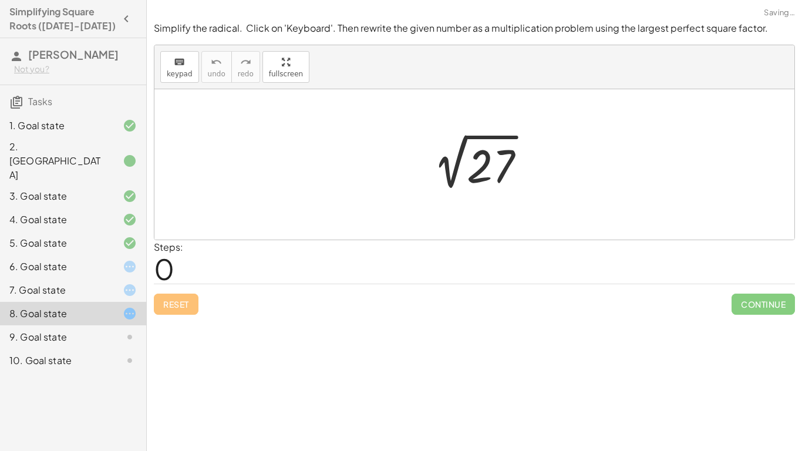
click at [97, 231] on div "3. Goal state" at bounding box center [73, 242] width 146 height 23
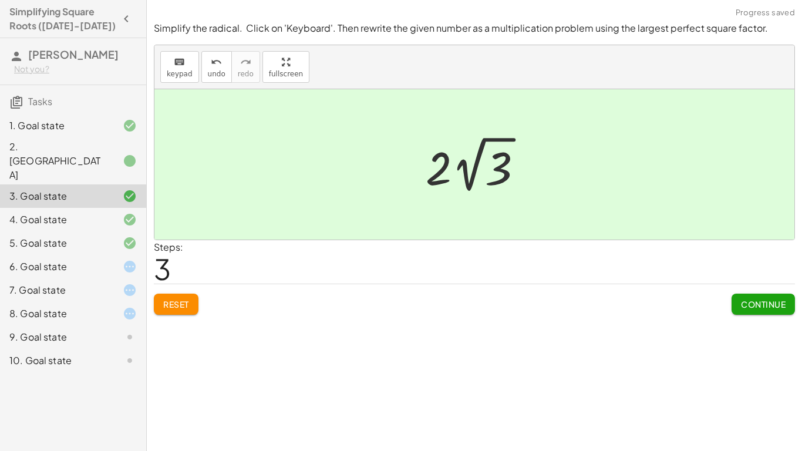
click at [179, 302] on span "Reset" at bounding box center [176, 304] width 26 height 11
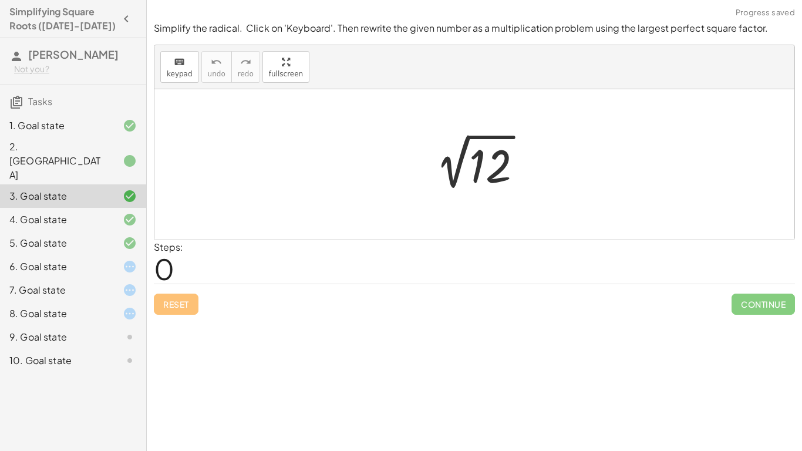
click at [482, 159] on div at bounding box center [479, 164] width 118 height 59
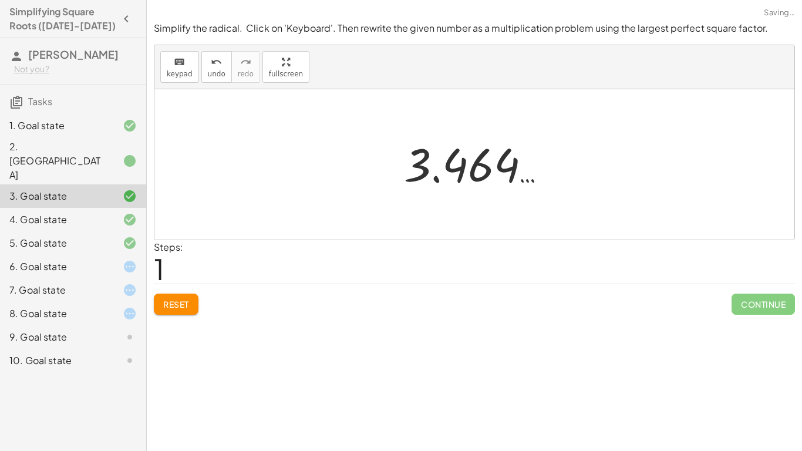
click at [176, 300] on span "Reset" at bounding box center [176, 304] width 26 height 11
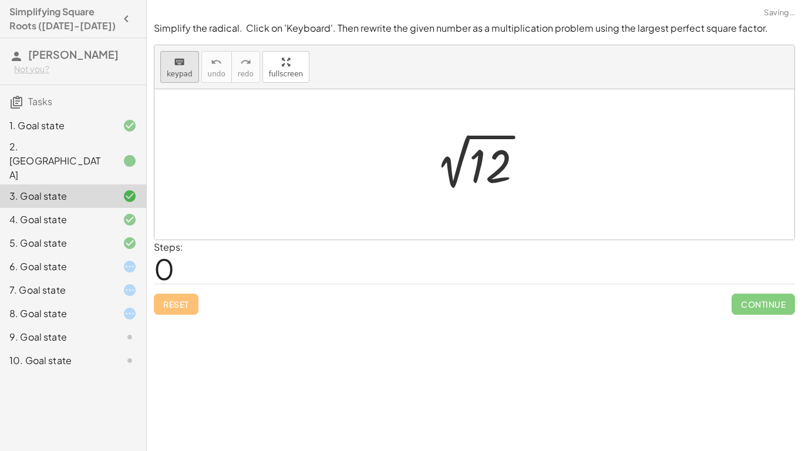
click at [195, 69] on button "keyboard keypad" at bounding box center [179, 67] width 39 height 32
click at [489, 170] on div at bounding box center [490, 166] width 42 height 52
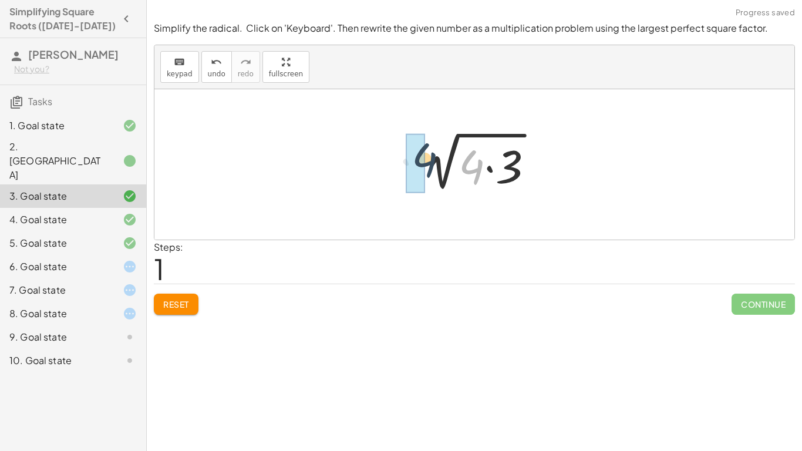
drag, startPoint x: 470, startPoint y: 173, endPoint x: 421, endPoint y: 166, distance: 48.6
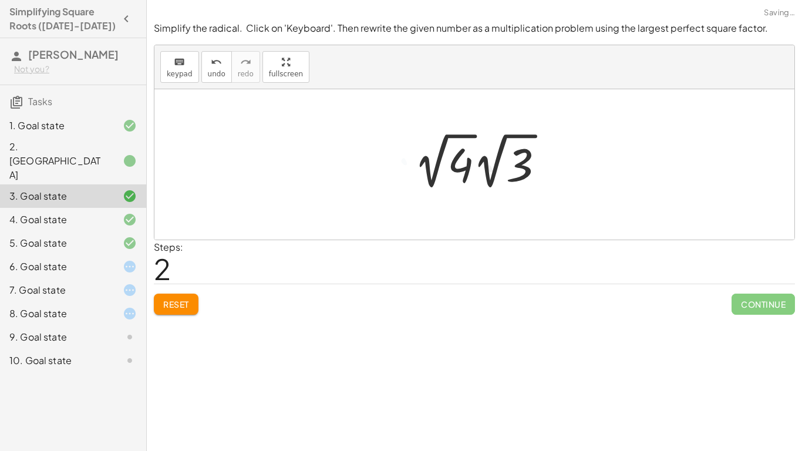
click at [430, 166] on div at bounding box center [483, 161] width 151 height 65
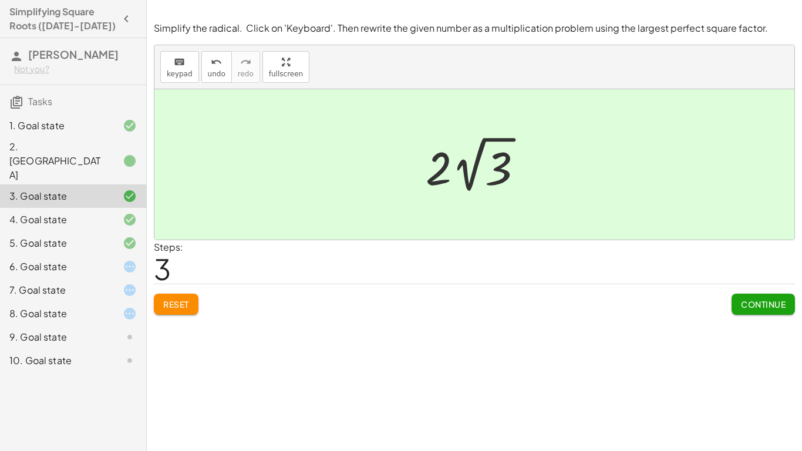
click at [123, 302] on div "6. Goal state" at bounding box center [73, 313] width 146 height 23
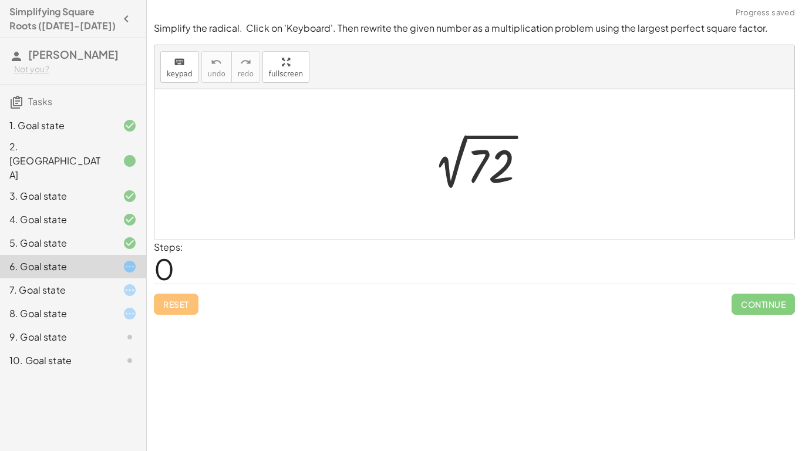
click at [479, 164] on div at bounding box center [478, 164] width 123 height 59
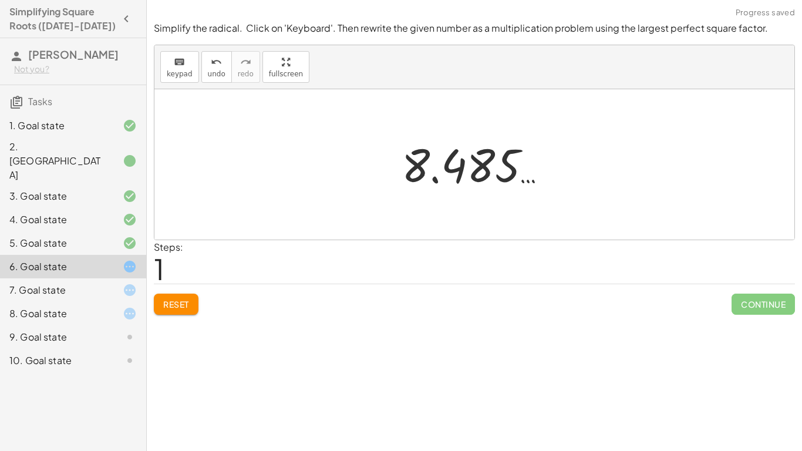
click at [172, 300] on span "Reset" at bounding box center [176, 304] width 26 height 11
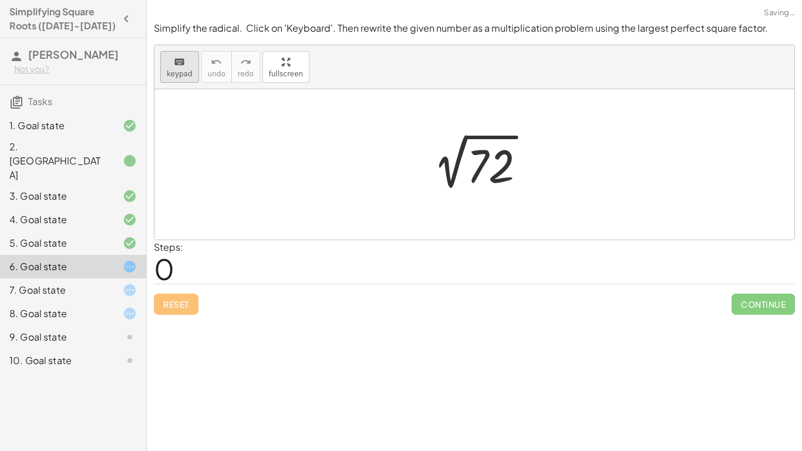
click at [175, 70] on span "keypad" at bounding box center [180, 74] width 26 height 8
click at [477, 170] on div at bounding box center [491, 166] width 48 height 52
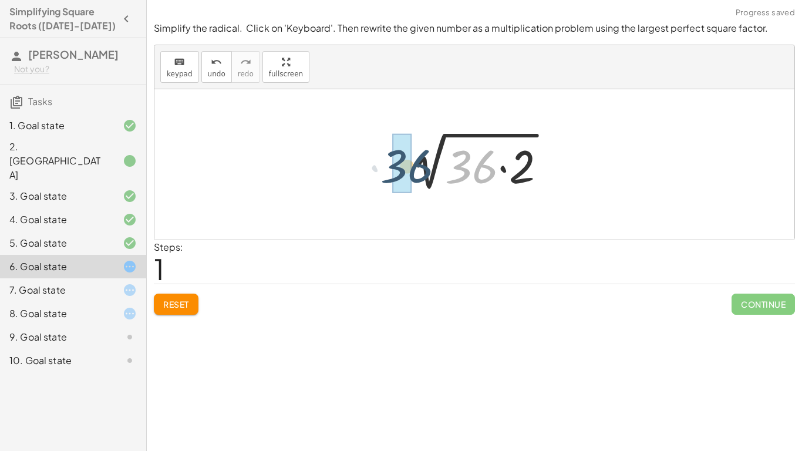
drag, startPoint x: 466, startPoint y: 152, endPoint x: 397, endPoint y: 151, distance: 68.7
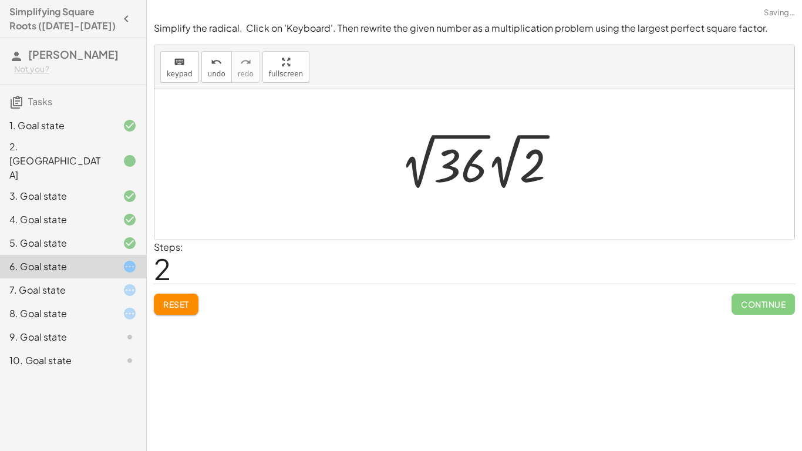
click at [414, 168] on div at bounding box center [482, 161] width 177 height 65
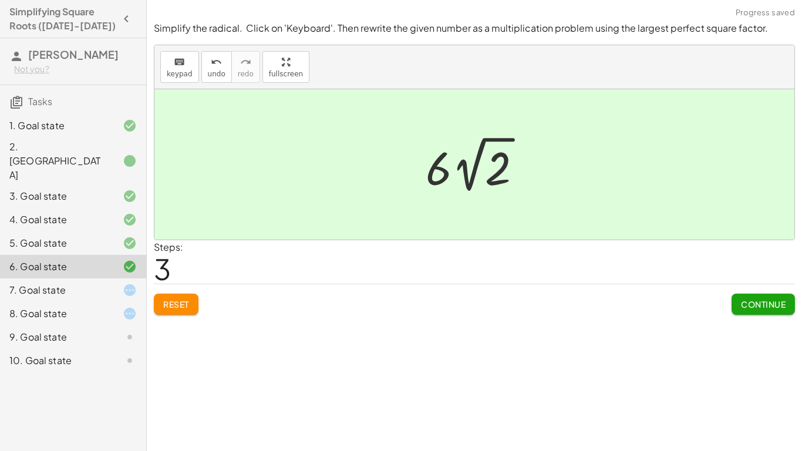
click at [106, 283] on div at bounding box center [120, 290] width 33 height 14
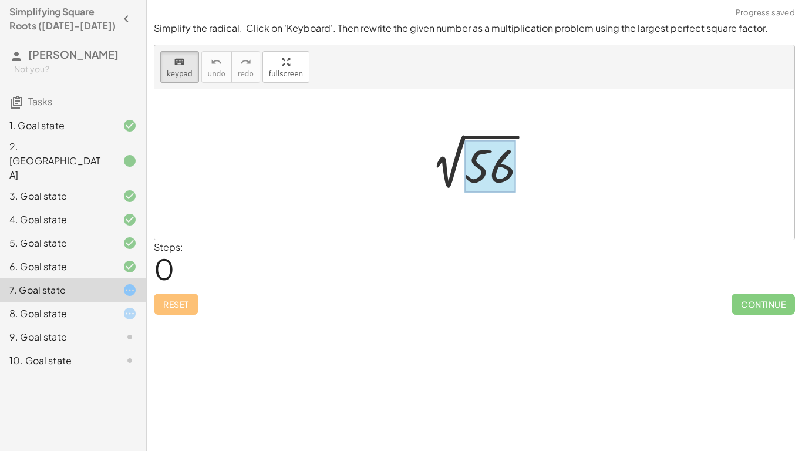
click at [499, 157] on div at bounding box center [489, 166] width 51 height 52
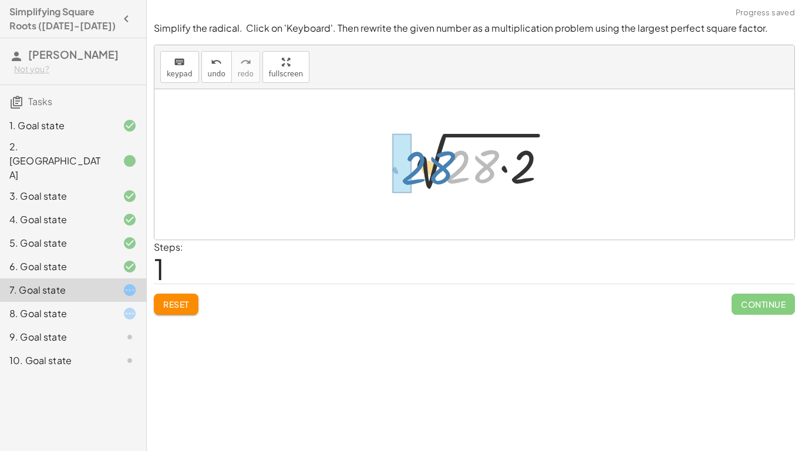
drag, startPoint x: 471, startPoint y: 163, endPoint x: 427, endPoint y: 164, distance: 44.0
click at [427, 164] on div at bounding box center [479, 164] width 167 height 60
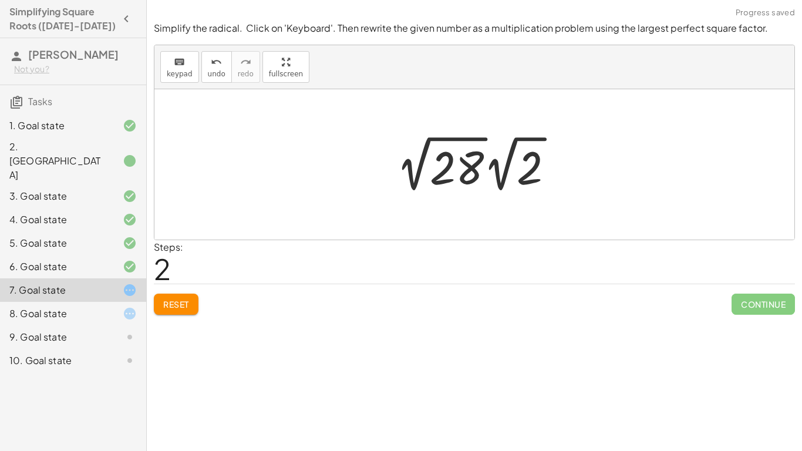
click at [418, 177] on div at bounding box center [479, 163] width 178 height 65
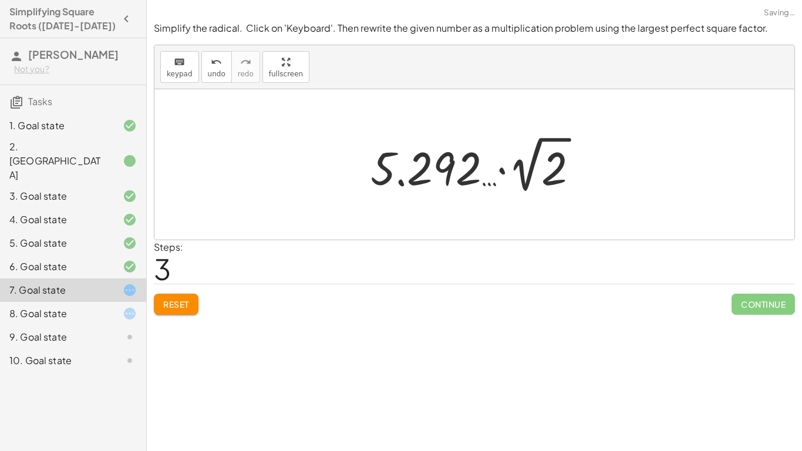
click at [176, 304] on span "Reset" at bounding box center [176, 304] width 26 height 11
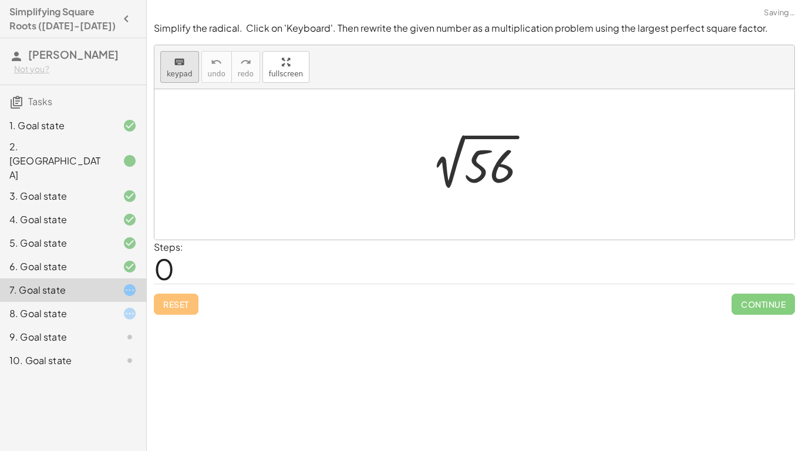
click at [192, 66] on button "keyboard keypad" at bounding box center [179, 67] width 39 height 32
click at [502, 175] on div at bounding box center [489, 166] width 51 height 52
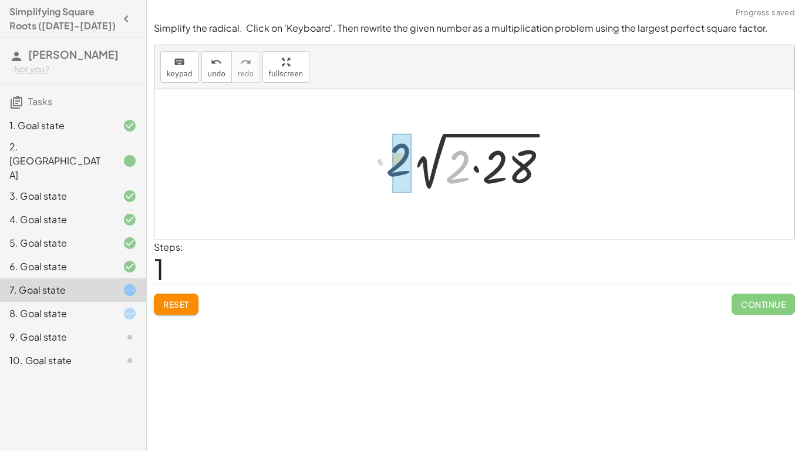
drag, startPoint x: 457, startPoint y: 170, endPoint x: 392, endPoint y: 163, distance: 65.0
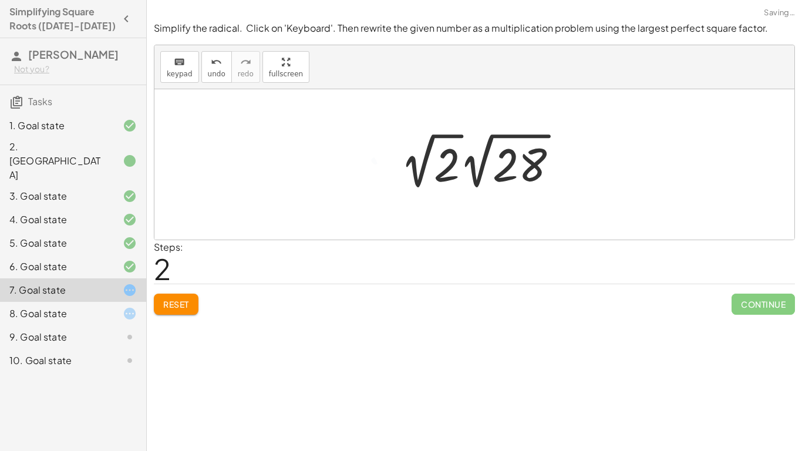
click at [410, 172] on div at bounding box center [483, 161] width 178 height 65
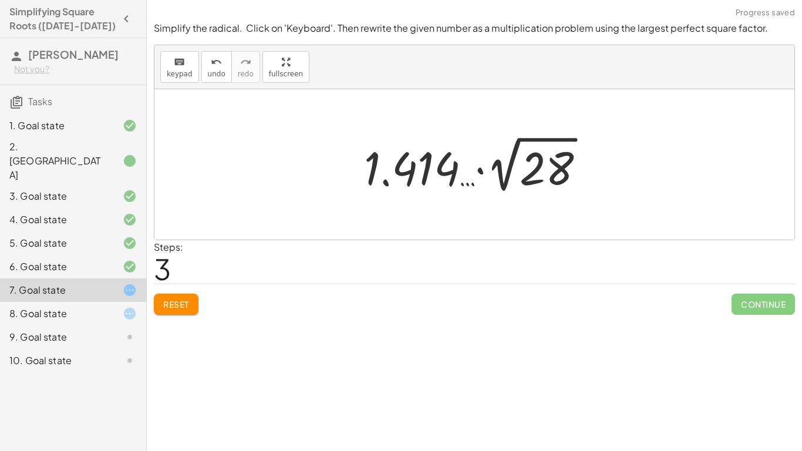
click at [191, 300] on button "Reset" at bounding box center [176, 303] width 45 height 21
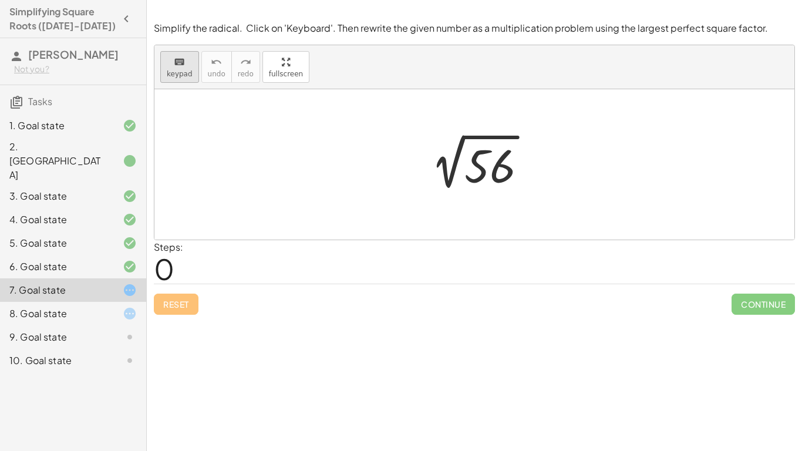
click at [187, 58] on div "keyboard" at bounding box center [180, 62] width 26 height 14
click at [485, 165] on div at bounding box center [489, 166] width 51 height 52
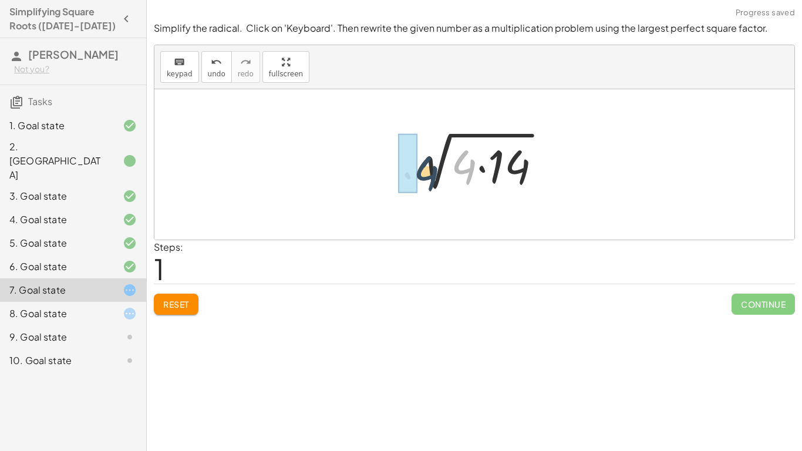
drag, startPoint x: 460, startPoint y: 159, endPoint x: 400, endPoint y: 161, distance: 59.3
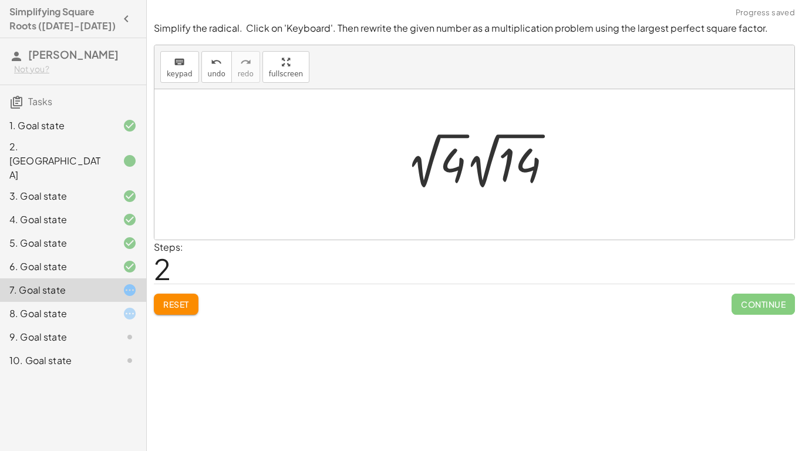
click at [414, 166] on div at bounding box center [483, 161] width 167 height 65
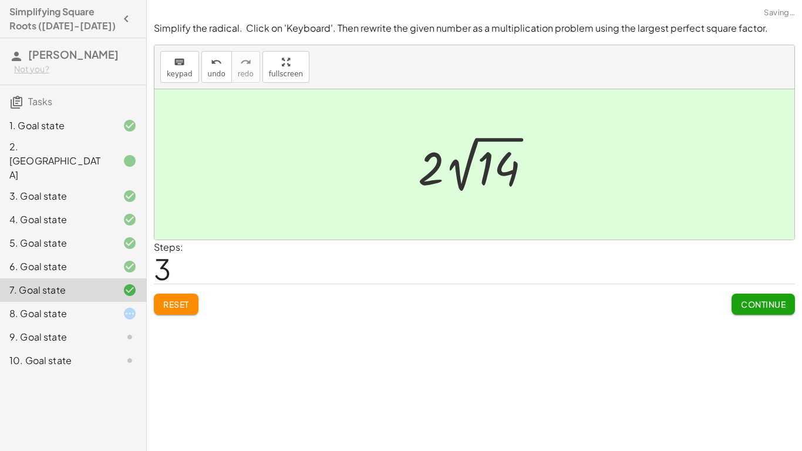
click at [757, 307] on span "Continue" at bounding box center [763, 304] width 45 height 11
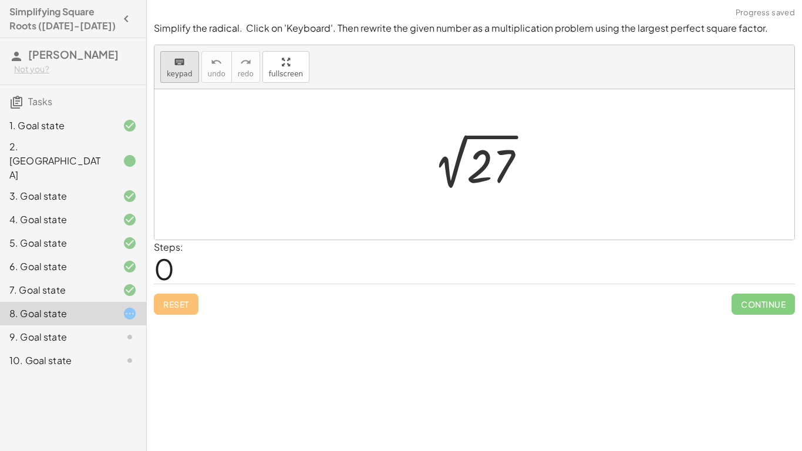
click at [183, 66] on icon "keyboard" at bounding box center [179, 62] width 11 height 14
click at [491, 171] on div at bounding box center [491, 166] width 48 height 52
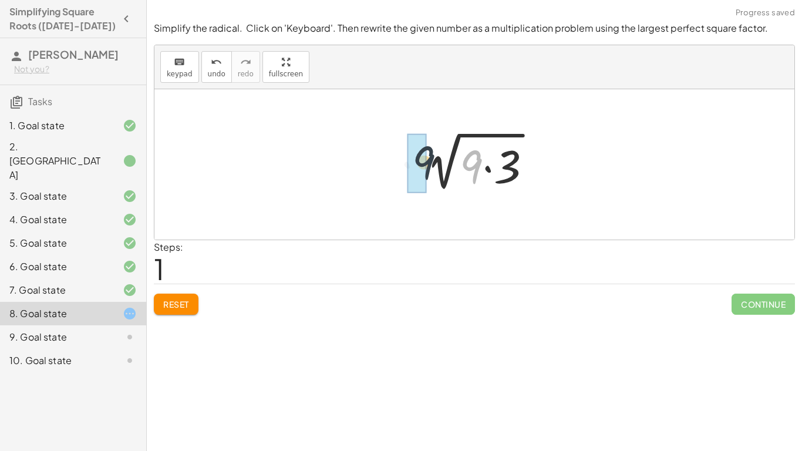
drag, startPoint x: 472, startPoint y: 160, endPoint x: 420, endPoint y: 154, distance: 51.9
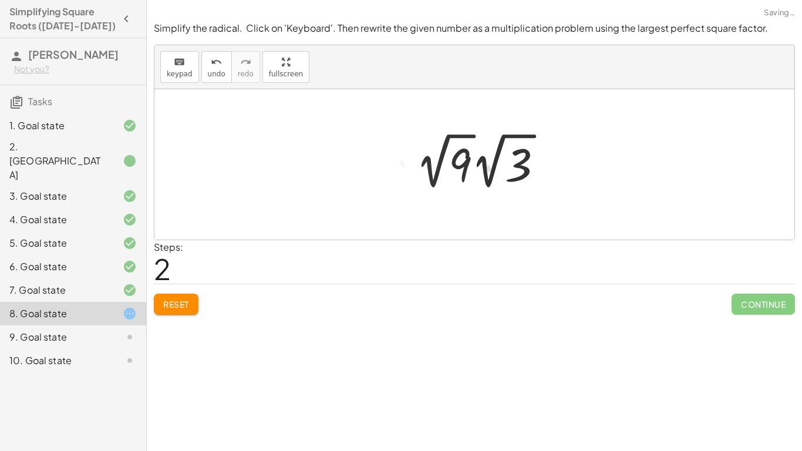
click at [423, 164] on div at bounding box center [484, 161] width 148 height 65
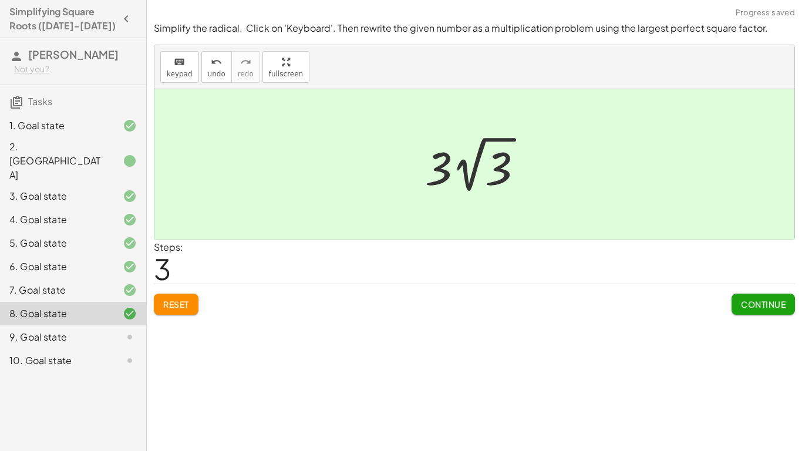
click at [769, 304] on span "Continue" at bounding box center [763, 304] width 45 height 11
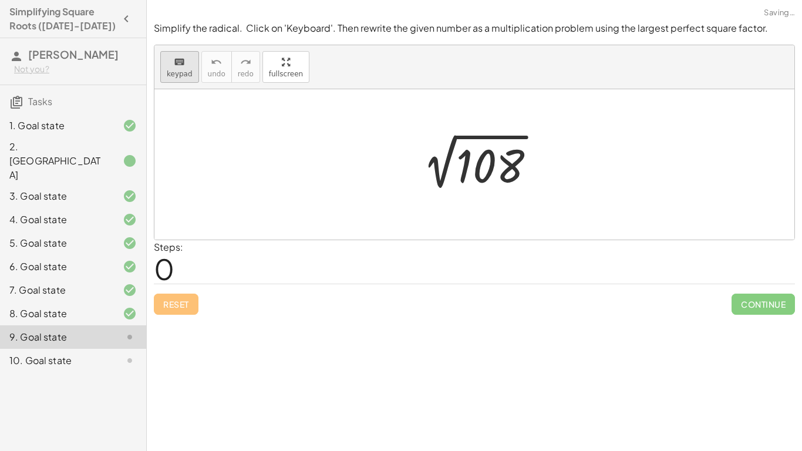
click at [186, 57] on div "keyboard" at bounding box center [180, 62] width 26 height 14
click at [486, 164] on div at bounding box center [490, 166] width 68 height 52
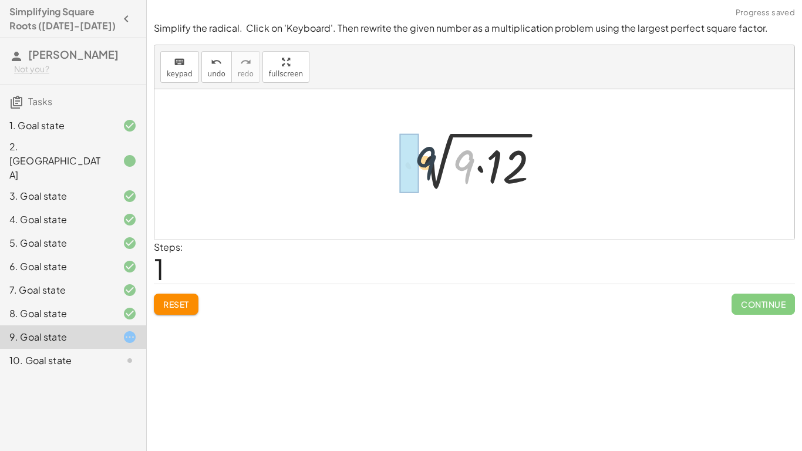
drag, startPoint x: 460, startPoint y: 164, endPoint x: 416, endPoint y: 161, distance: 44.2
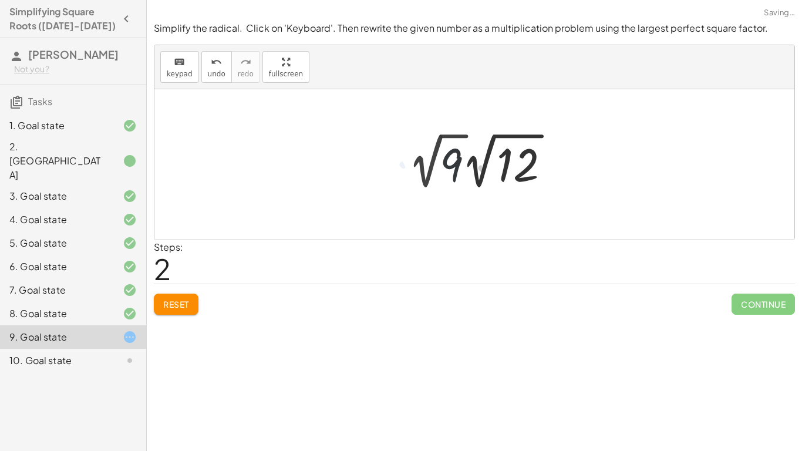
click at [415, 163] on div at bounding box center [484, 161] width 164 height 65
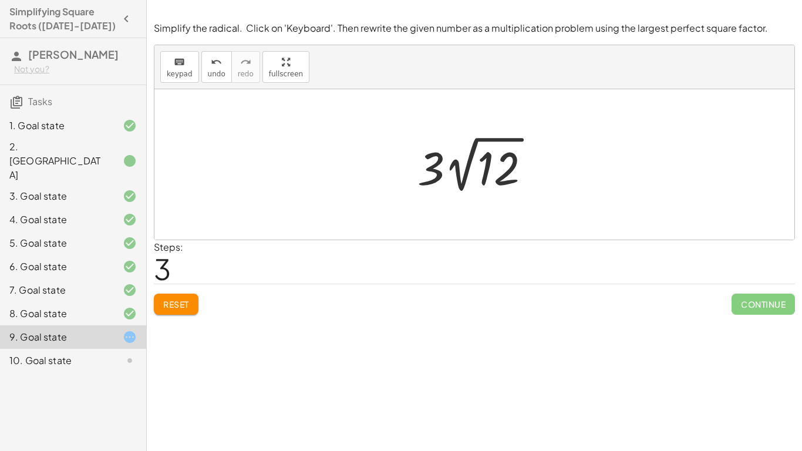
click at [181, 306] on span "Reset" at bounding box center [176, 304] width 26 height 11
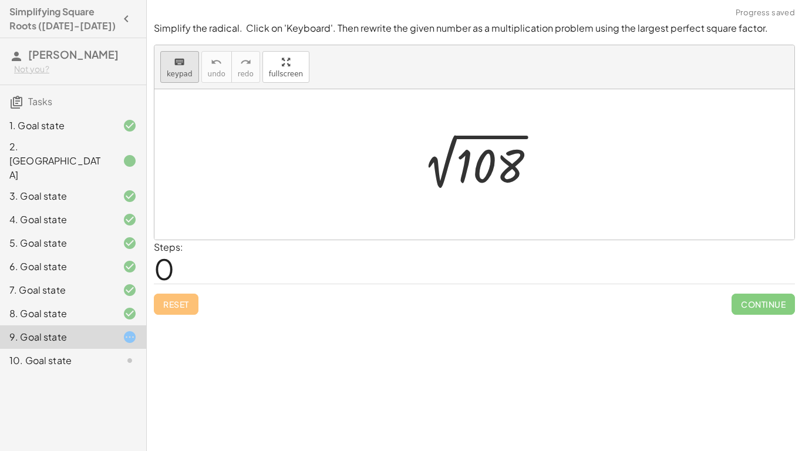
click at [188, 70] on span "keypad" at bounding box center [180, 74] width 26 height 8
click at [501, 170] on div at bounding box center [490, 166] width 68 height 52
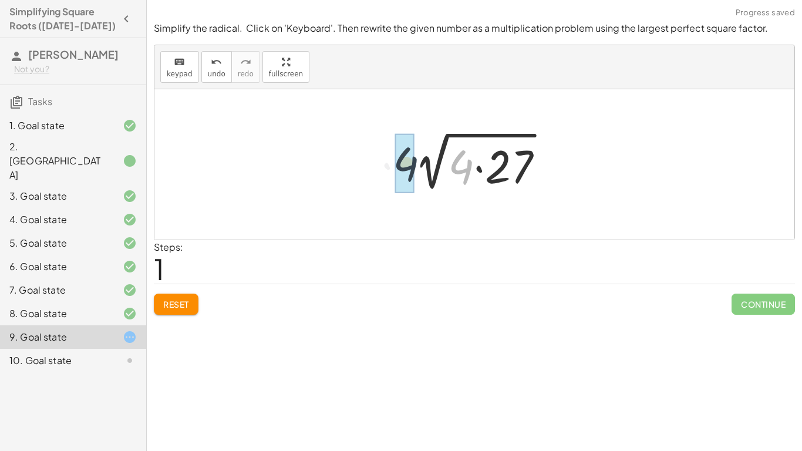
drag, startPoint x: 469, startPoint y: 164, endPoint x: 411, endPoint y: 161, distance: 57.6
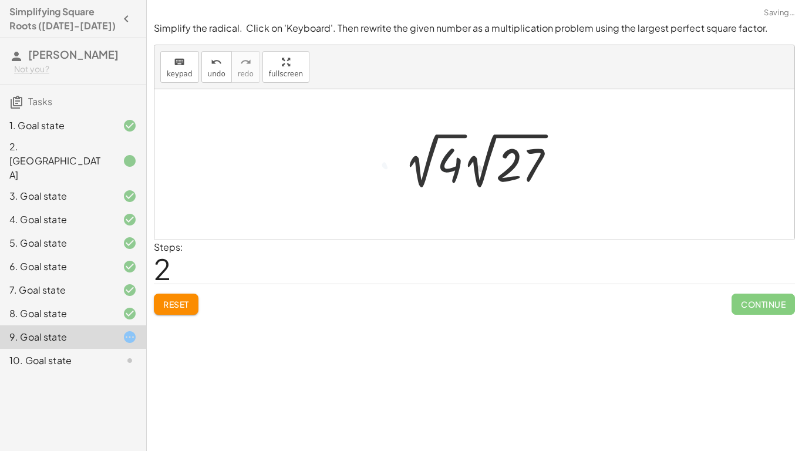
click at [414, 164] on div at bounding box center [484, 161] width 172 height 65
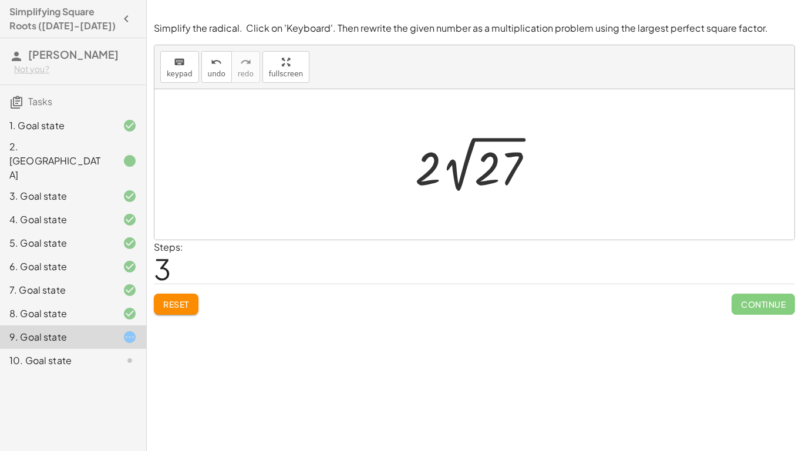
click at [177, 292] on div "Reset Continue" at bounding box center [474, 298] width 641 height 31
click at [176, 295] on button "Reset" at bounding box center [176, 303] width 45 height 21
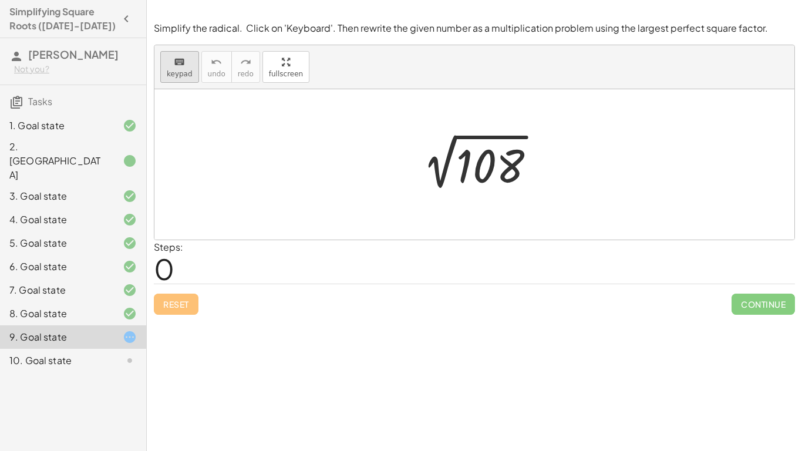
click at [187, 70] on span "keypad" at bounding box center [180, 74] width 26 height 8
click at [506, 159] on div at bounding box center [490, 166] width 68 height 52
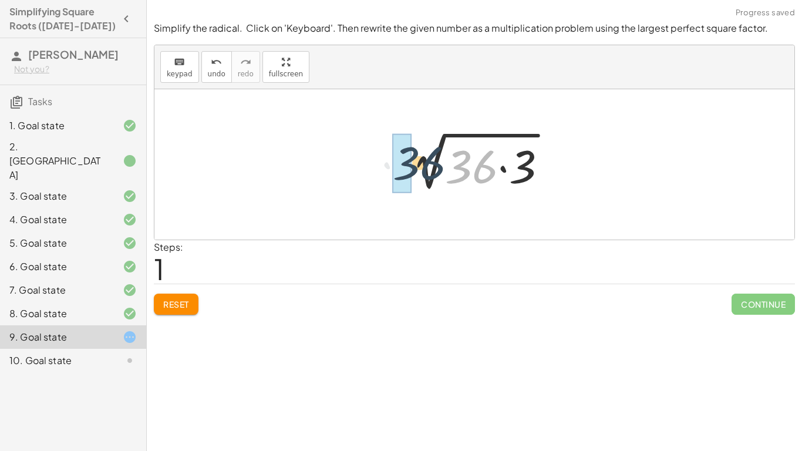
drag, startPoint x: 477, startPoint y: 154, endPoint x: 422, endPoint y: 151, distance: 54.7
click at [422, 151] on div at bounding box center [479, 164] width 167 height 60
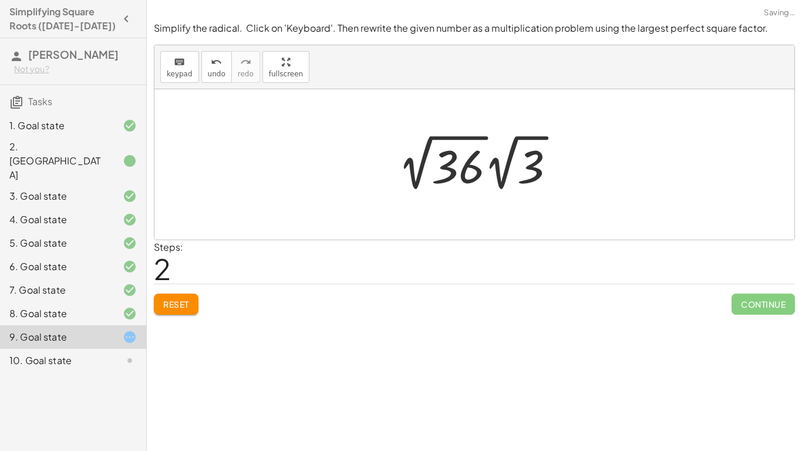
click at [408, 163] on div at bounding box center [481, 162] width 178 height 65
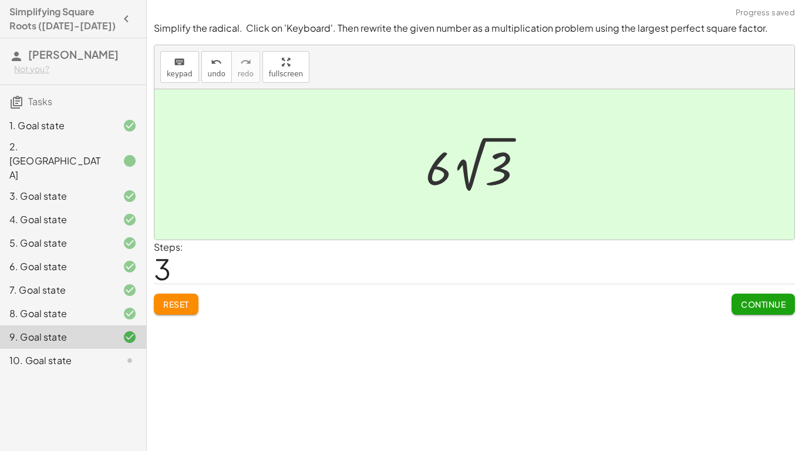
click at [778, 300] on span "Continue" at bounding box center [763, 304] width 45 height 11
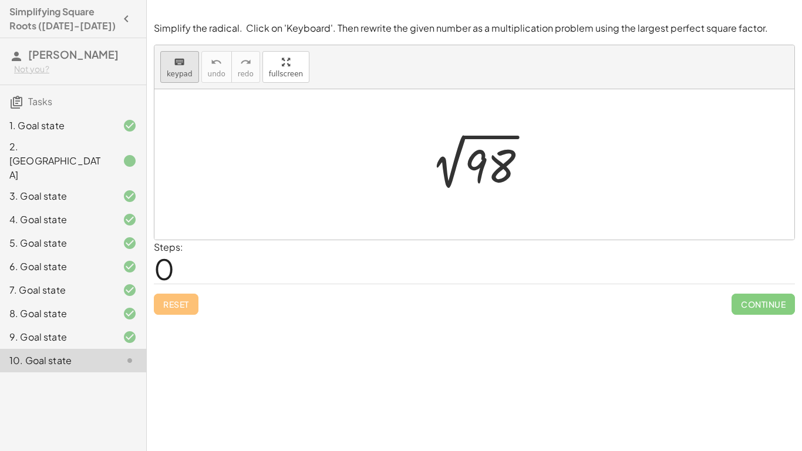
click at [171, 61] on div "keyboard" at bounding box center [180, 62] width 26 height 14
click at [494, 161] on div at bounding box center [489, 166] width 51 height 52
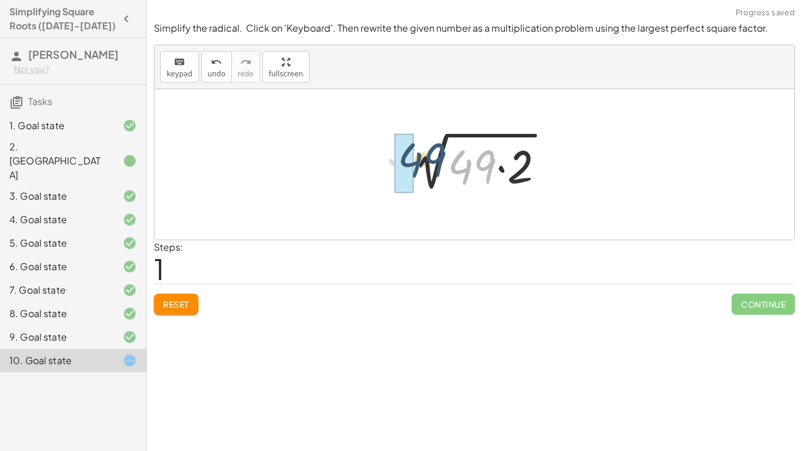
drag, startPoint x: 468, startPoint y: 164, endPoint x: 413, endPoint y: 157, distance: 55.6
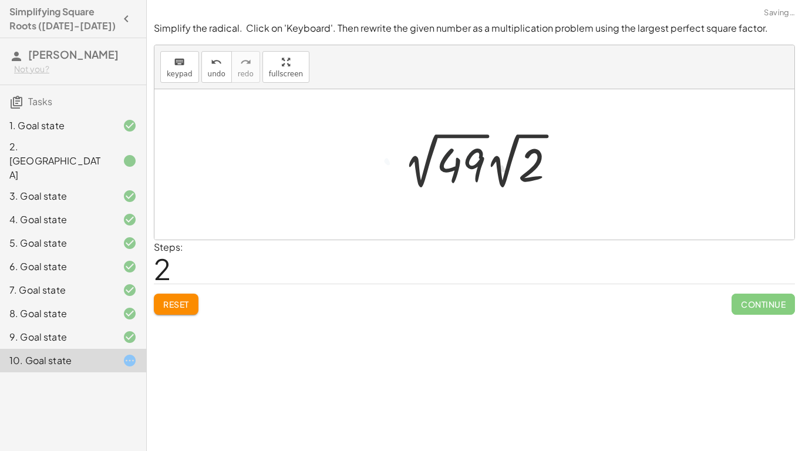
click at [417, 161] on div at bounding box center [483, 161] width 173 height 65
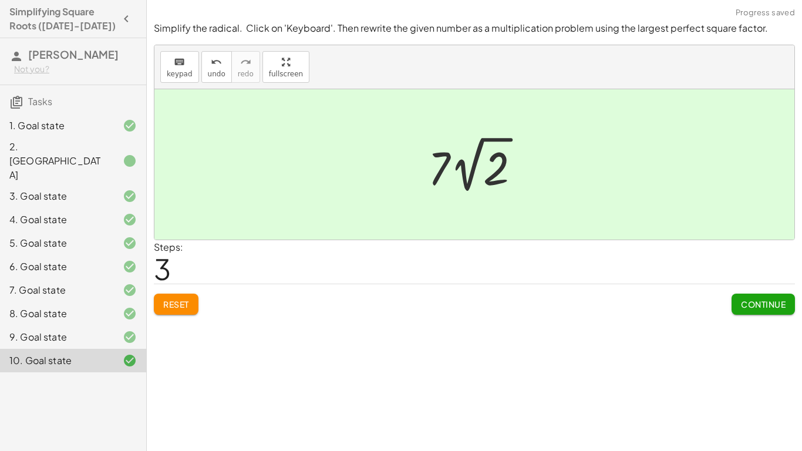
click at [769, 304] on span "Continue" at bounding box center [763, 304] width 45 height 11
